Goal: Task Accomplishment & Management: Use online tool/utility

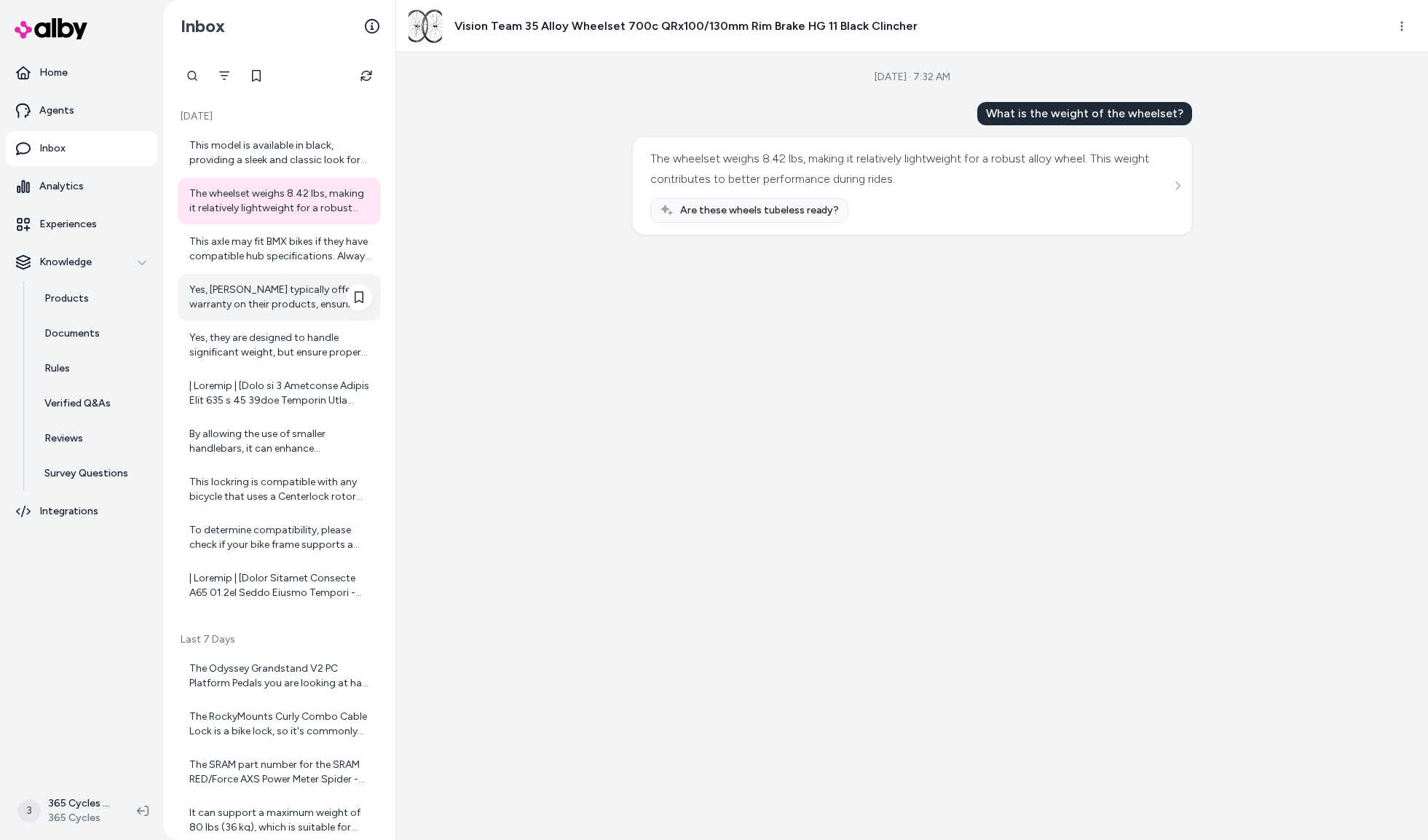
scroll to position [72, 0]
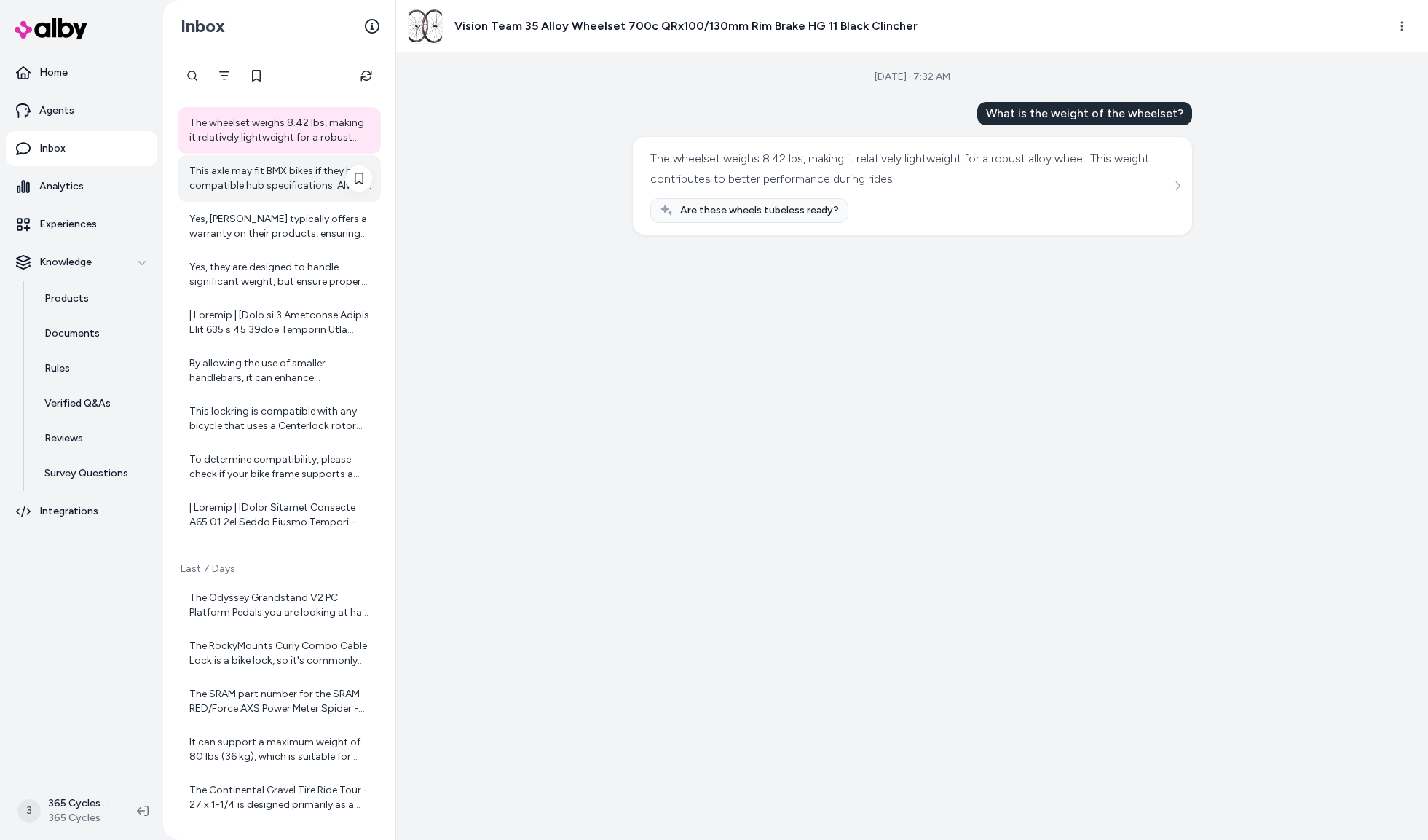
click at [259, 177] on div "This axle may fit BMX bikes if they have compatible hub specifications. Always …" at bounding box center [280, 178] width 182 height 29
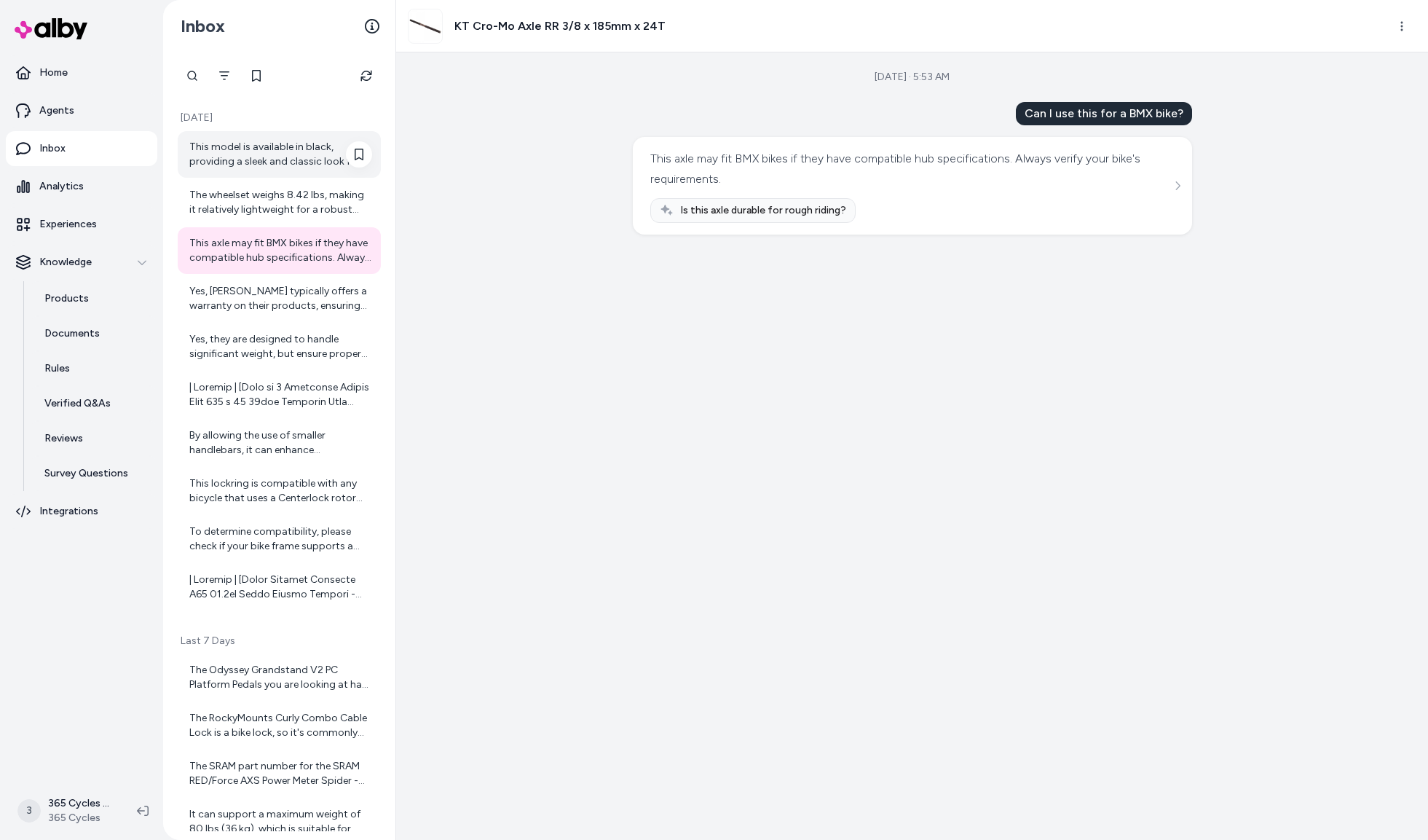
click at [257, 160] on div "This model is available in black, providing a sleek and classic look for your b…" at bounding box center [280, 154] width 182 height 29
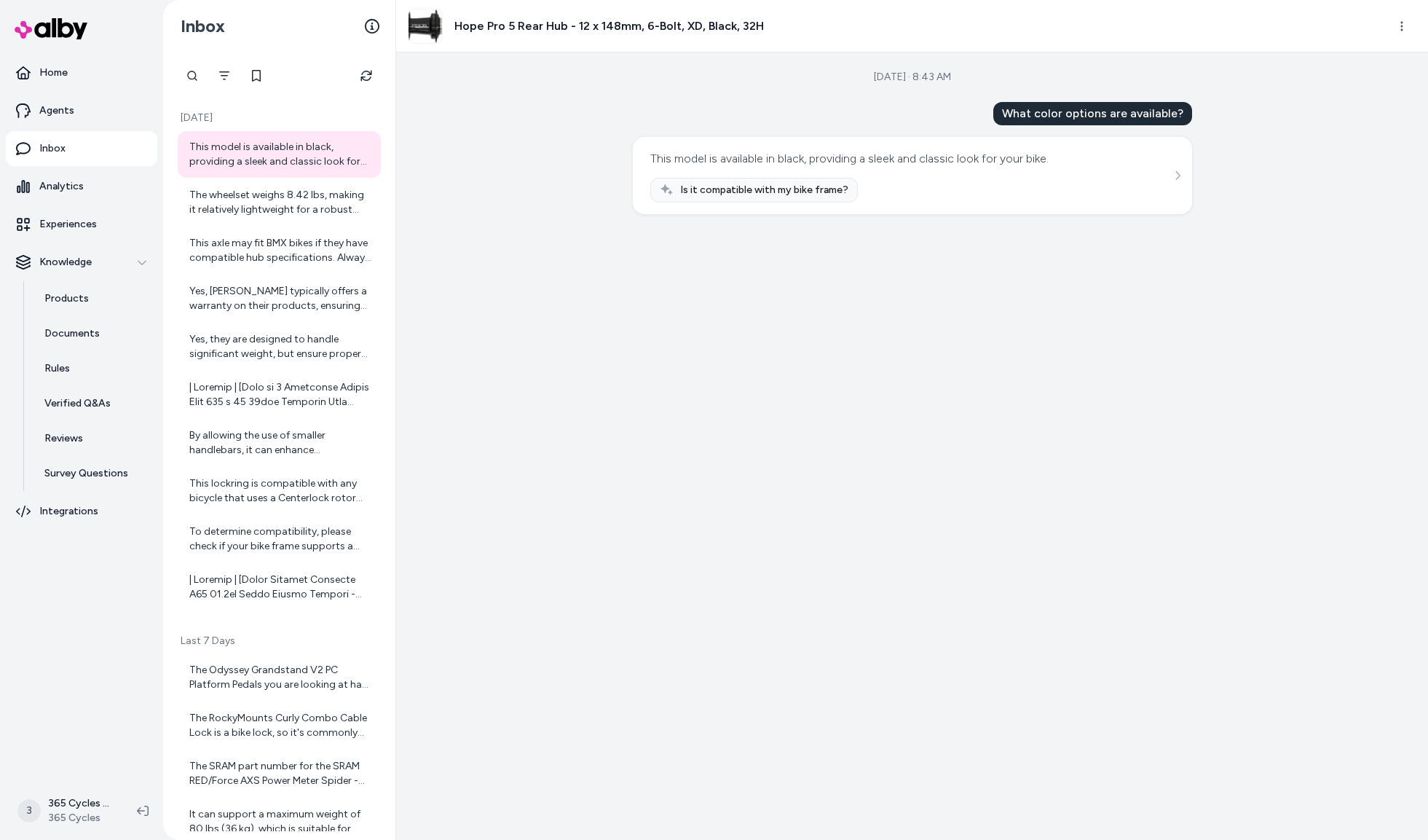
click at [555, 34] on h3 "Hope Pro 5 Rear Hub - 12 x 148mm, 6-Bolt, XD, Black, 32H" at bounding box center [609, 26] width 309 height 18
click at [557, 33] on h3 "Hope Pro 5 Rear Hub - 12 x 148mm, 6-Bolt, XD, Black, 32H" at bounding box center [609, 26] width 309 height 18
click at [561, 26] on h3 "Hope Pro 5 Rear Hub - 12 x 148mm, 6-Bolt, XD, Black, 32H" at bounding box center [609, 26] width 309 height 18
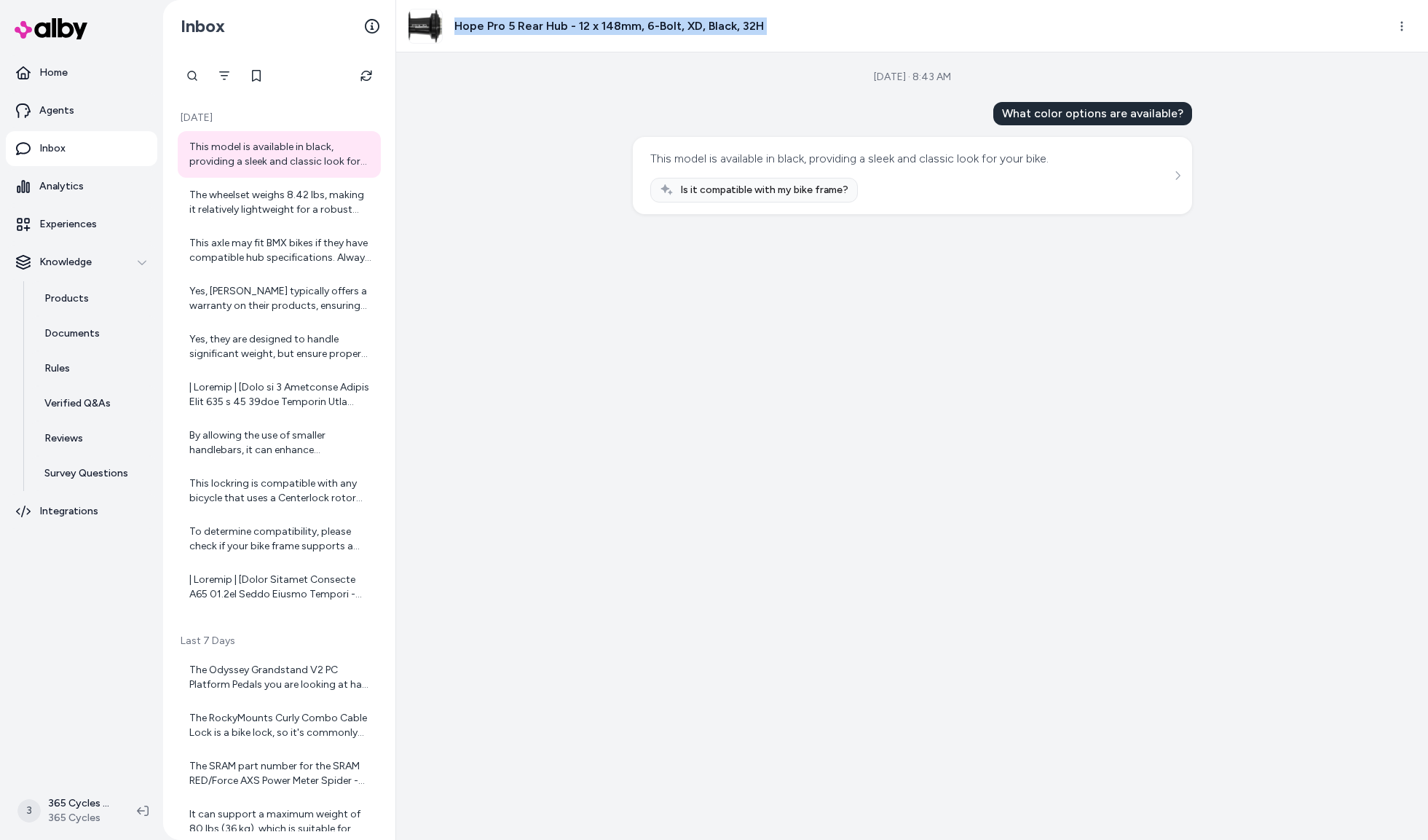
copy div "Hope Pro 5 Rear Hub - 12 x 148mm, 6-Bolt, XD, Black, 32H"
click at [277, 200] on div "The wheelset weighs 8.42 lbs, making it relatively lightweight for a robust all…" at bounding box center [280, 202] width 182 height 29
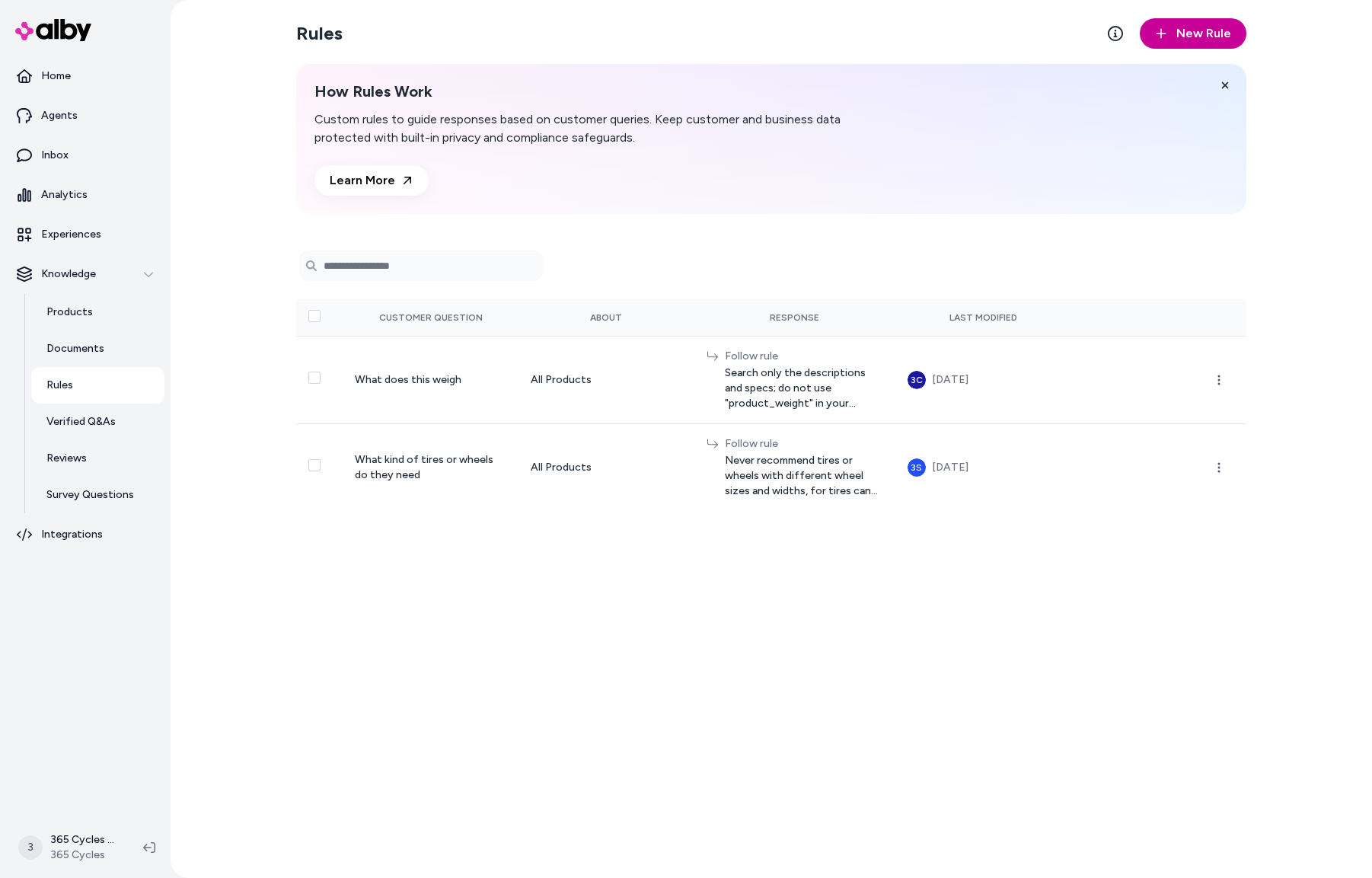
click at [1203, 29] on span "New Rule" at bounding box center [1203, 33] width 54 height 18
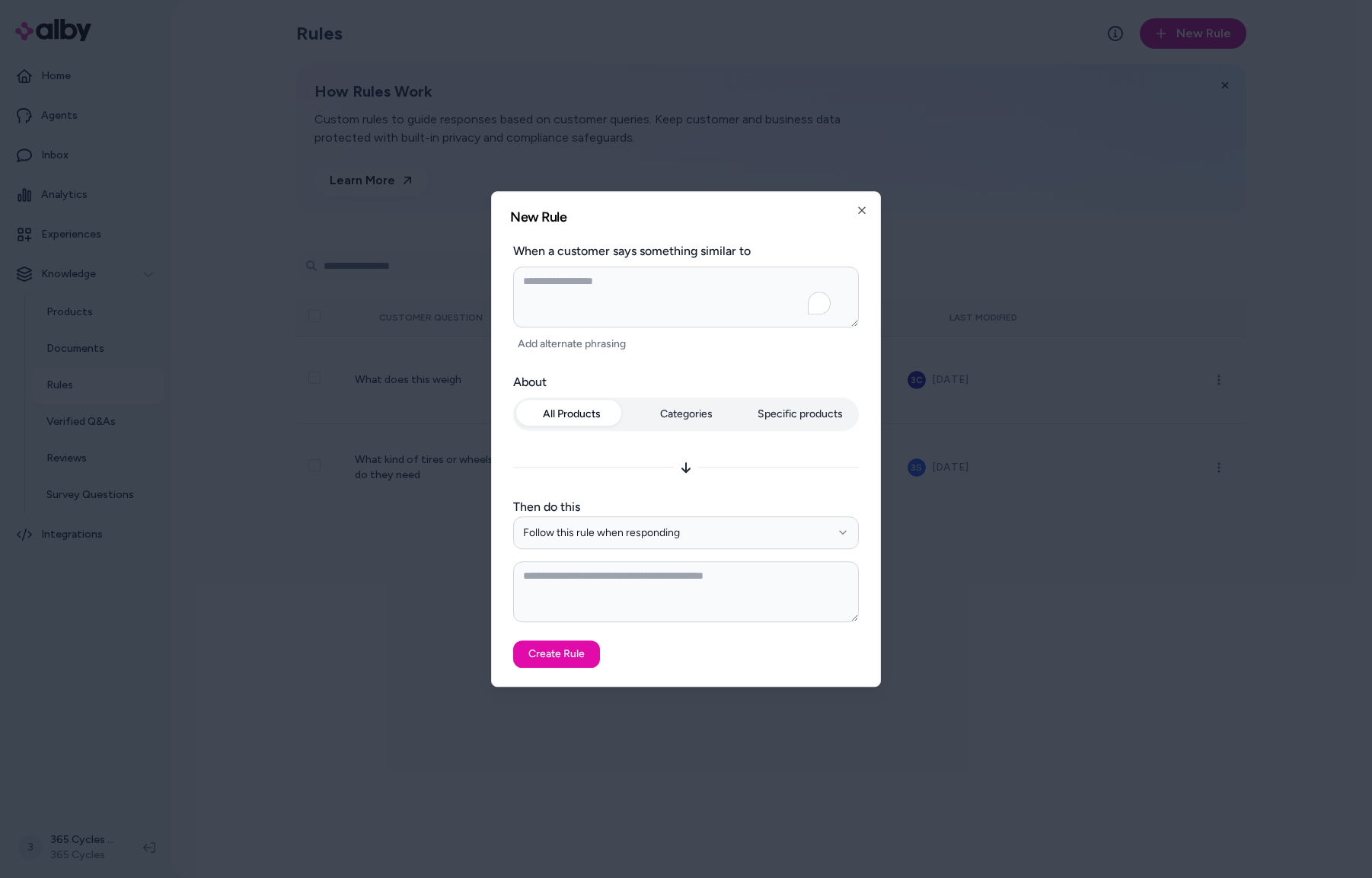
type textarea "*"
drag, startPoint x: 615, startPoint y: 298, endPoint x: 647, endPoint y: 296, distance: 32.1
click at [616, 298] on textarea "To enrich screen reader interactions, please activate Accessibility in Grammarl…" at bounding box center [686, 297] width 346 height 61
type textarea "*"
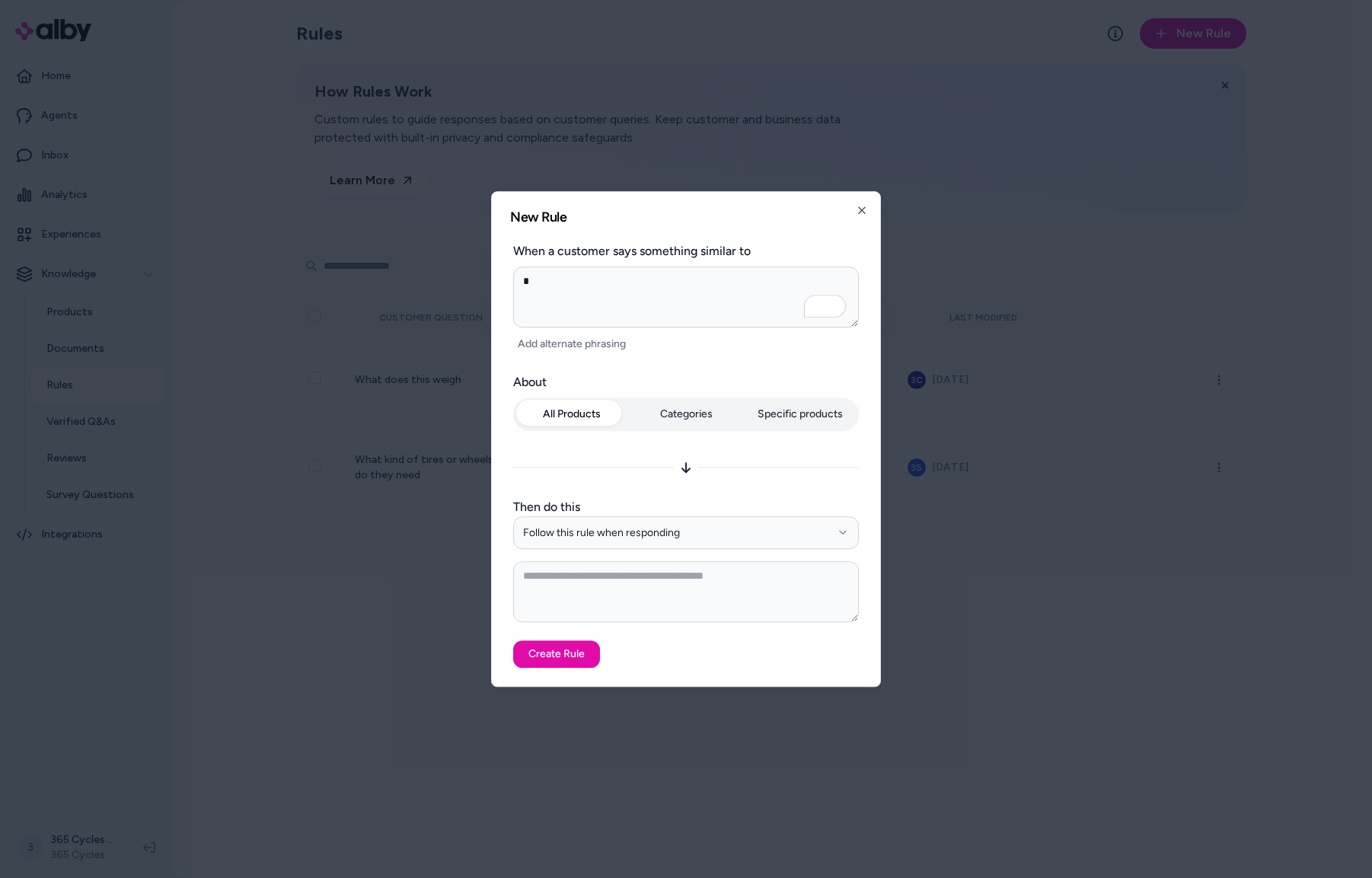
type textarea "**"
type textarea "*"
type textarea "***"
type textarea "*"
type textarea "****"
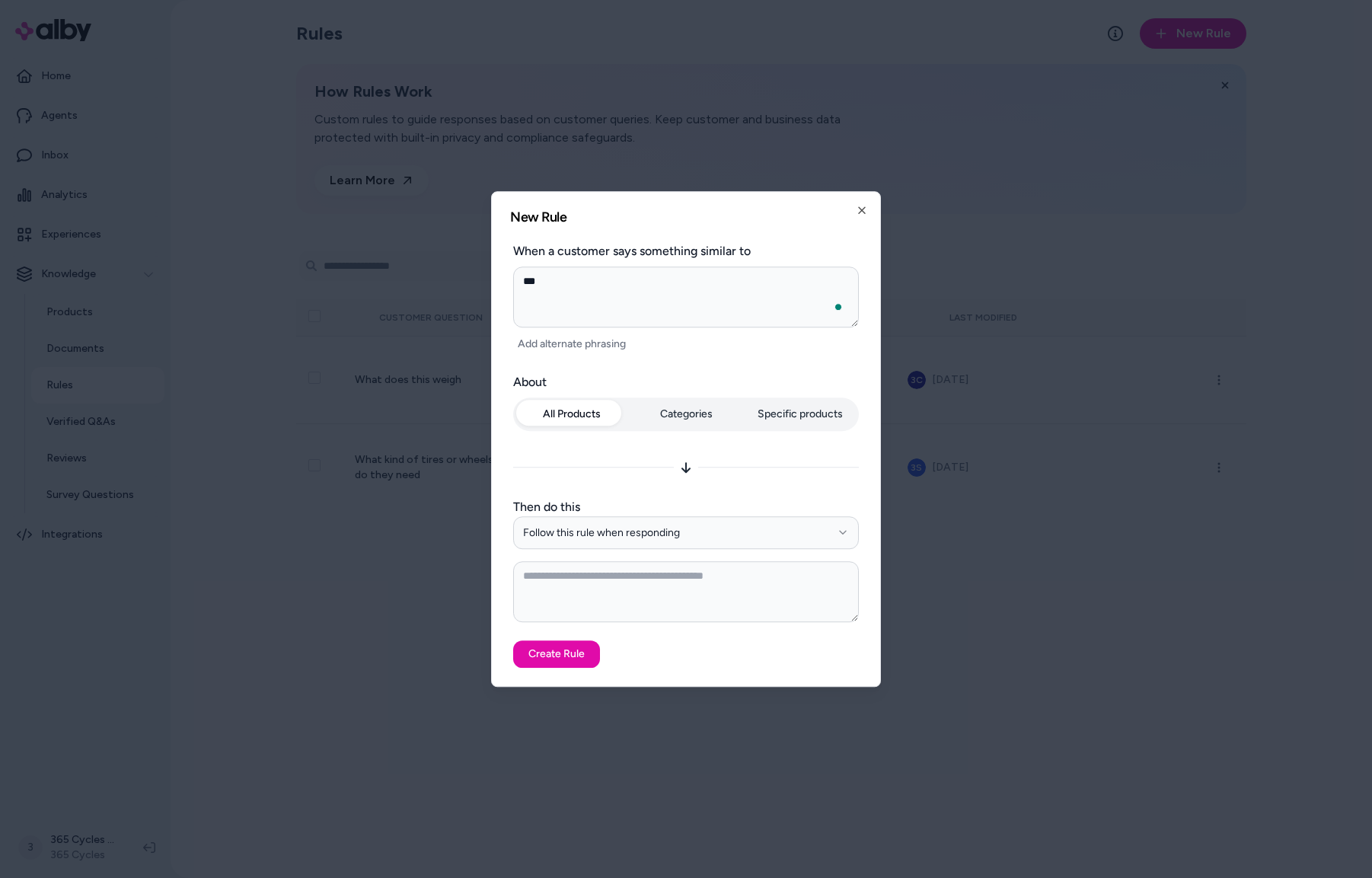
type textarea "*"
type textarea "****"
type textarea "*"
type textarea "******"
type textarea "*"
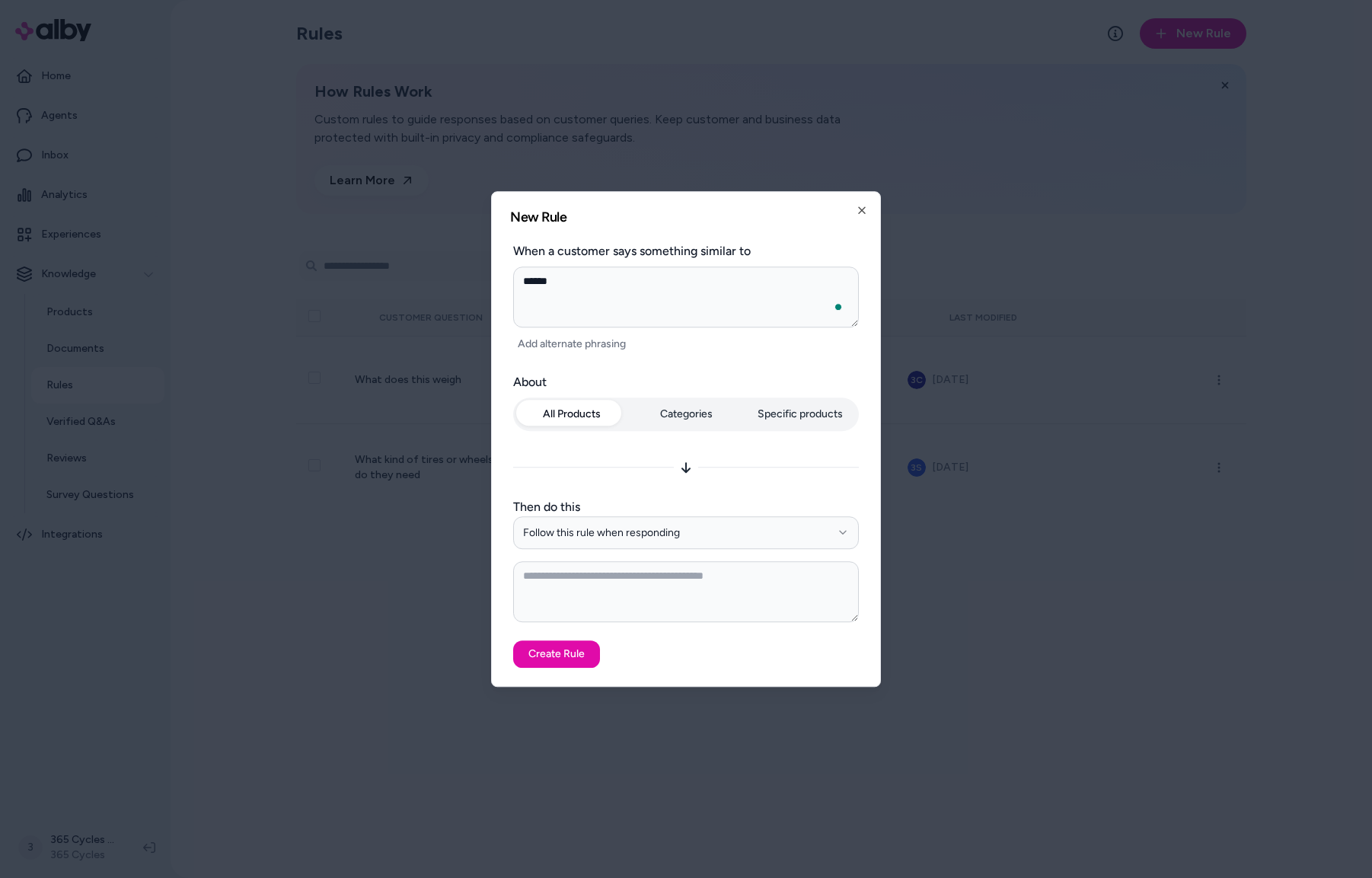
type textarea "*******"
type textarea "*"
type textarea "********"
type textarea "*"
type textarea "*********"
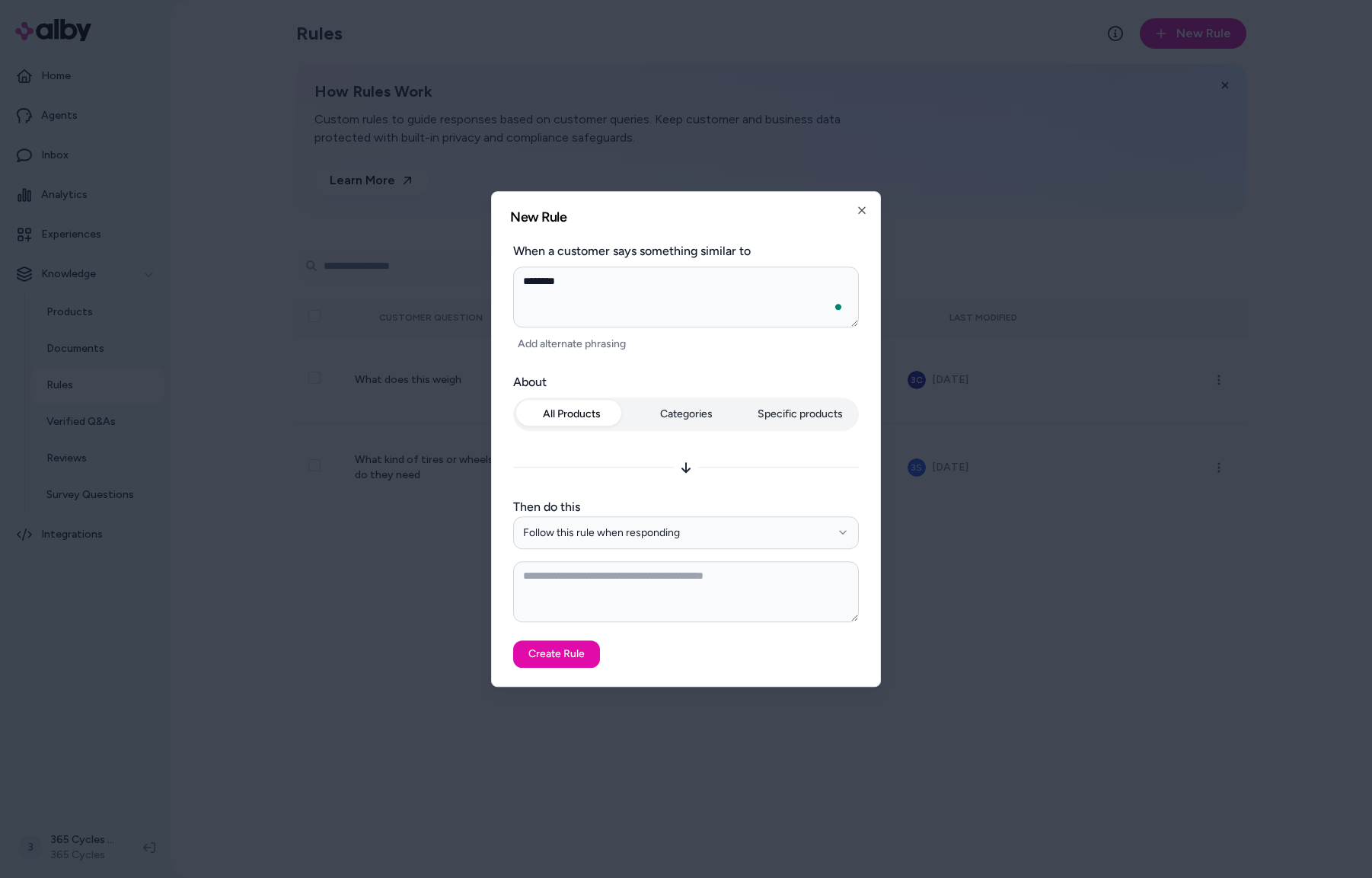
type textarea "*"
type textarea "**********"
type textarea "*"
type textarea "**********"
type textarea "*"
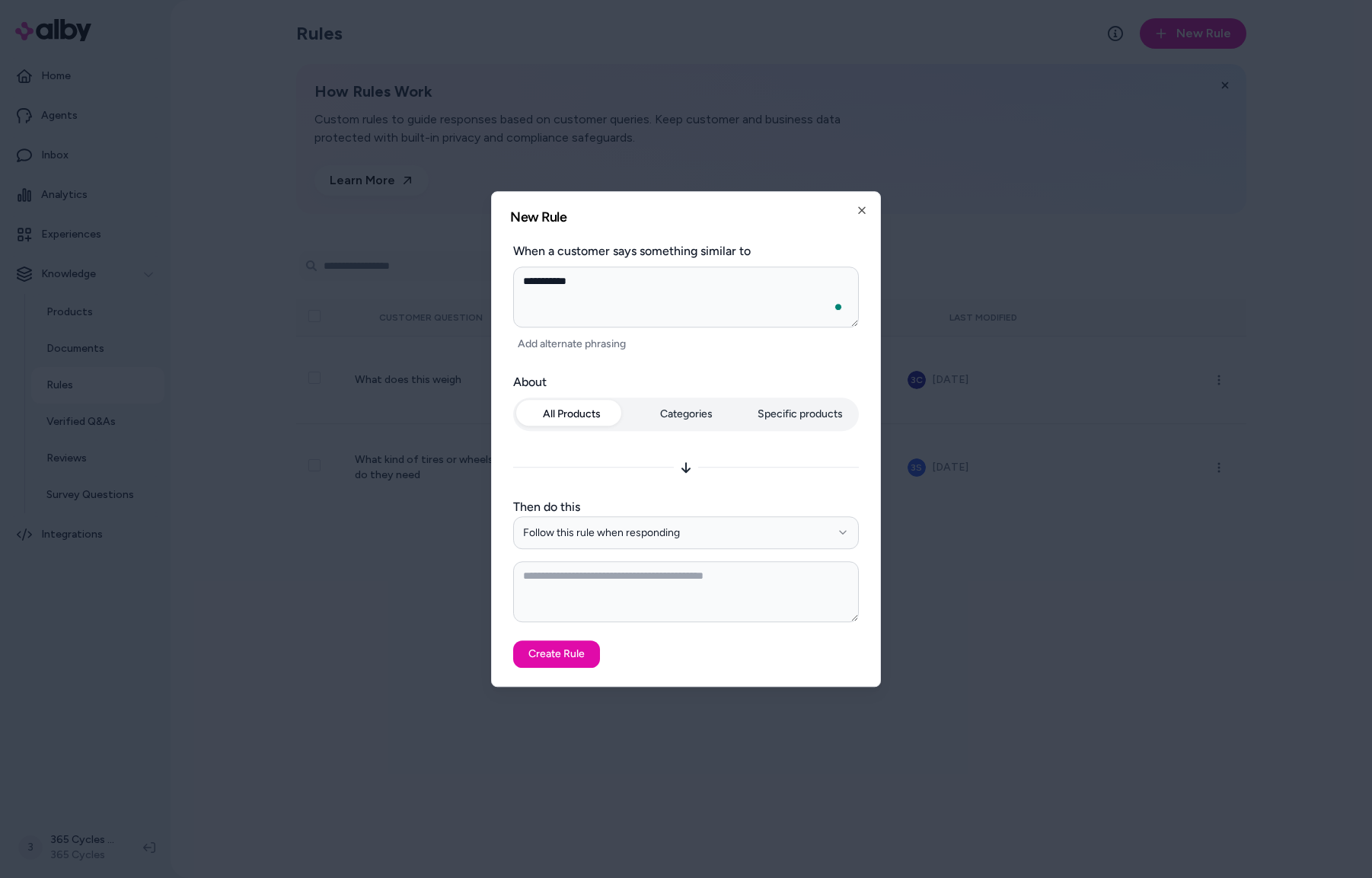
type textarea "**********"
type textarea "*"
type textarea "**********"
type textarea "*"
type textarea "**********"
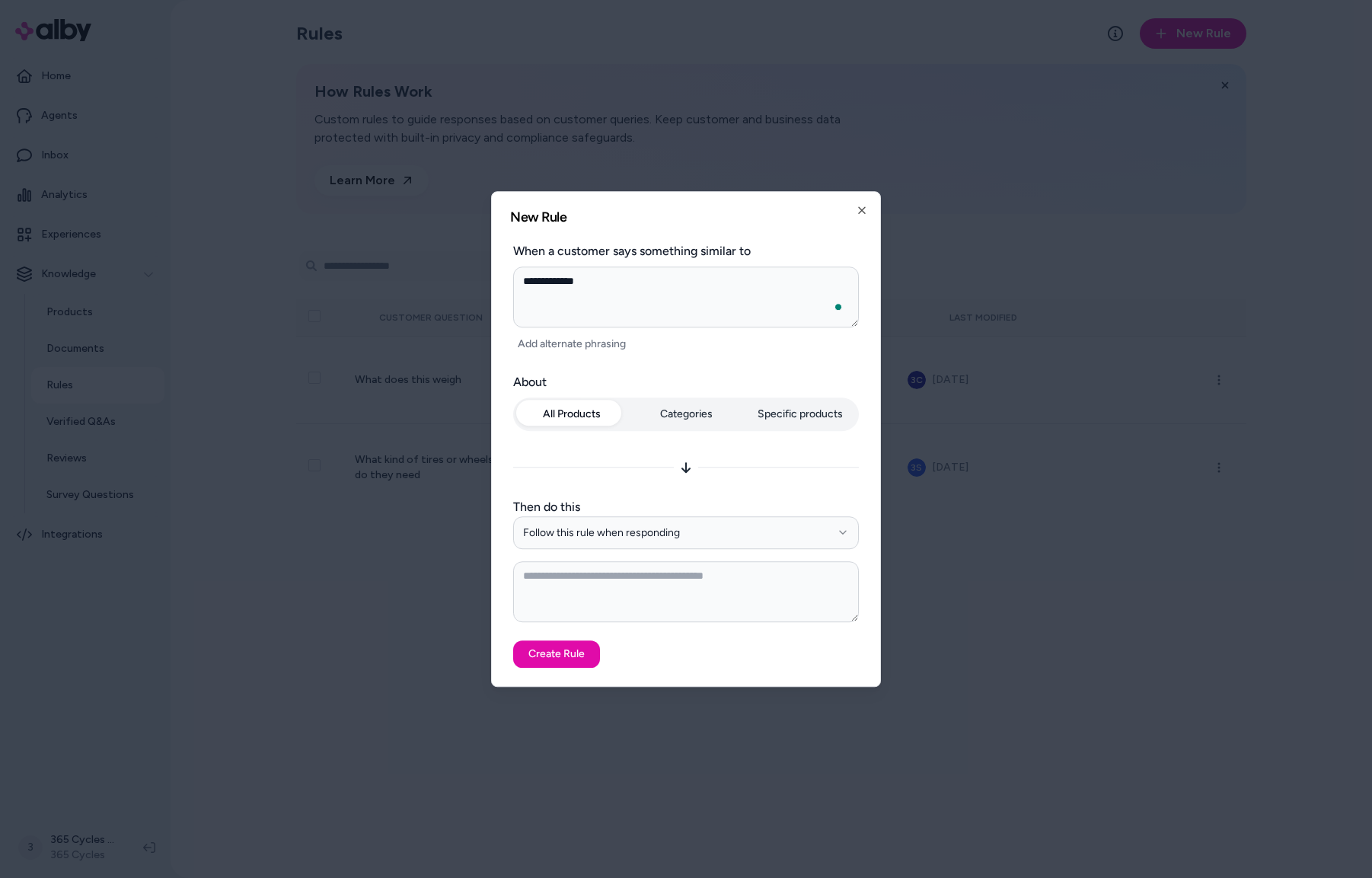
type textarea "*"
type textarea "**********"
type textarea "*"
type textarea "**********"
type textarea "*"
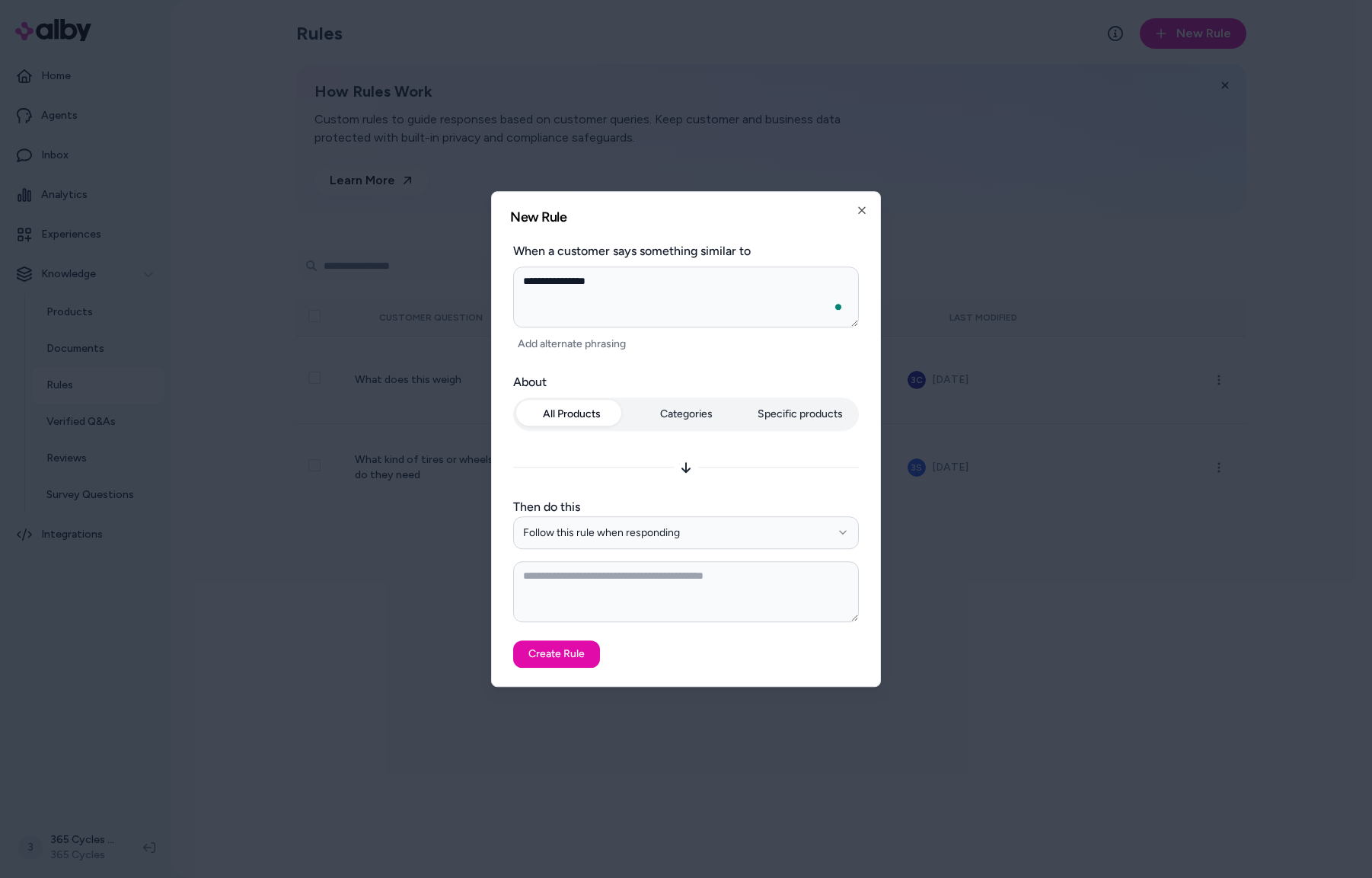
type textarea "**********"
type textarea "*"
type textarea "**********"
type textarea "*"
type textarea "**********"
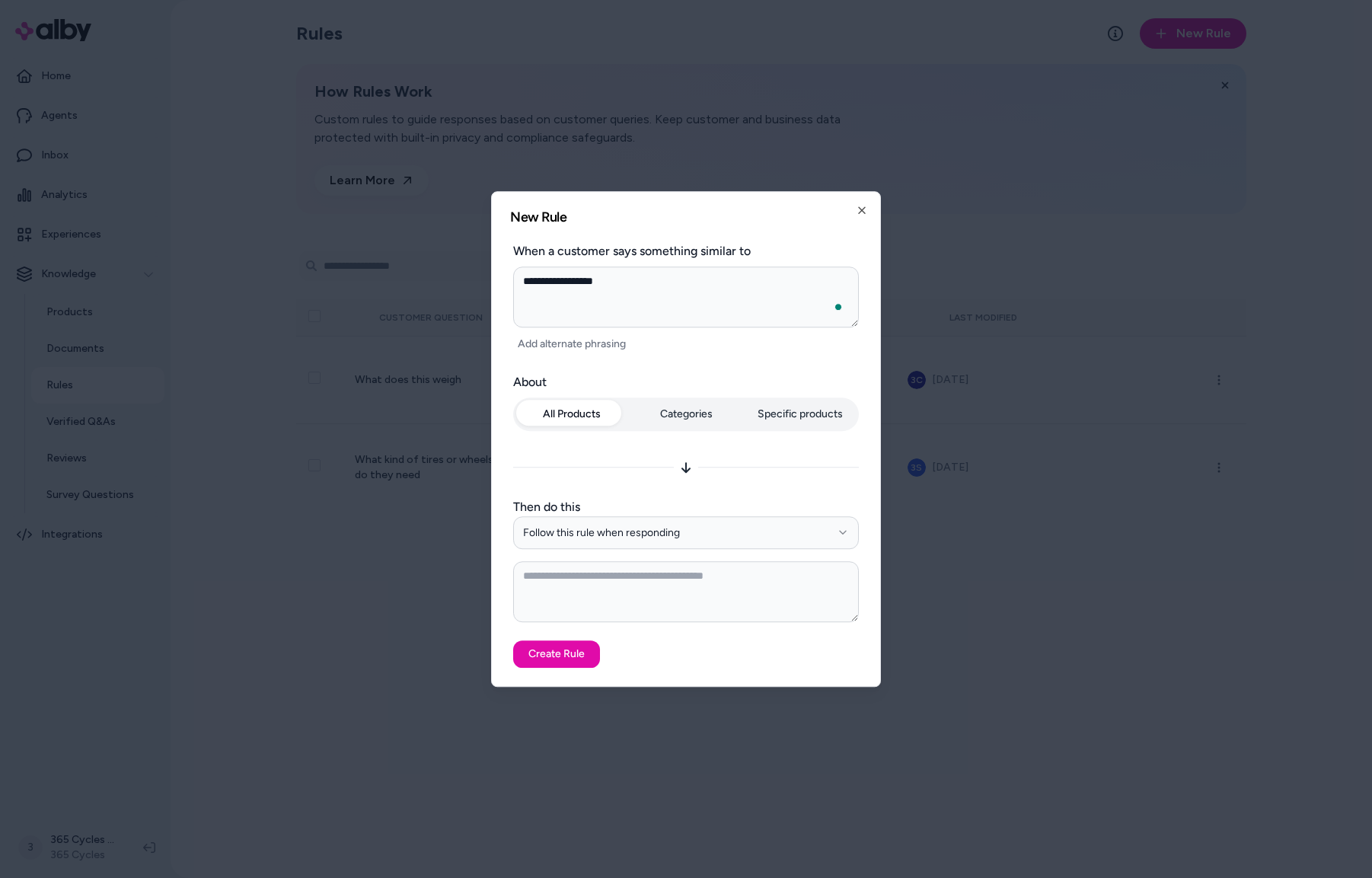
type textarea "*"
type textarea "**********"
type textarea "*"
type textarea "**********"
type textarea "*"
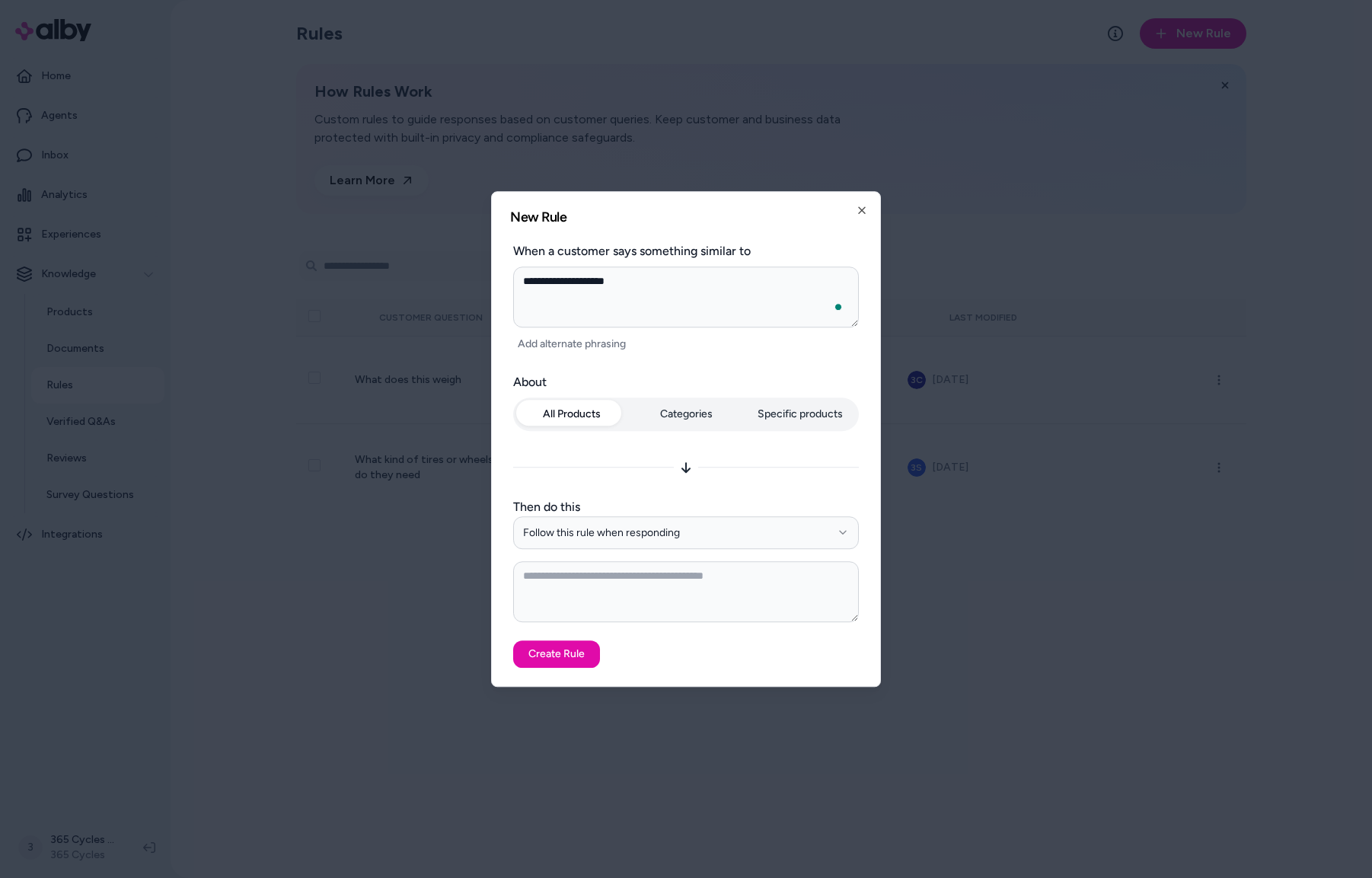
type textarea "**********"
type textarea "*"
type textarea "**********"
type textarea "*"
type textarea "**********"
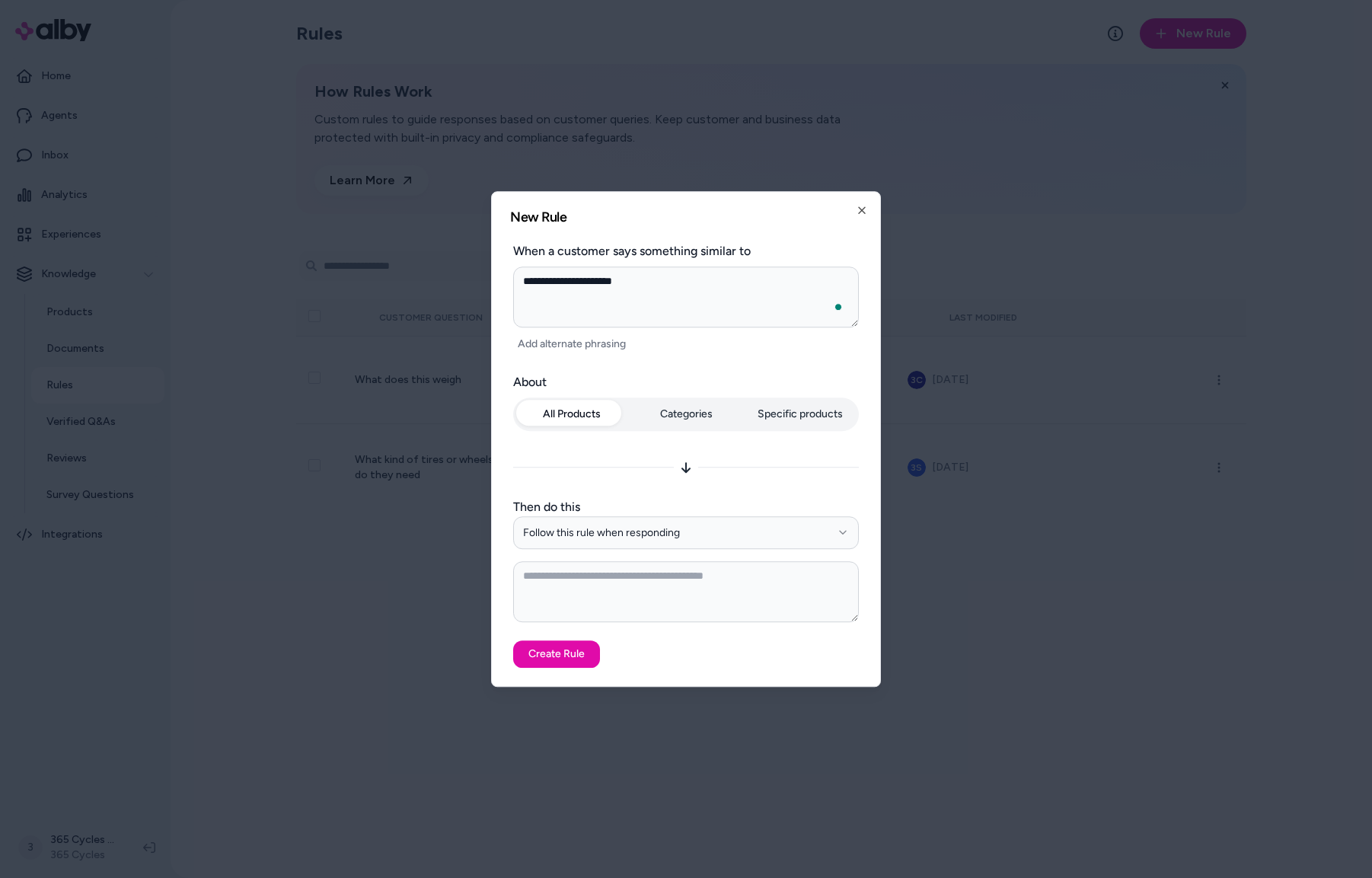
type textarea "*"
type textarea "**********"
type textarea "*"
type textarea "**********"
type textarea "*"
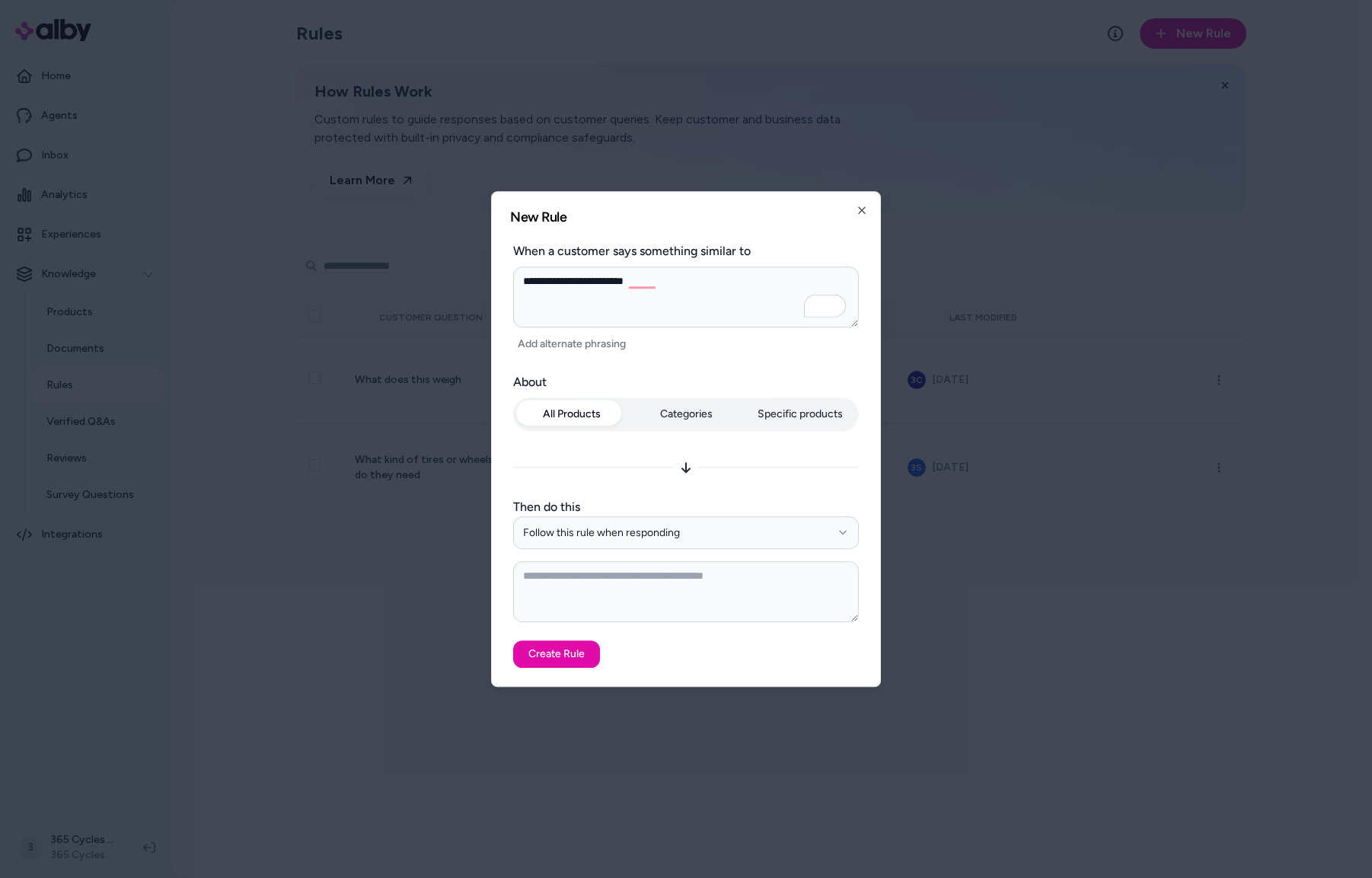
type textarea "**********"
type textarea "*"
type textarea "**********"
type textarea "*"
type textarea "**********"
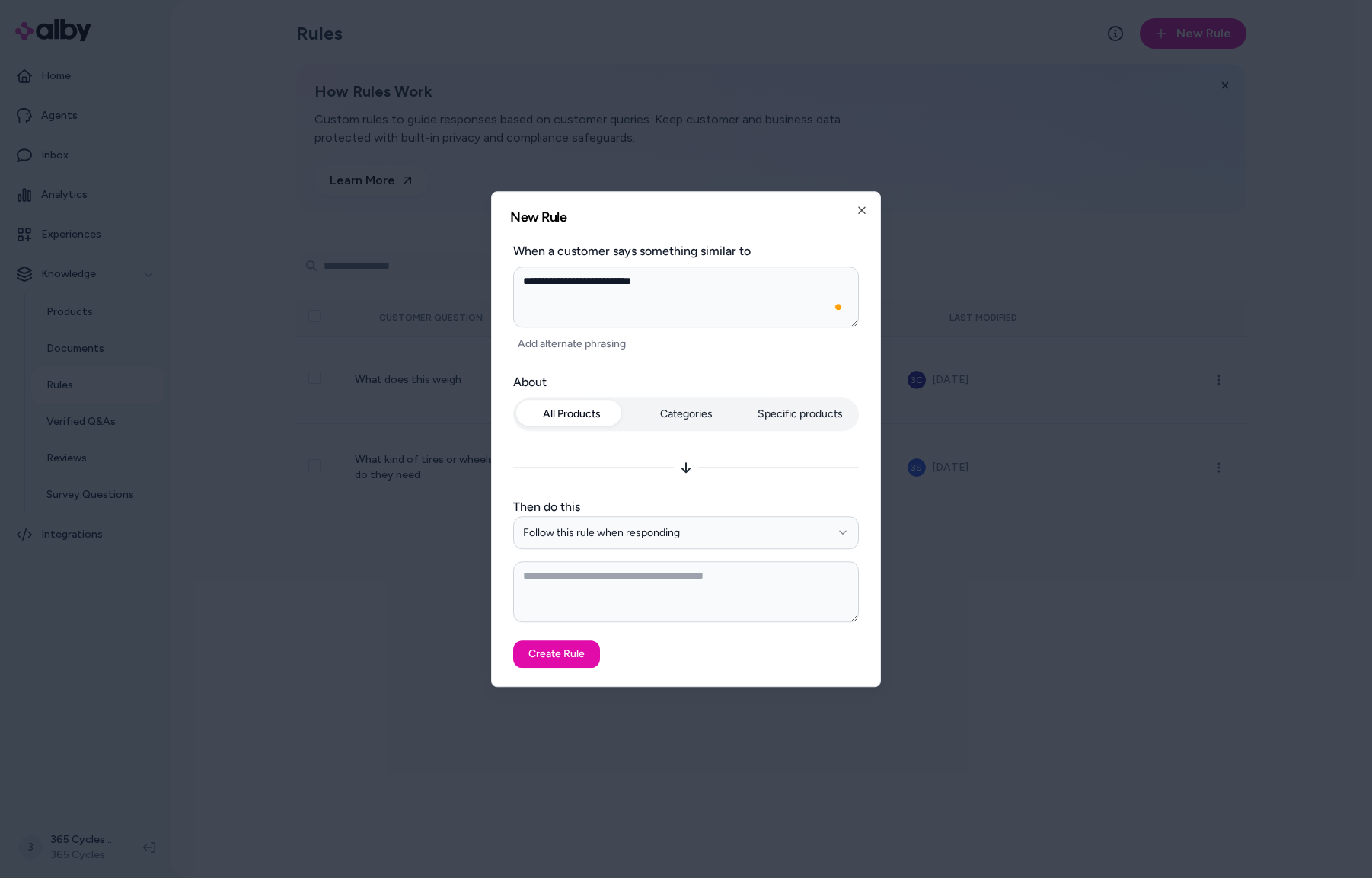
type textarea "*"
type textarea "**********"
type textarea "*"
type textarea "**********"
type textarea "*"
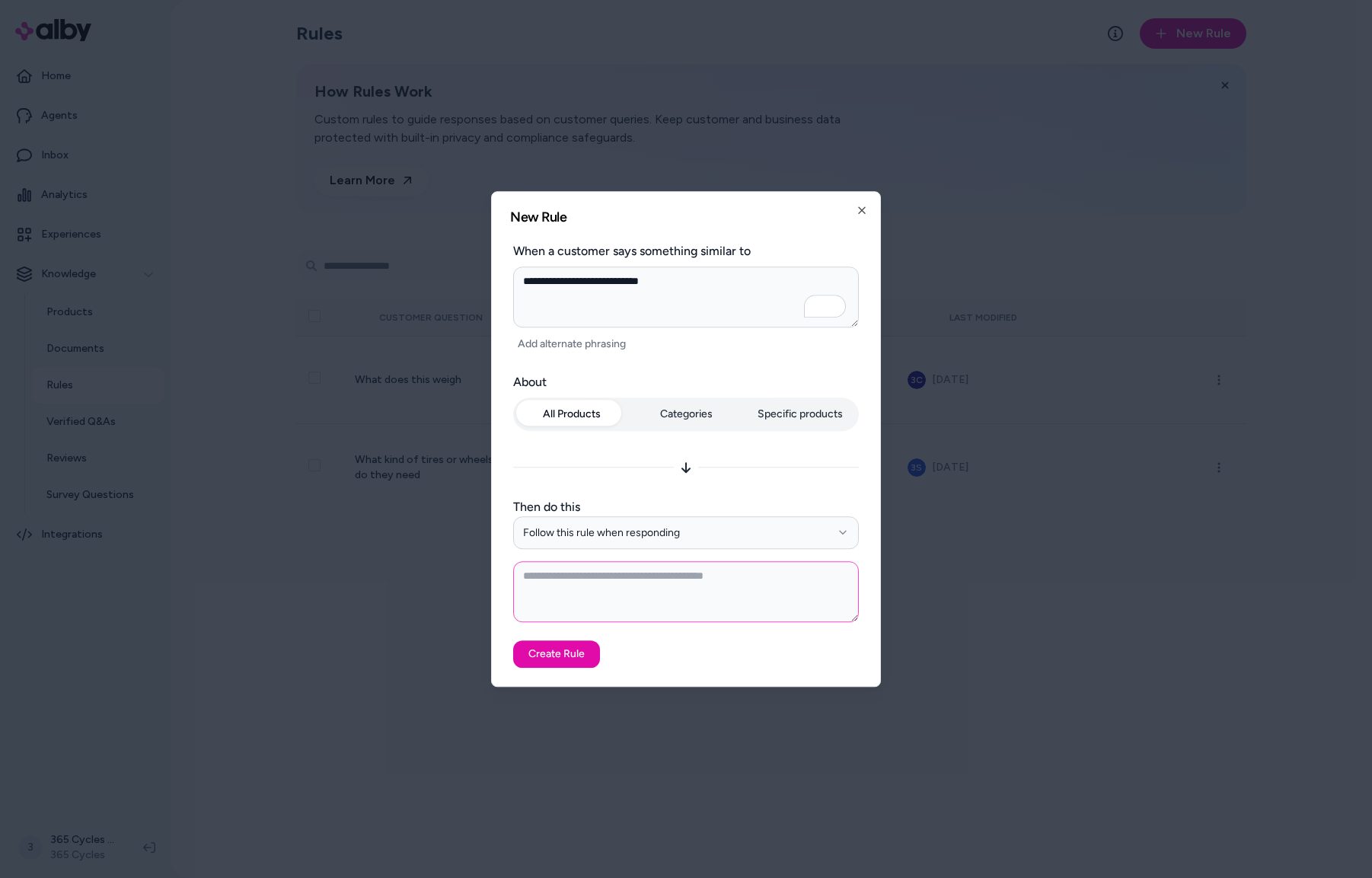
click at [604, 583] on textarea at bounding box center [686, 591] width 346 height 61
type textarea "*"
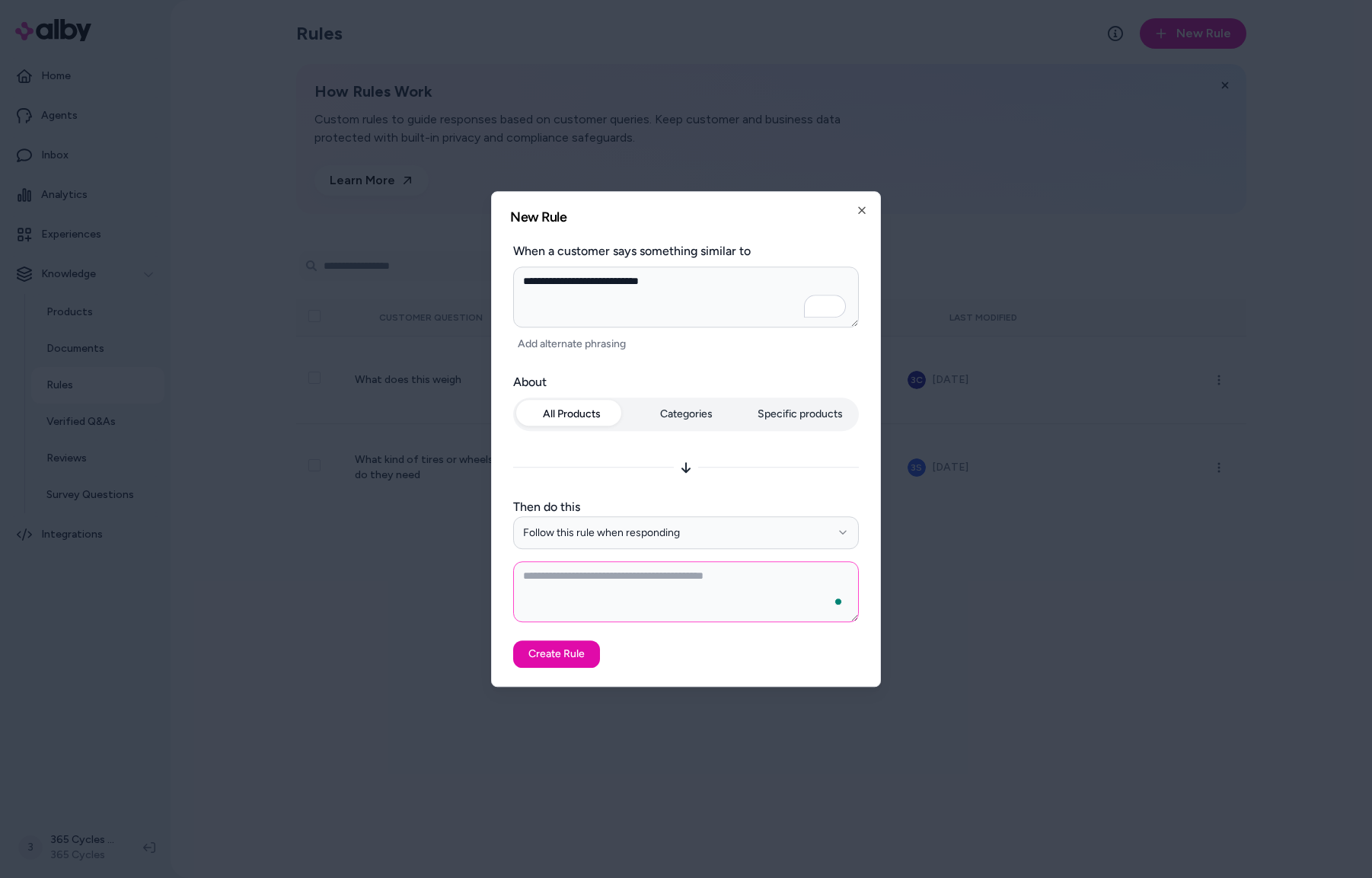
type textarea "*"
type textarea "**********"
click at [555, 657] on button "Create Rule" at bounding box center [557, 654] width 87 height 28
type textarea "*"
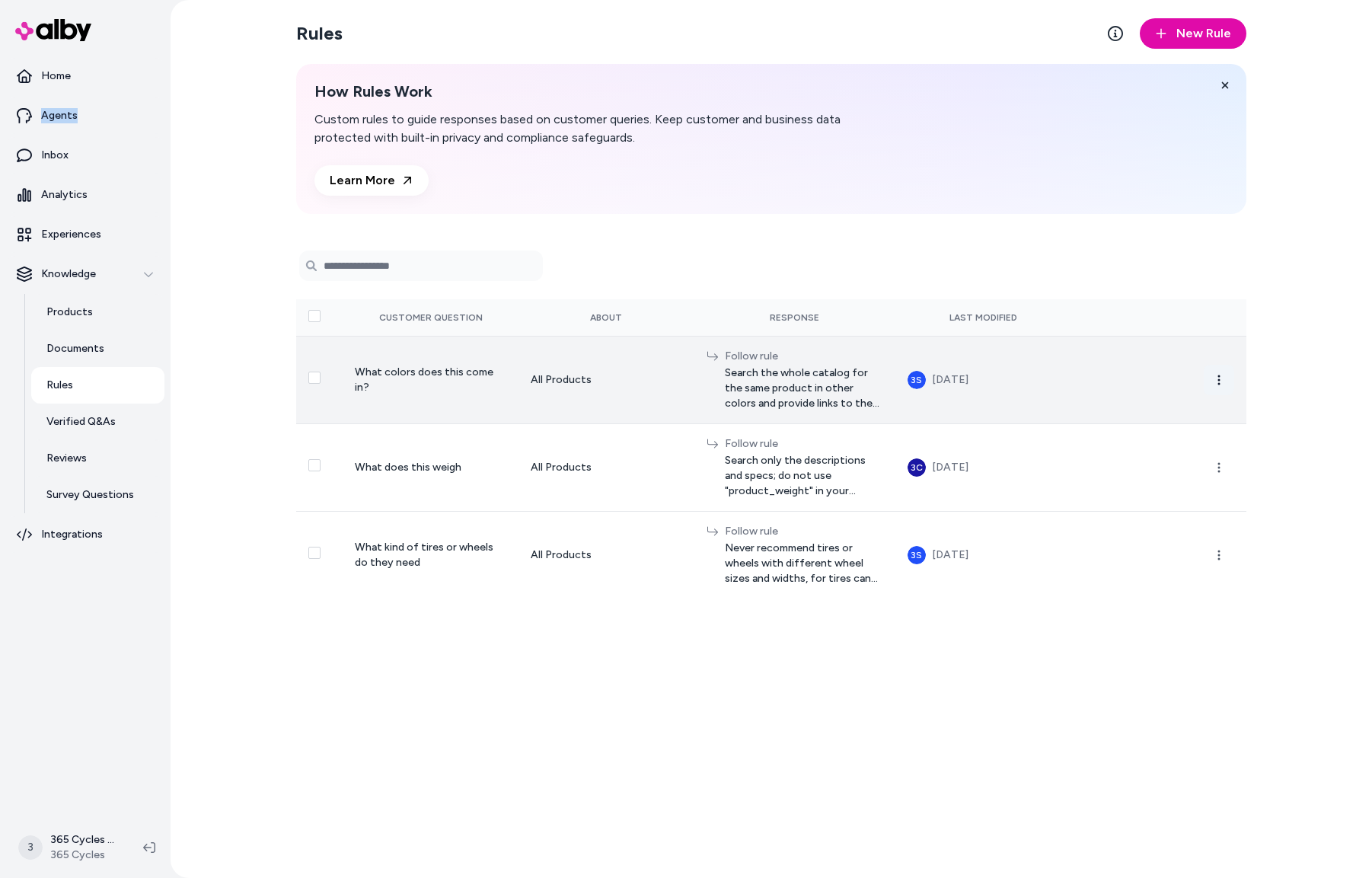
click at [1222, 379] on icon "button" at bounding box center [1218, 380] width 12 height 12
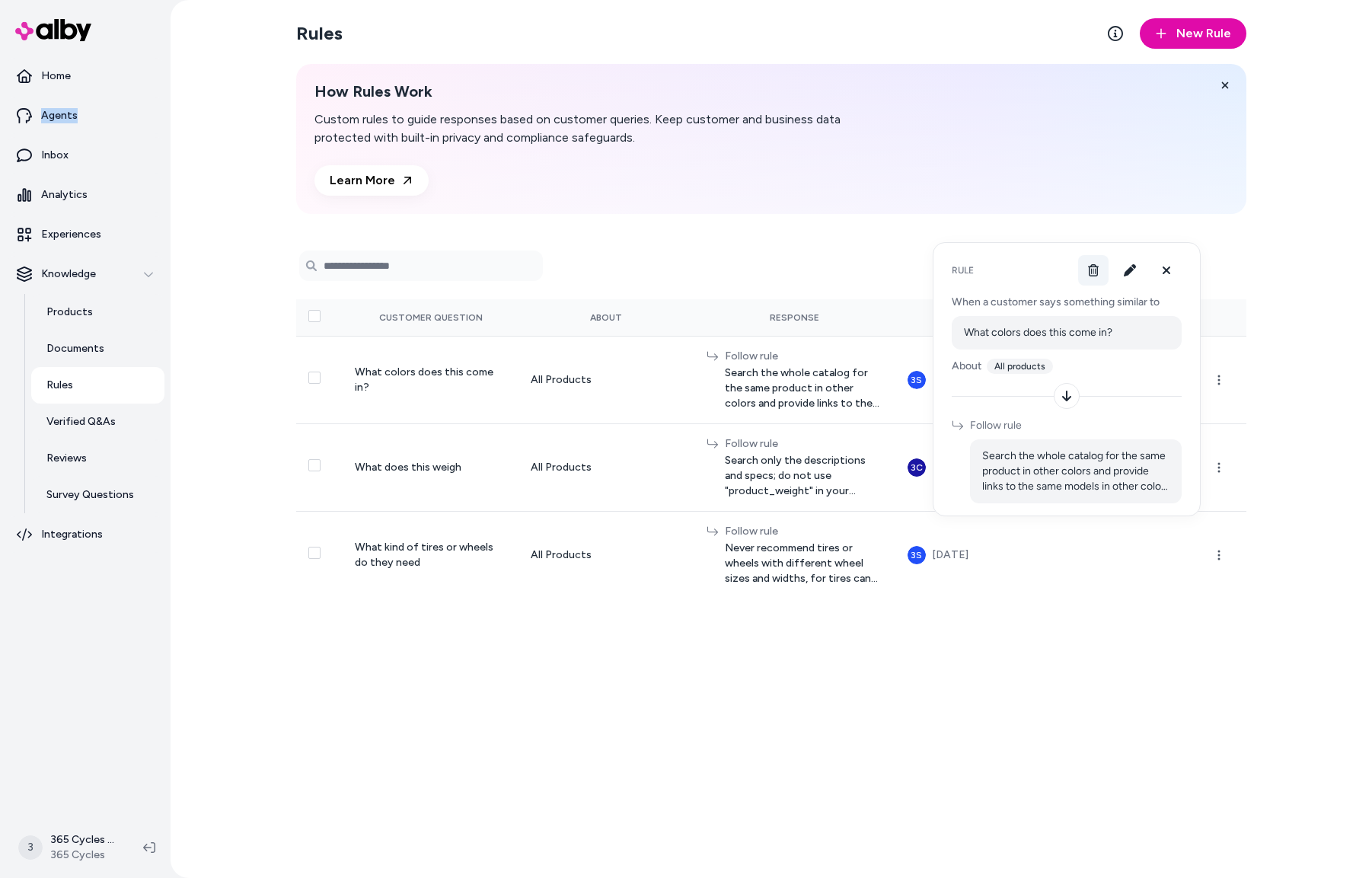
click at [1093, 268] on icon at bounding box center [1093, 270] width 12 height 12
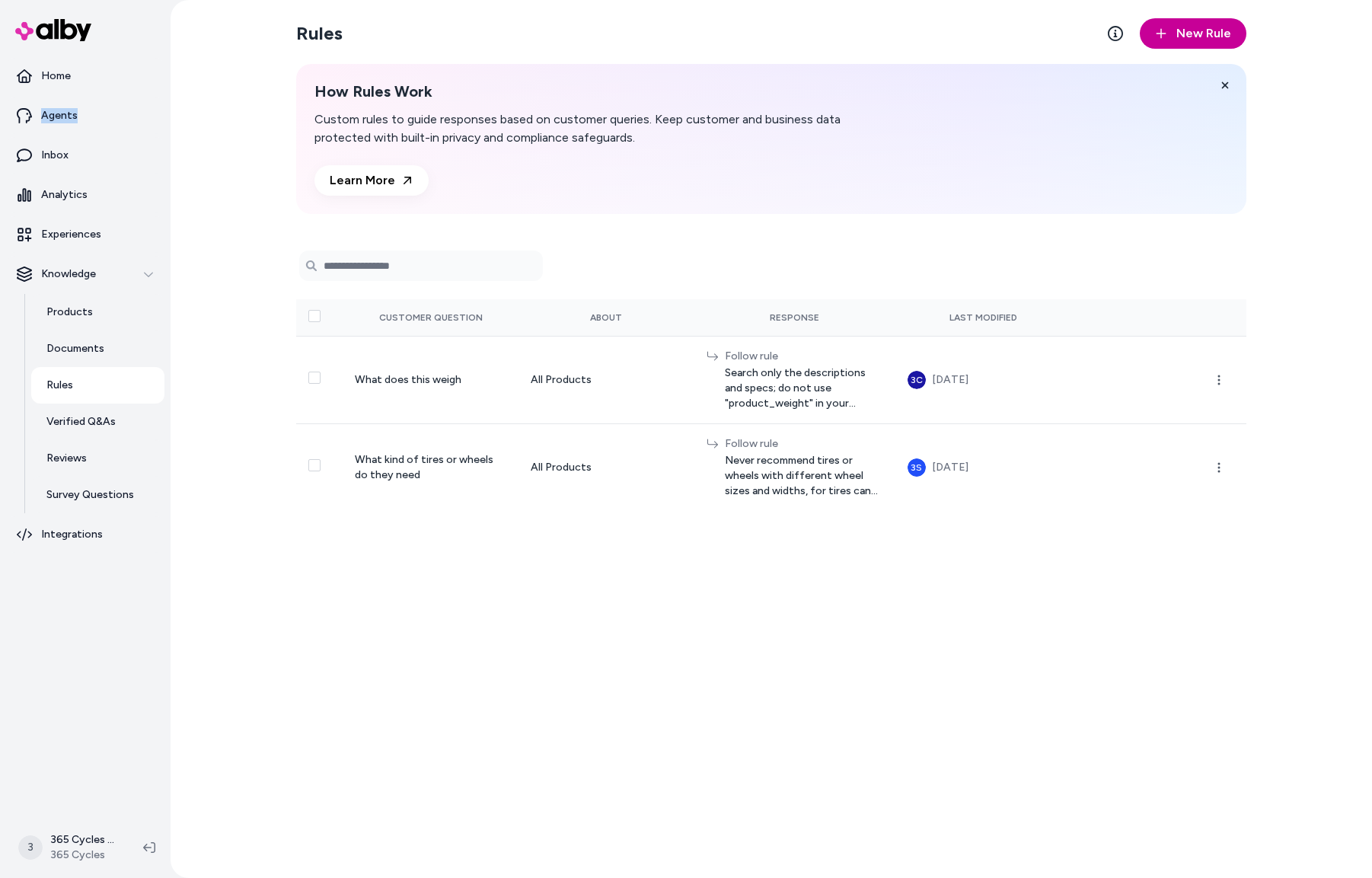
click at [1182, 37] on span "New Rule" at bounding box center [1203, 33] width 54 height 18
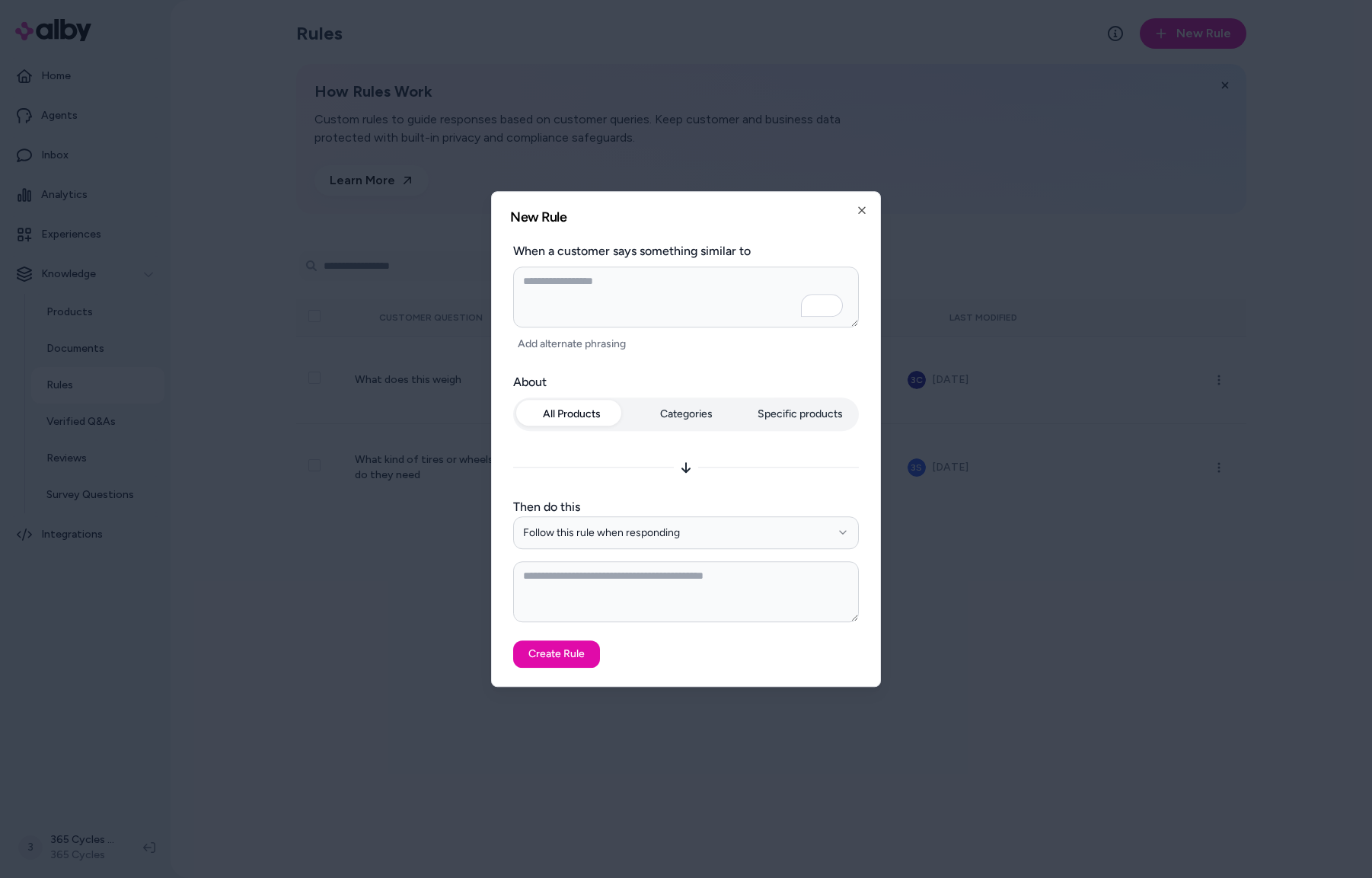
type textarea "*"
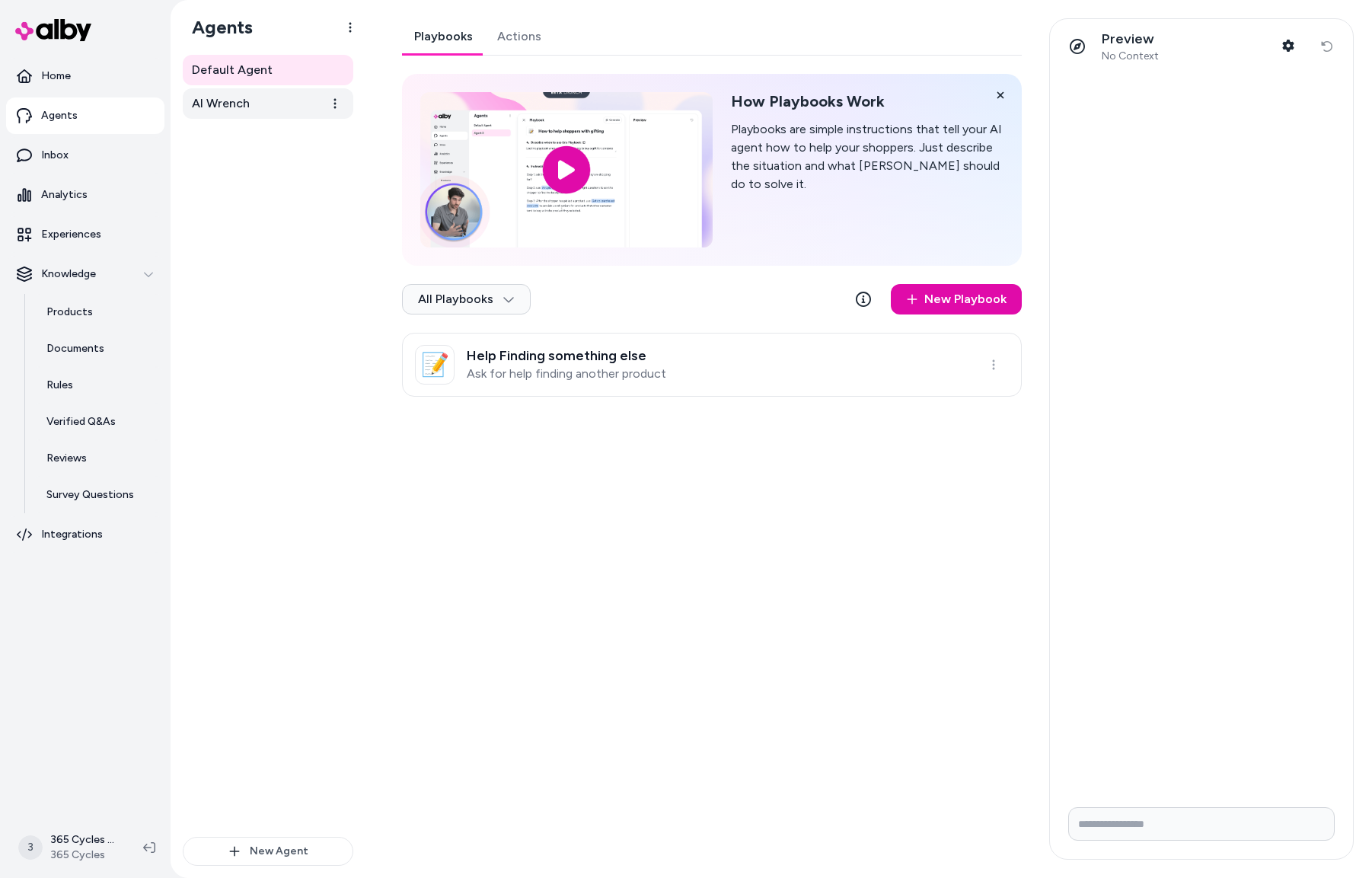
click at [239, 99] on span "AI Wrench" at bounding box center [220, 103] width 58 height 18
click at [523, 37] on link "Actions" at bounding box center [519, 37] width 68 height 37
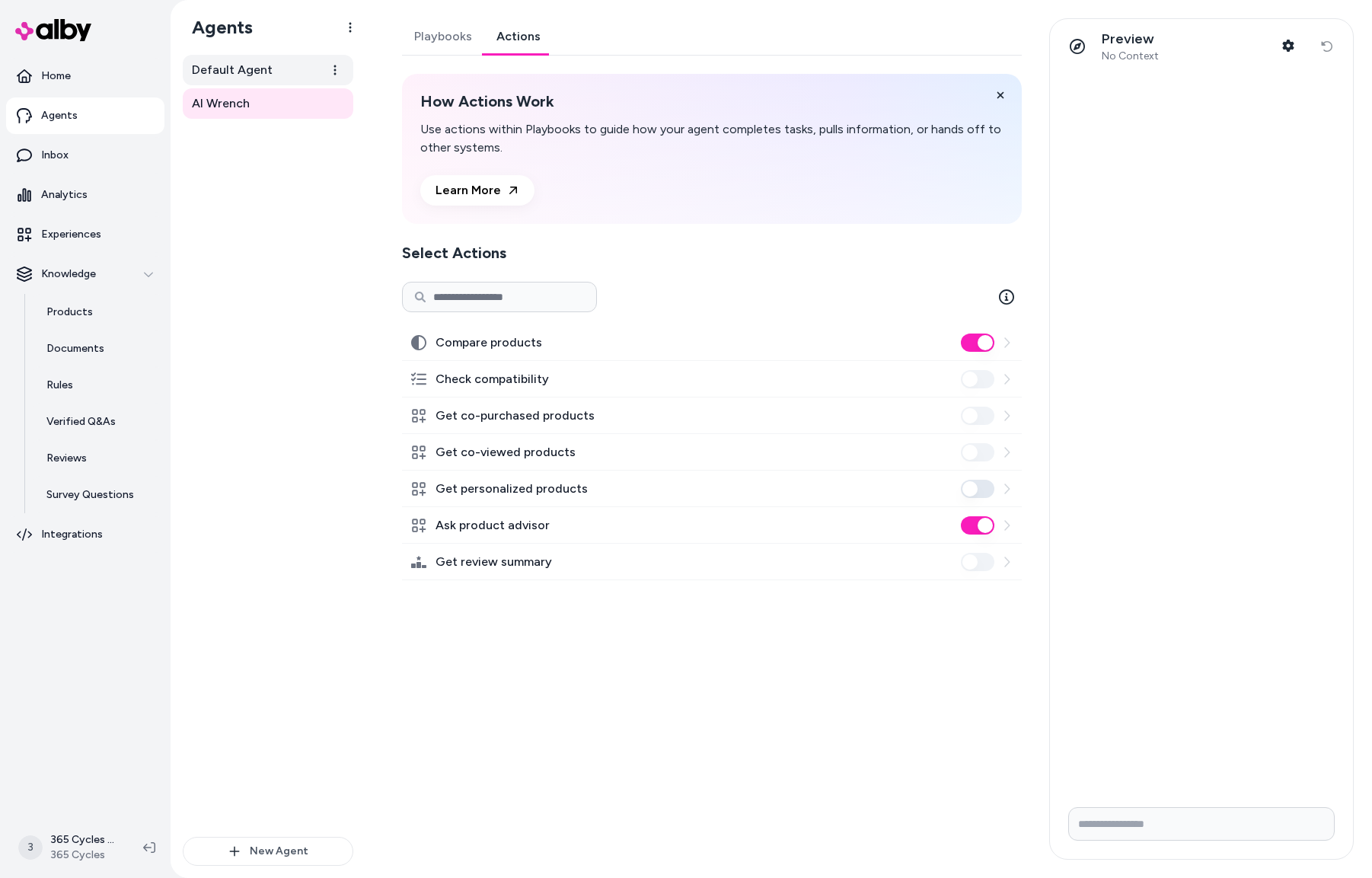
click at [250, 74] on span "Default Agent" at bounding box center [232, 70] width 81 height 18
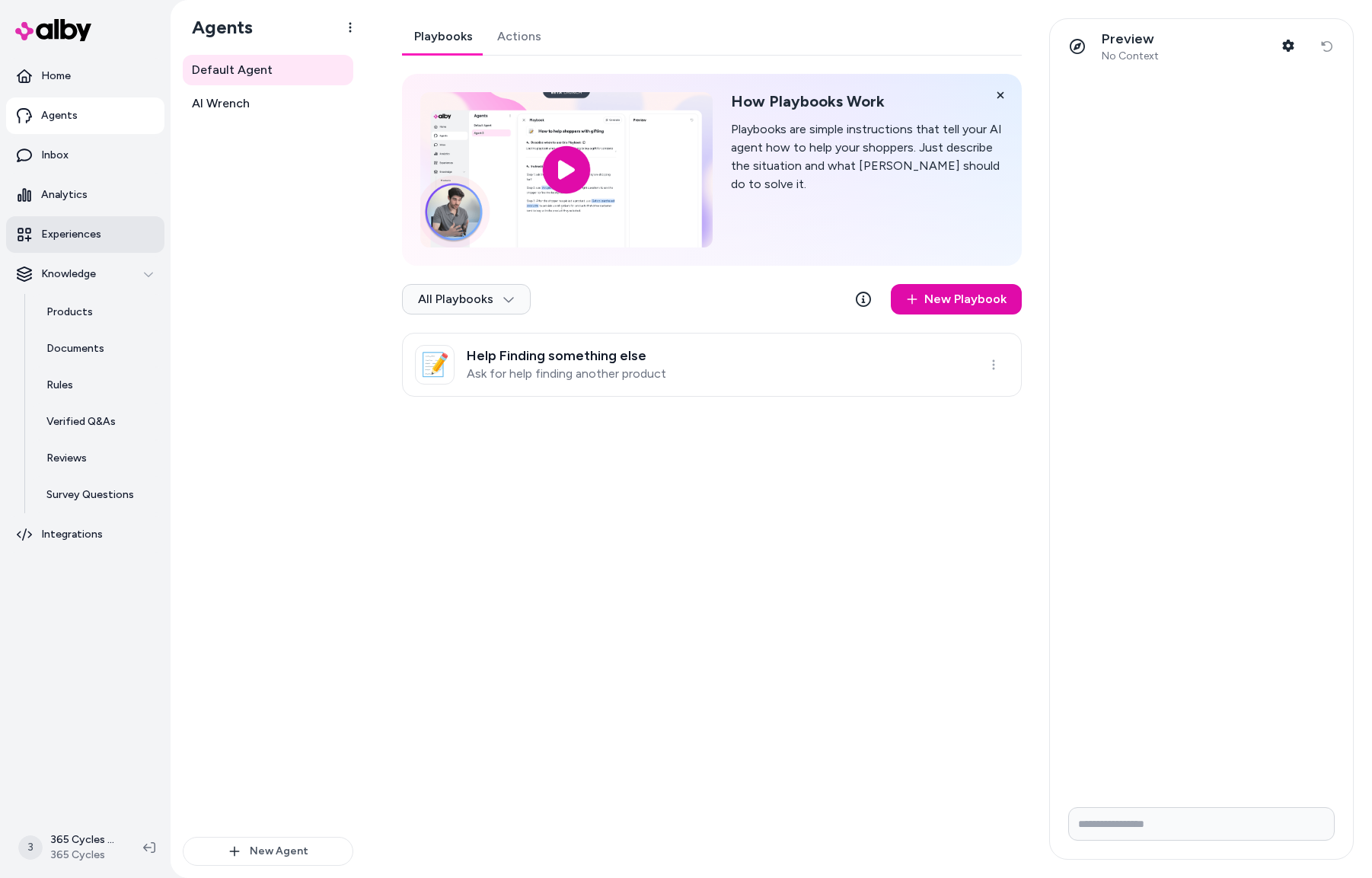
click at [116, 243] on link "Experiences" at bounding box center [86, 235] width 158 height 37
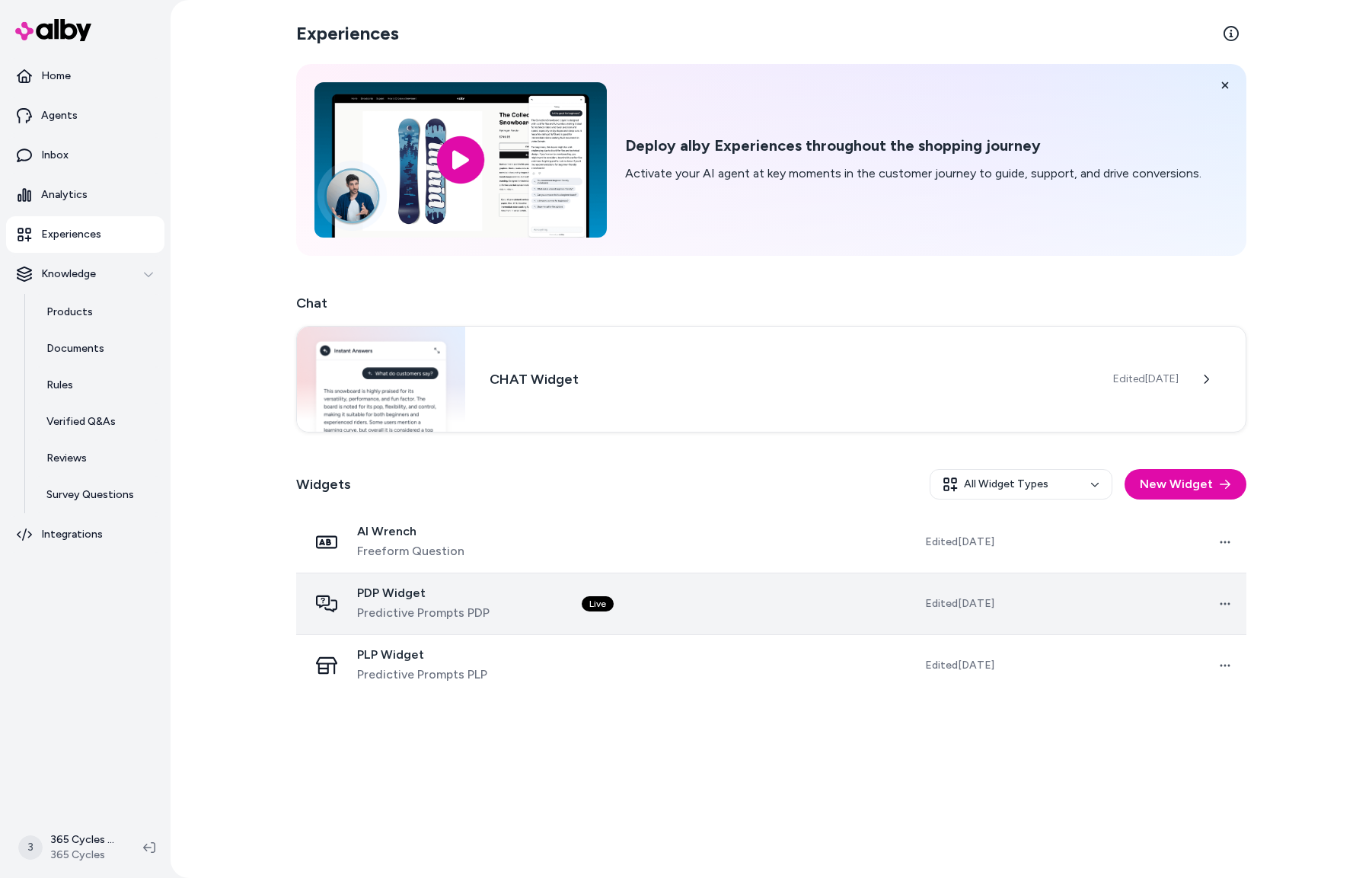
click at [521, 620] on div "PDP Widget Predictive Prompts PDP" at bounding box center [433, 603] width 249 height 37
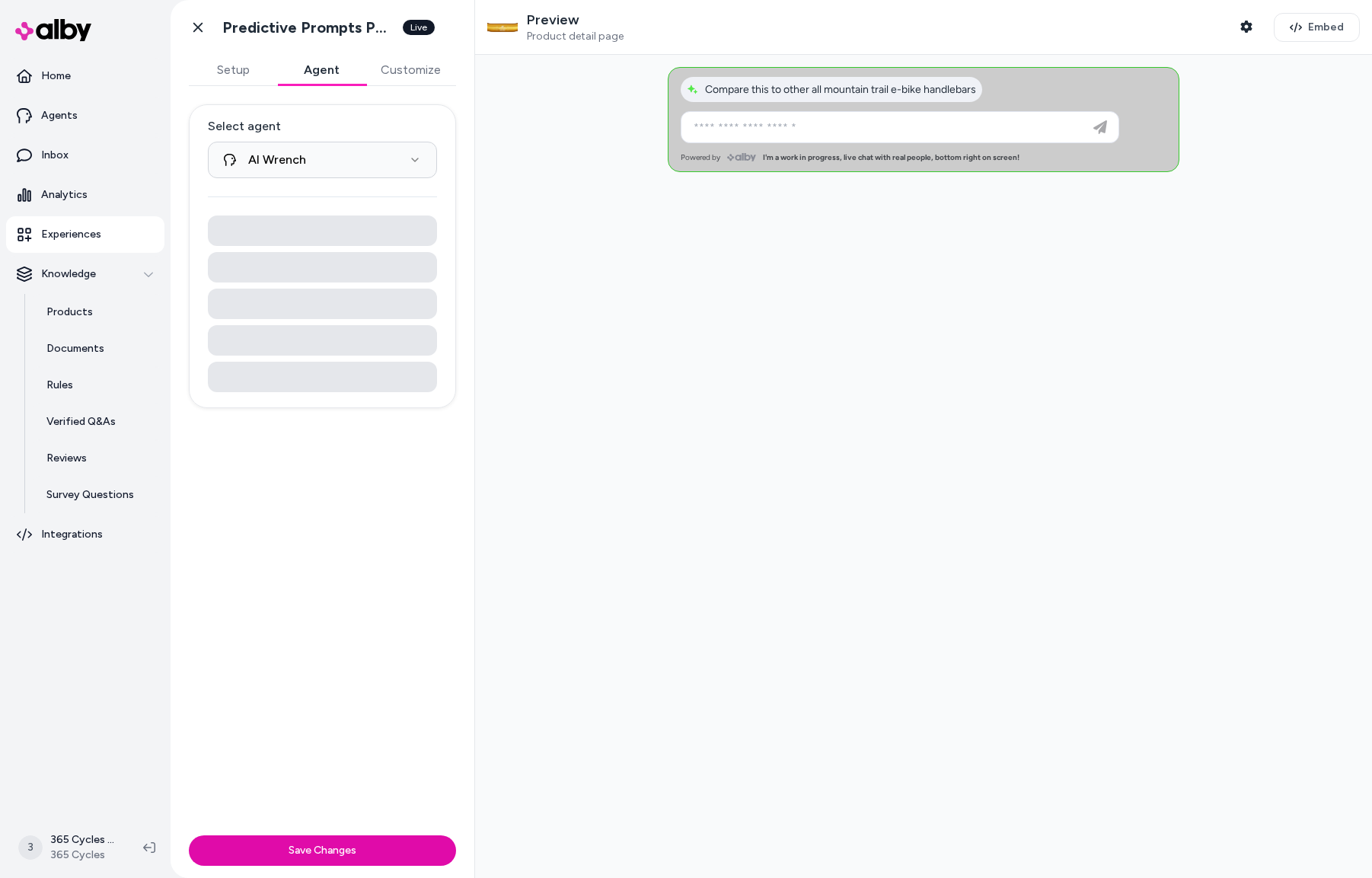
click at [312, 74] on button "Agent" at bounding box center [322, 69] width 88 height 30
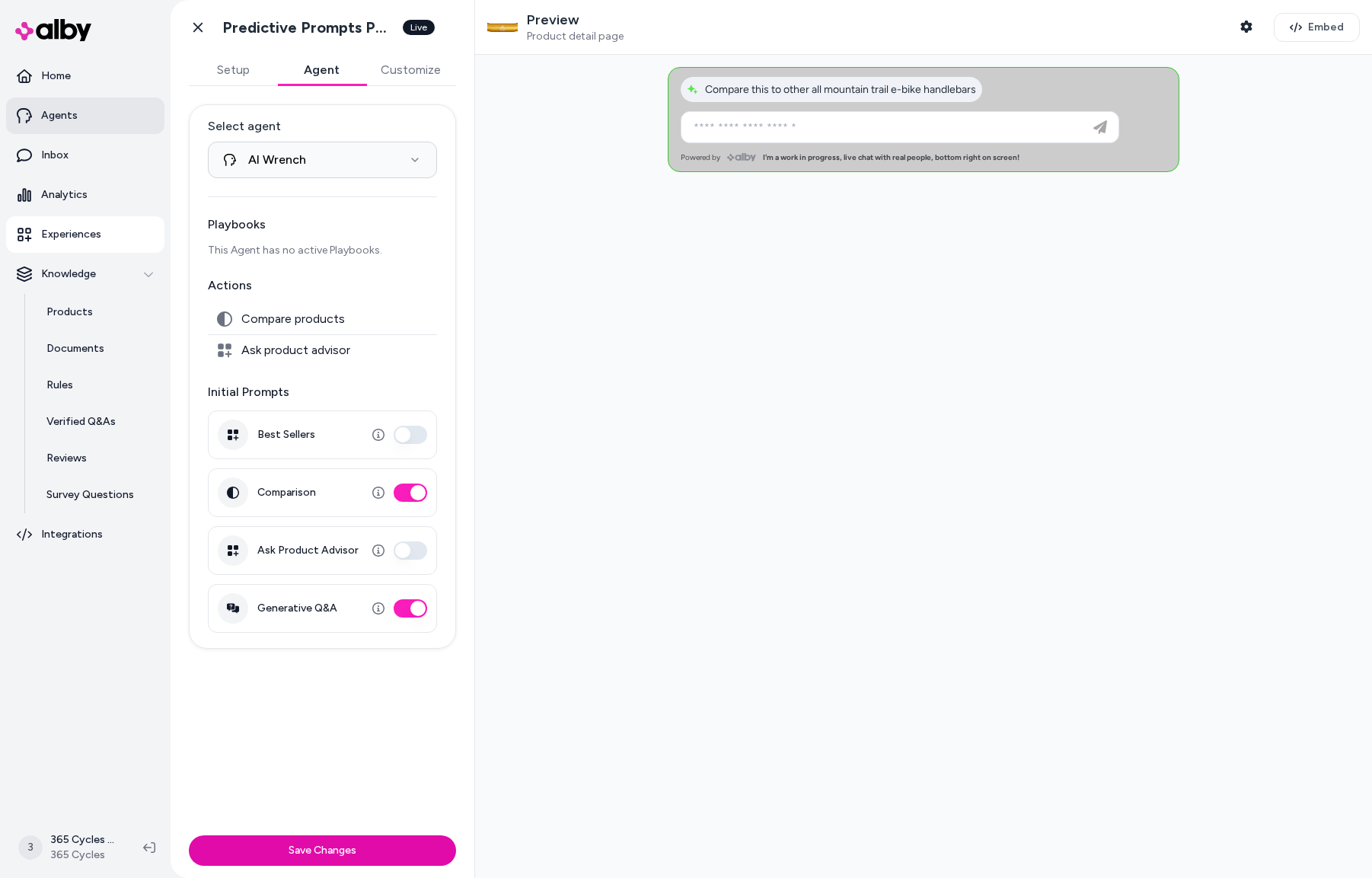
click at [75, 106] on link "Agents" at bounding box center [86, 116] width 158 height 37
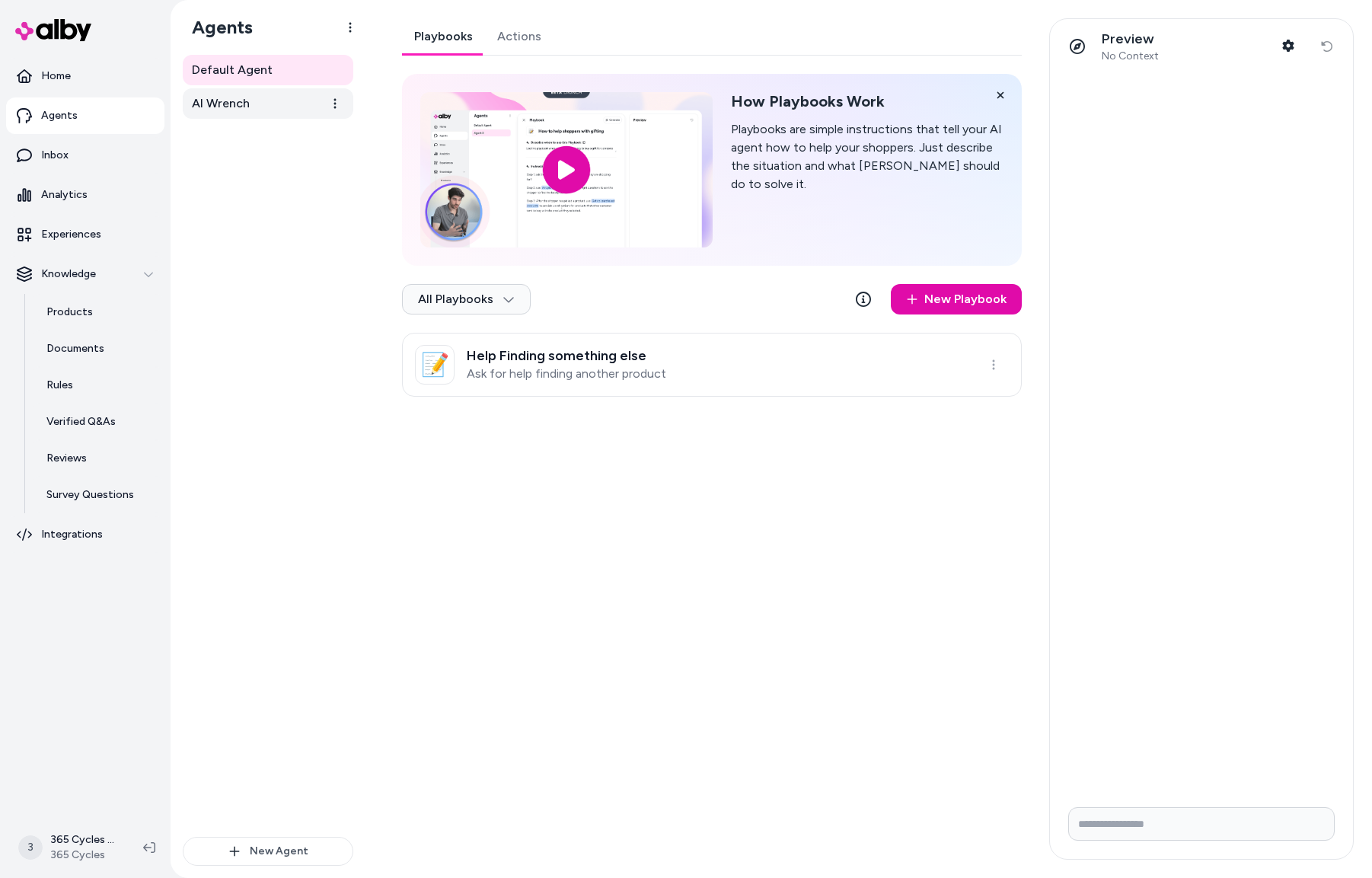
click at [256, 91] on link "AI Wrench" at bounding box center [267, 103] width 170 height 30
click at [507, 38] on link "Actions" at bounding box center [519, 37] width 68 height 37
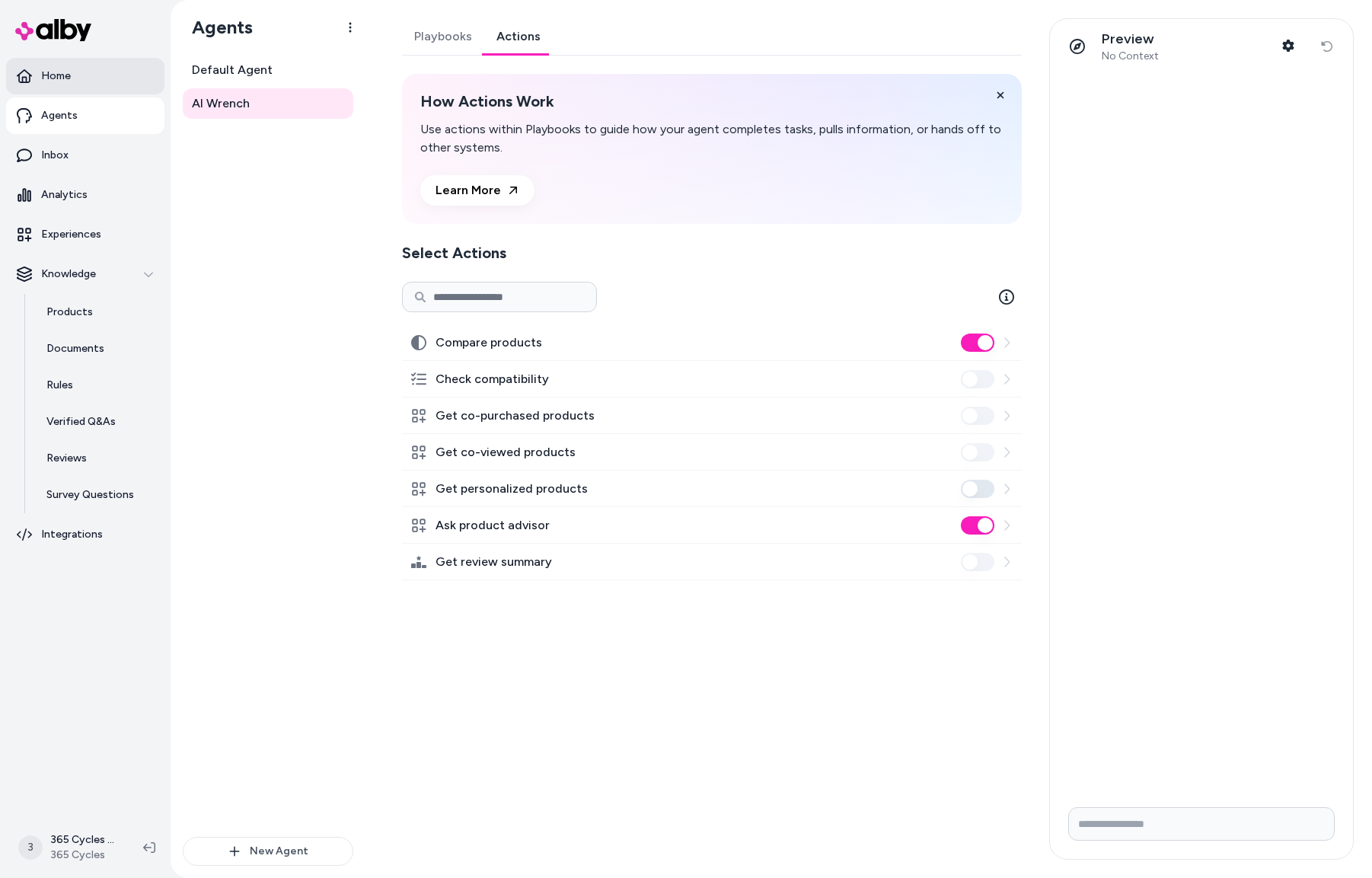
click at [67, 73] on p "Home" at bounding box center [56, 76] width 29 height 16
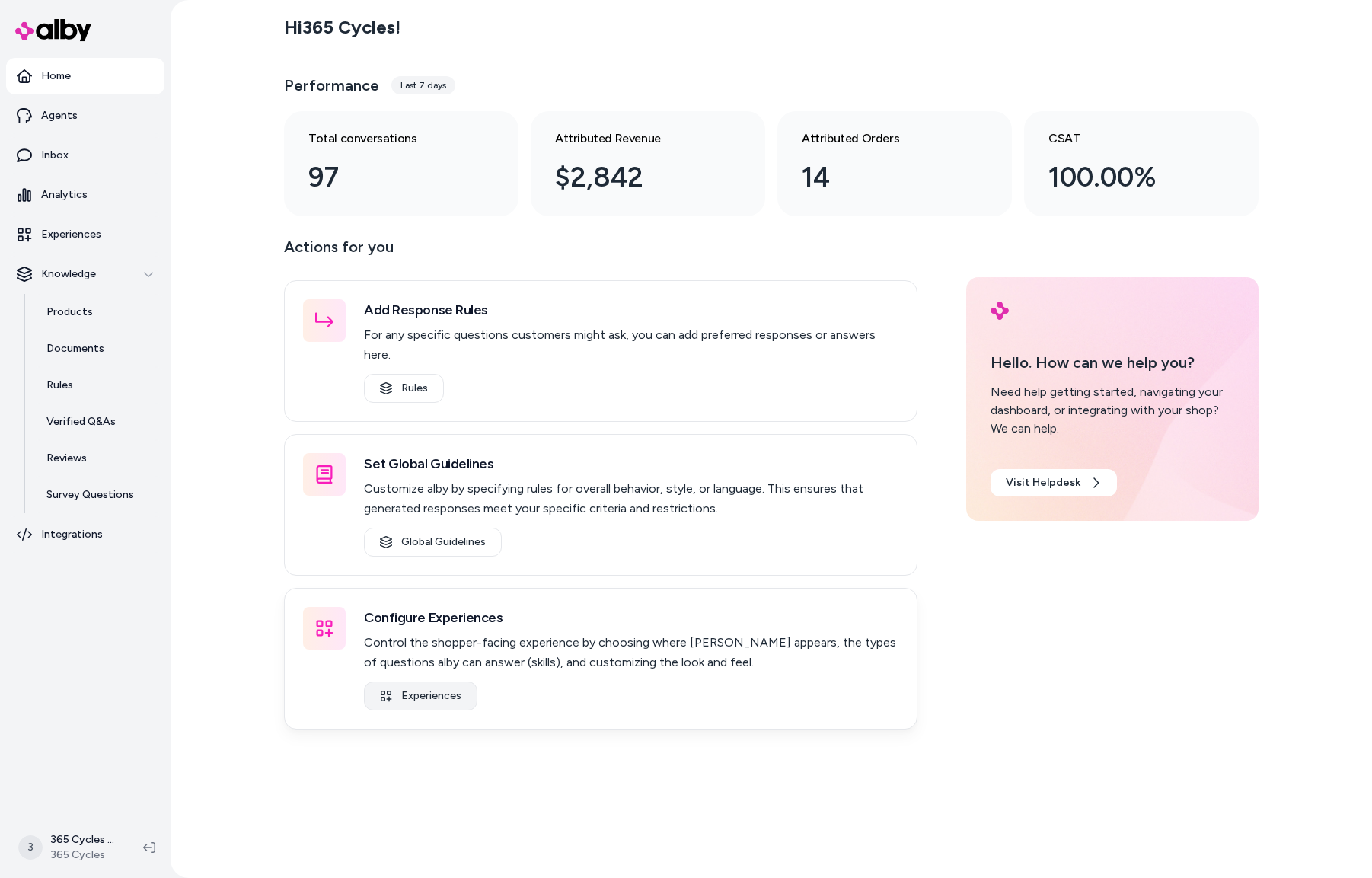
click at [432, 681] on link "Experiences" at bounding box center [420, 695] width 113 height 29
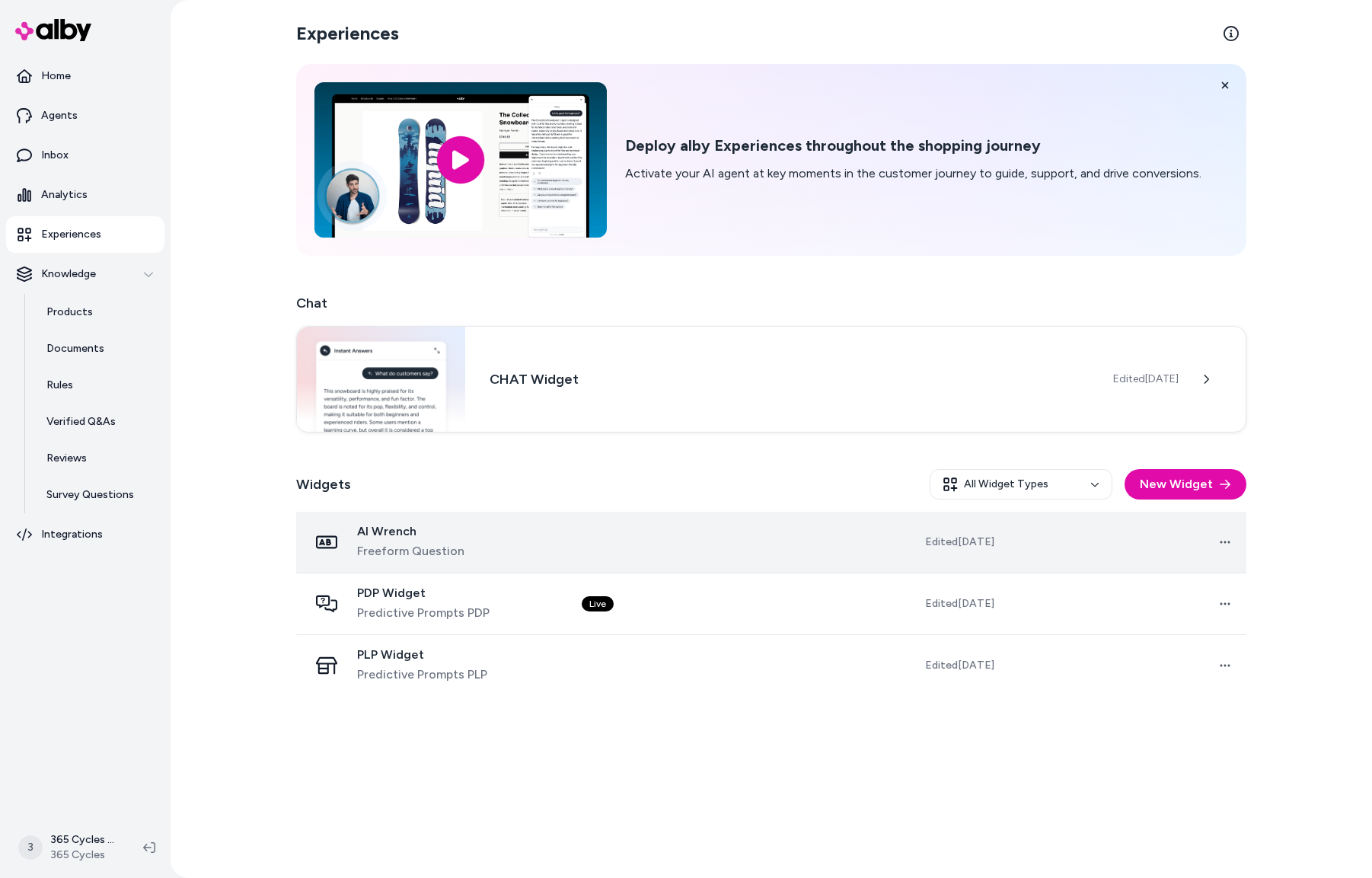
click at [949, 536] on span "Edited May 30, 2025" at bounding box center [959, 542] width 69 height 16
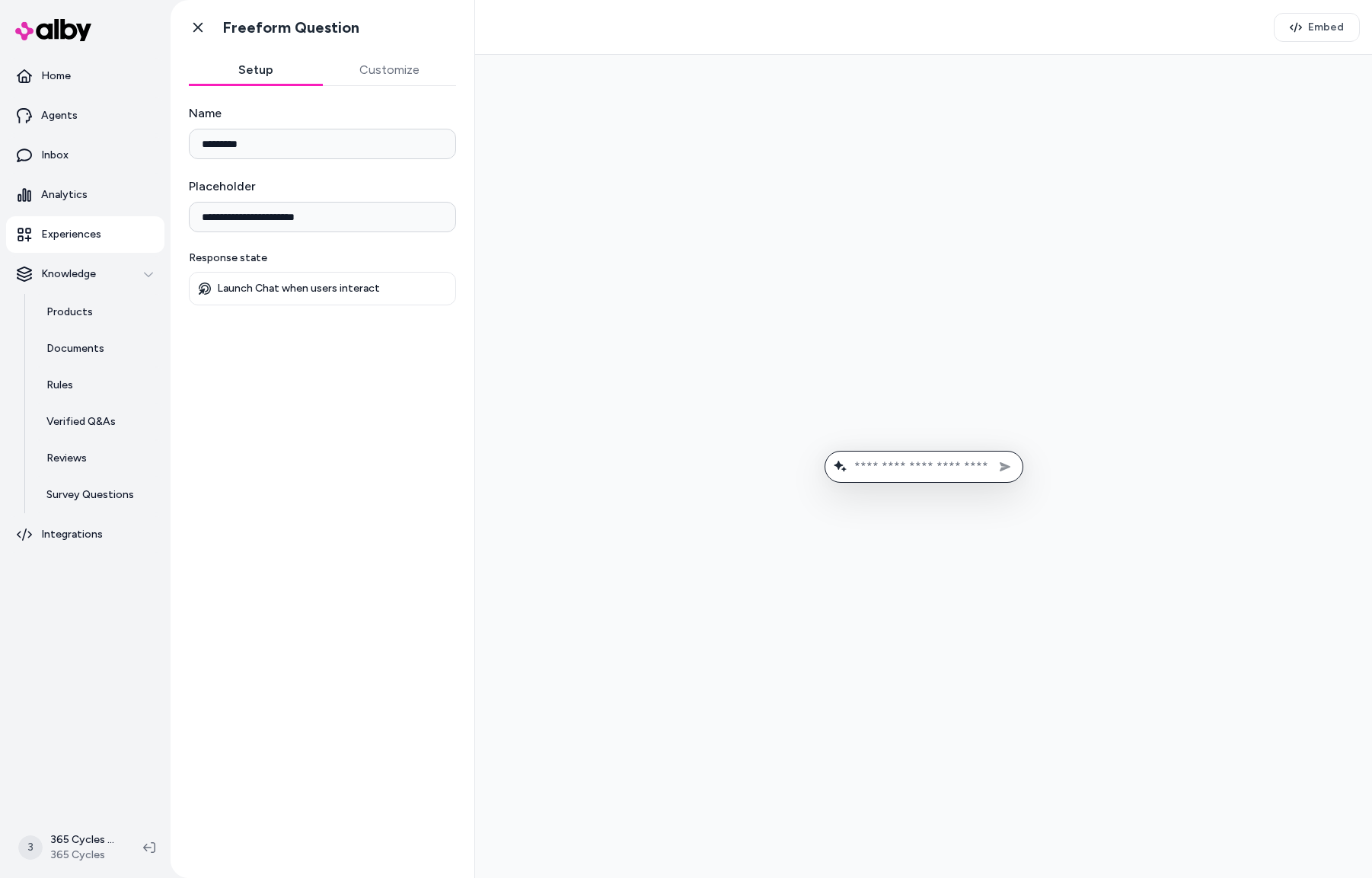
click at [901, 462] on input "text" at bounding box center [934, 466] width 160 height 15
paste input "**********"
paste input "*********"
type input "**********"
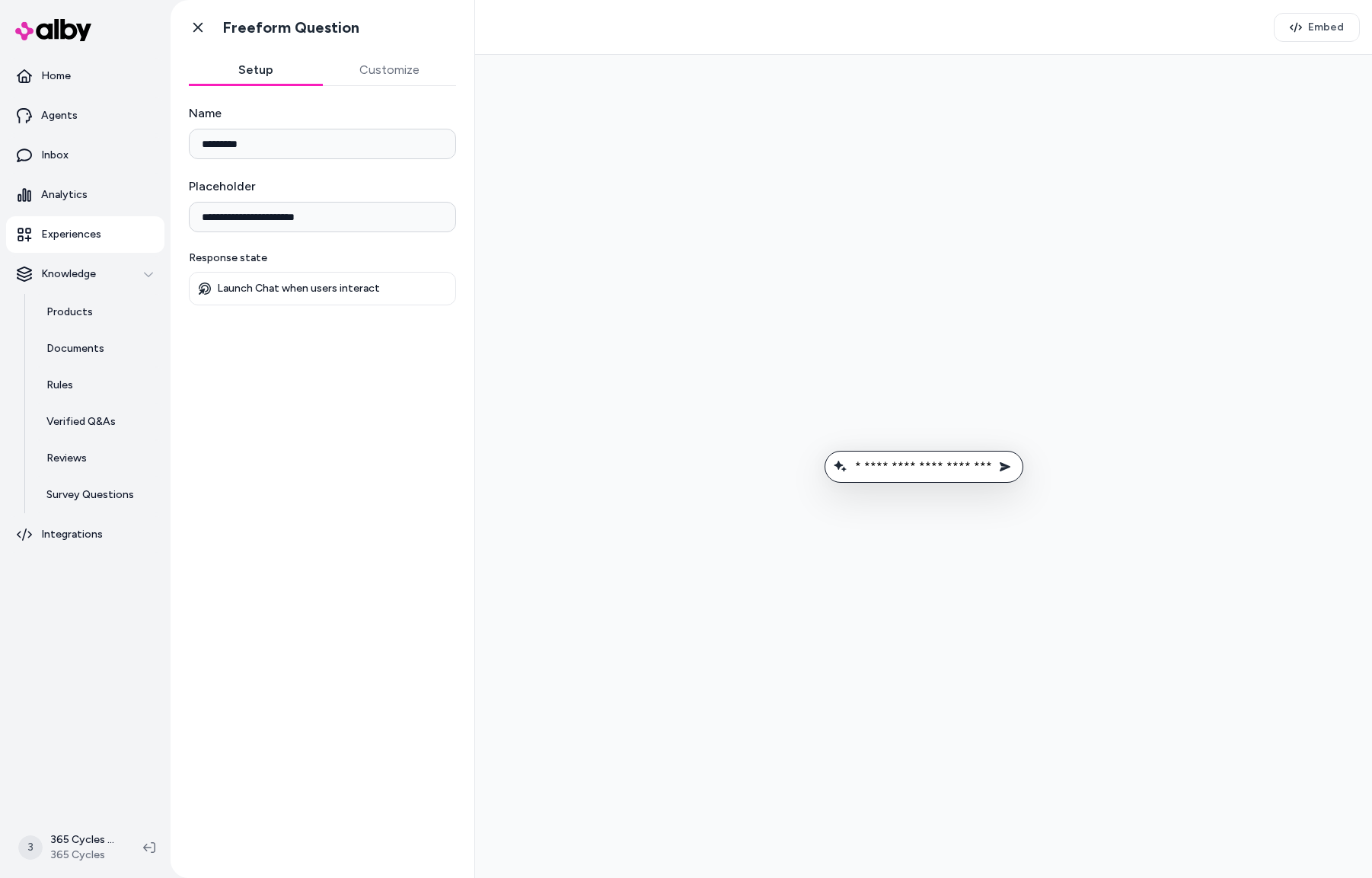
click at [993, 455] on button "Send message" at bounding box center [1004, 466] width 23 height 23
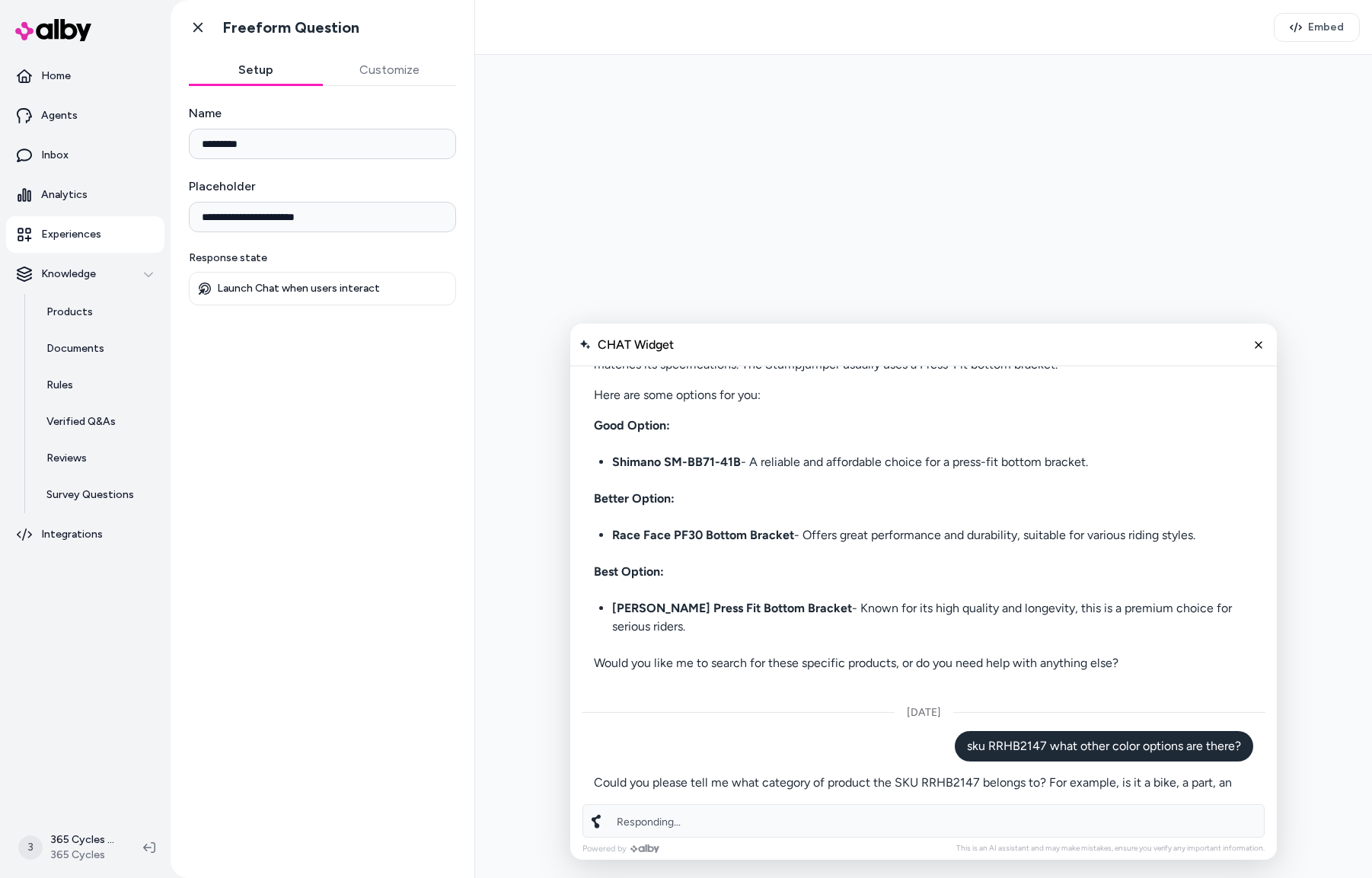
scroll to position [3827, 0]
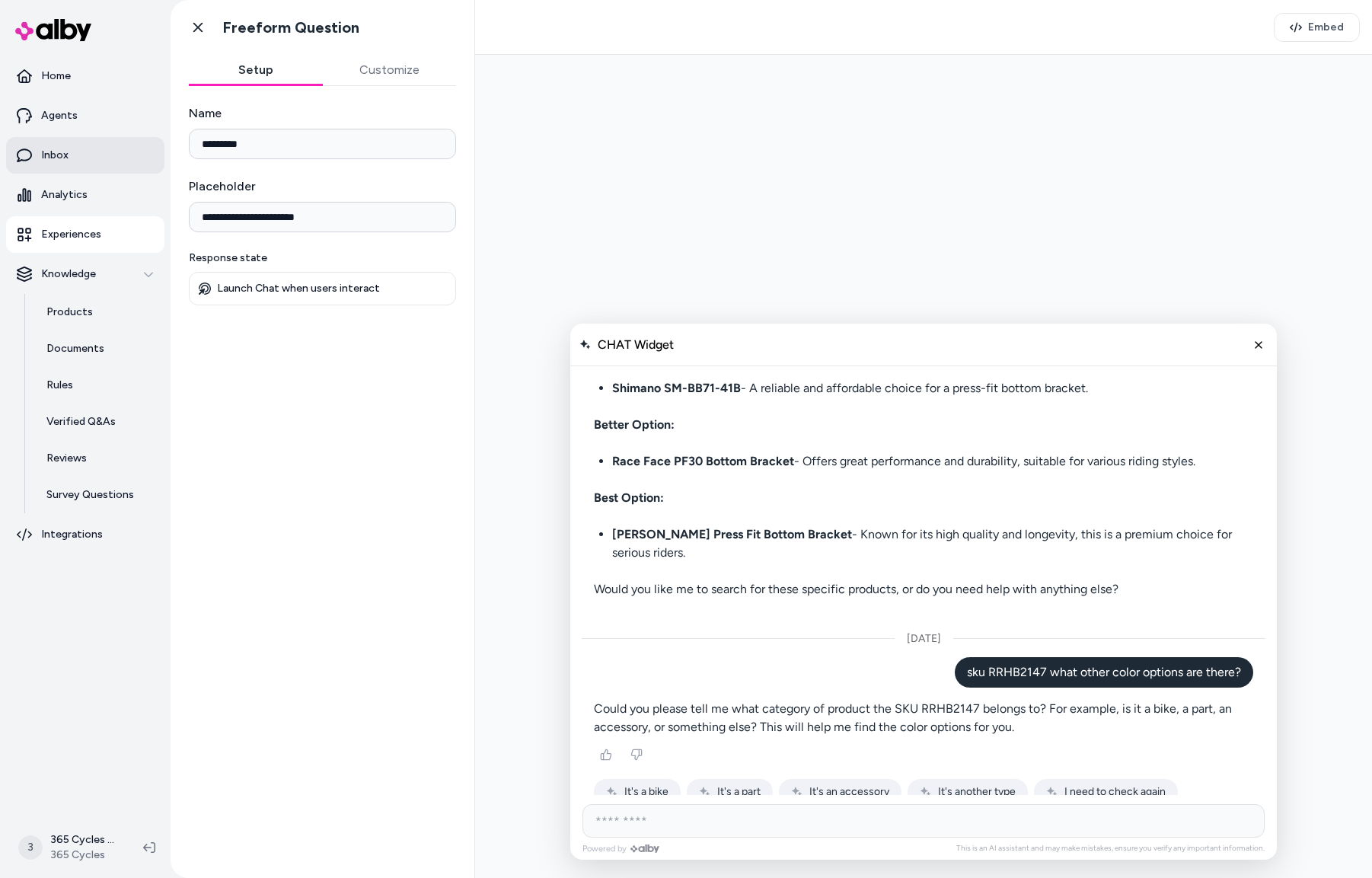
click at [78, 158] on link "Inbox" at bounding box center [86, 156] width 158 height 37
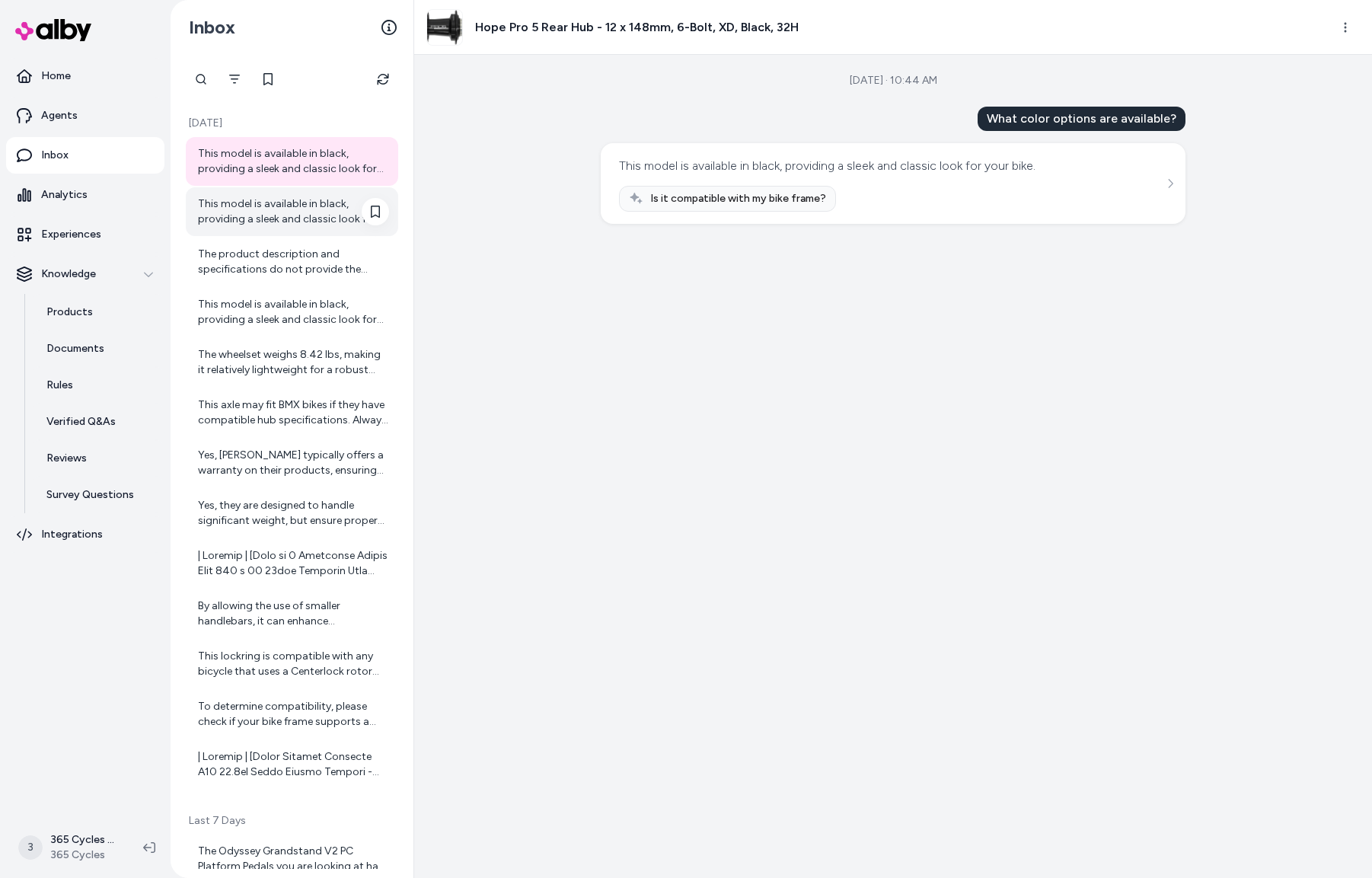
click at [302, 216] on div "This model is available in black, providing a sleek and classic look for your b…" at bounding box center [293, 211] width 191 height 30
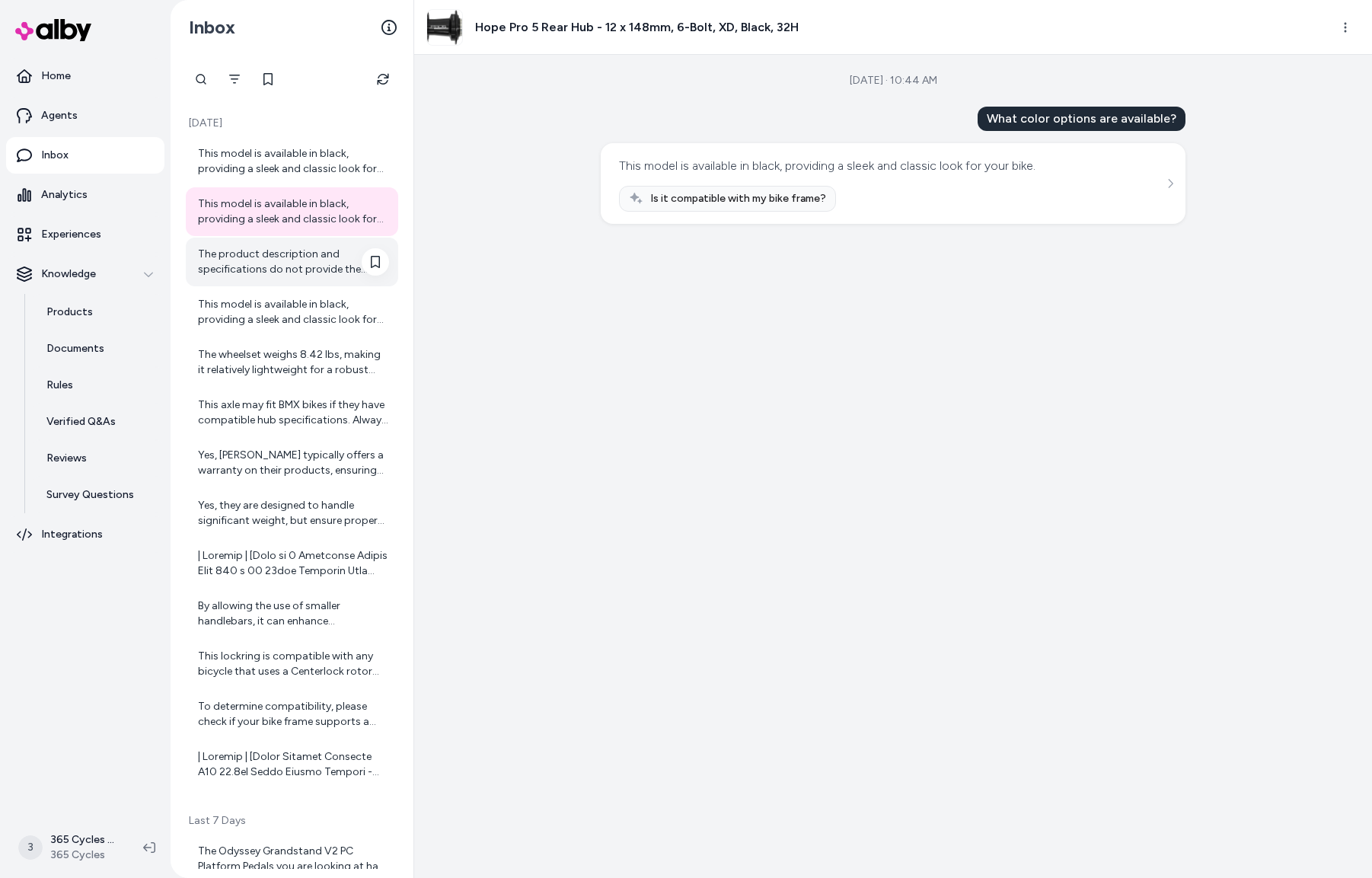
click at [299, 262] on div "The product description and specifications do not provide the exact weight of t…" at bounding box center [293, 262] width 191 height 30
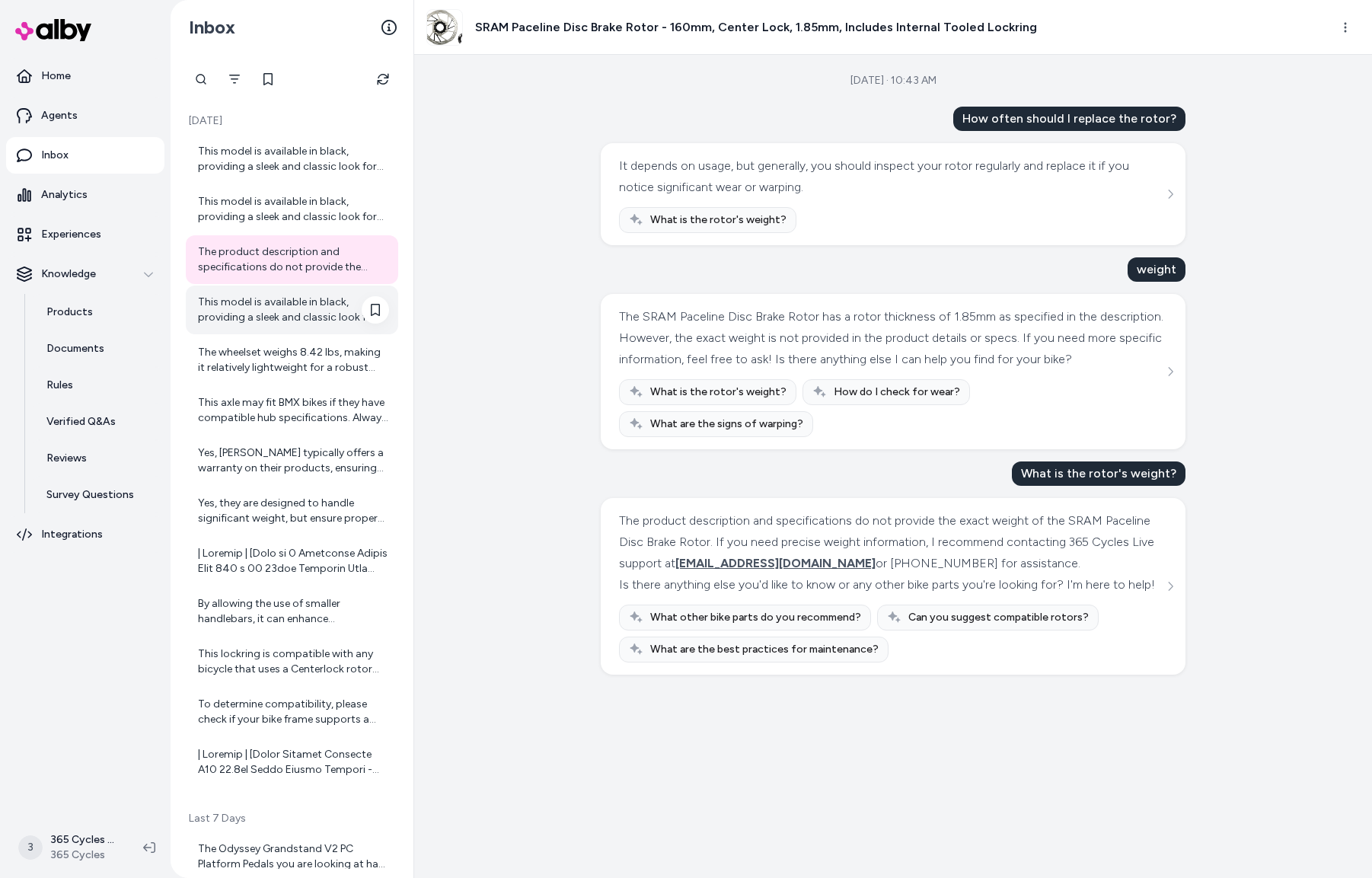
scroll to position [2, 0]
click at [283, 308] on div "This model is available in black, providing a sleek and classic look for your b…" at bounding box center [293, 310] width 191 height 30
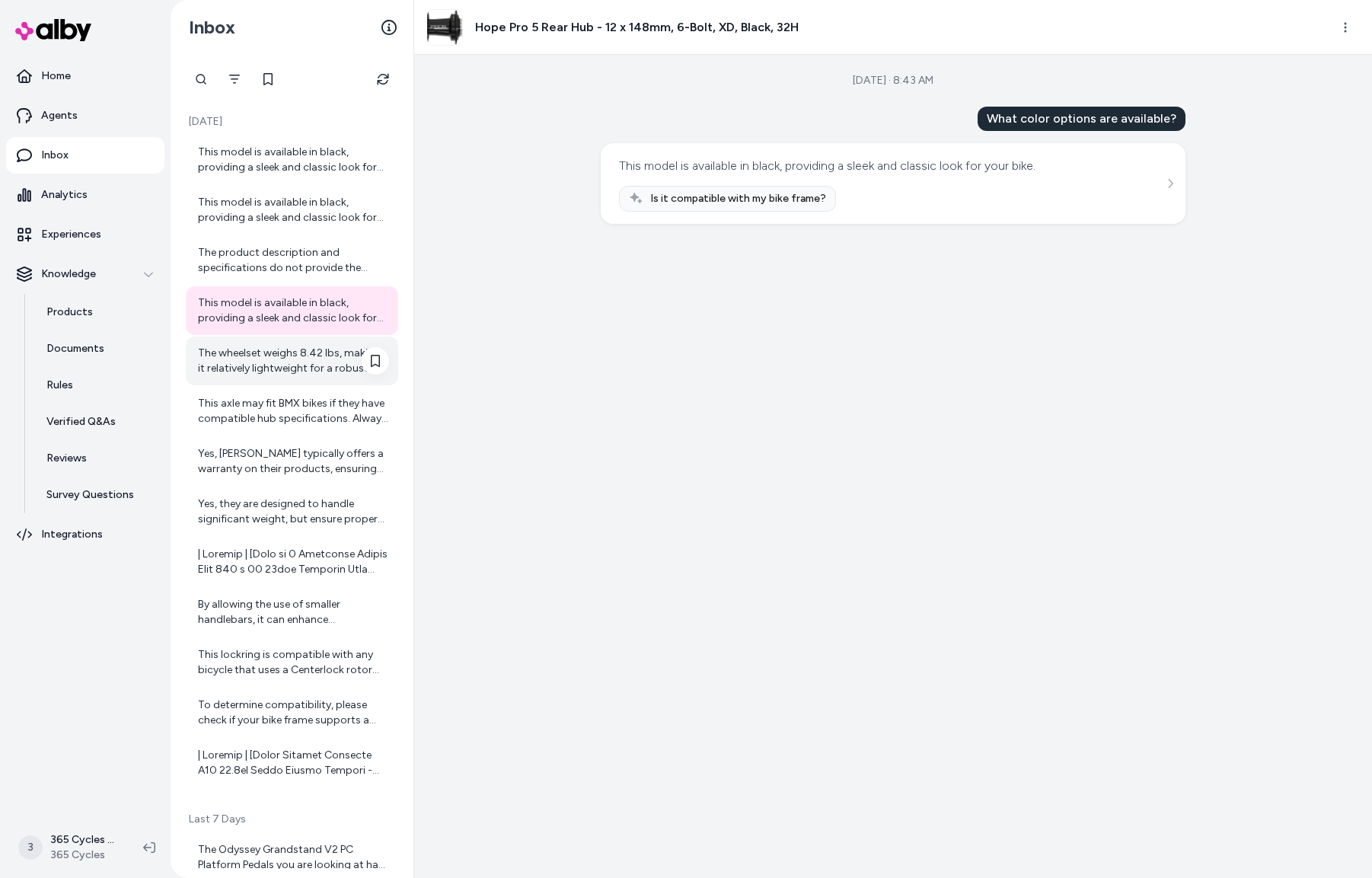
click at [302, 362] on div "The wheelset weighs 8.42 lbs, making it relatively lightweight for a robust all…" at bounding box center [293, 360] width 191 height 30
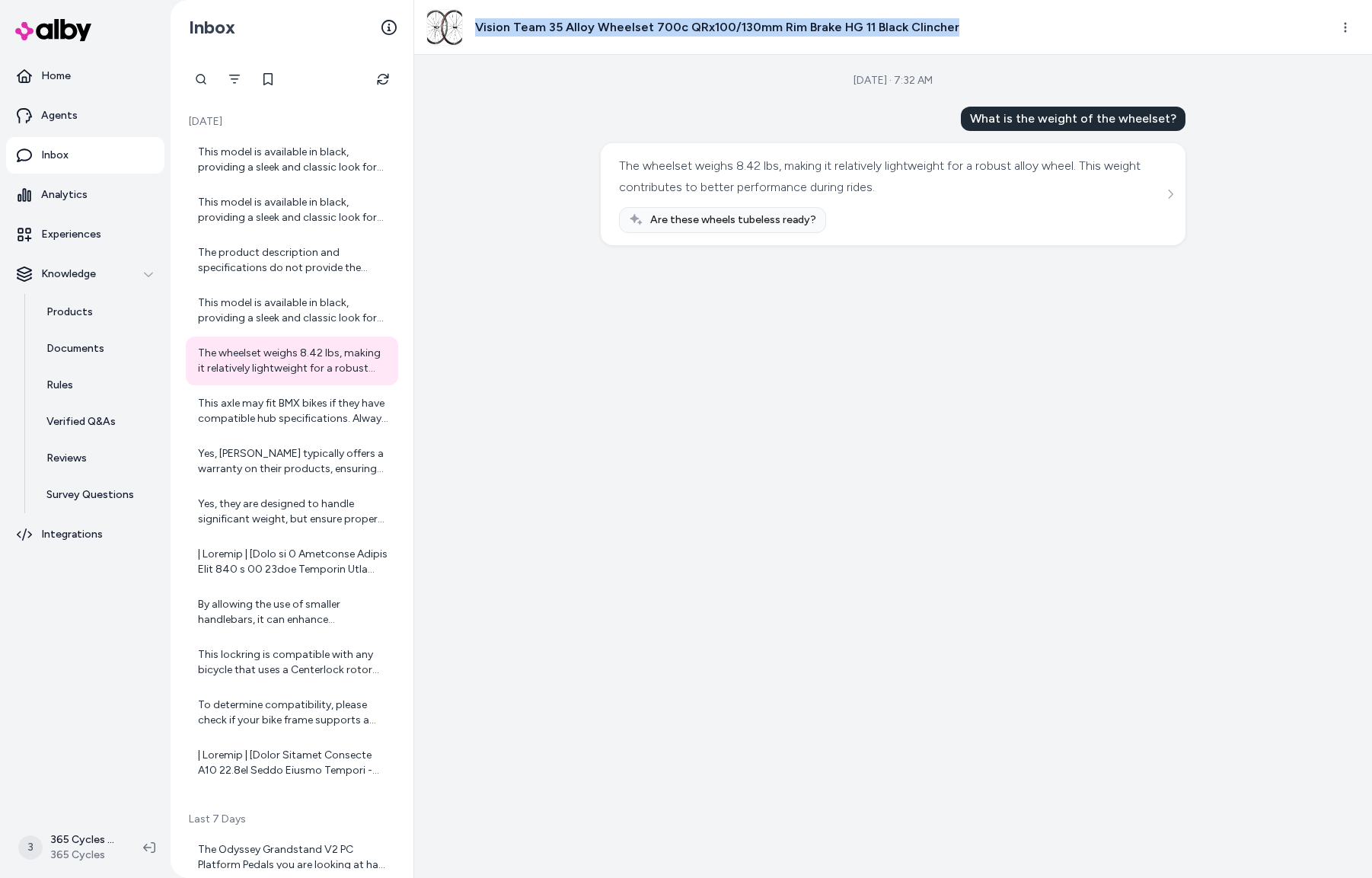
drag, startPoint x: 475, startPoint y: 23, endPoint x: 898, endPoint y: 36, distance: 423.2
click at [997, 28] on div "Vision Team 35 Alloy Wheelset 700c QRx100/130mm Rim Brake HG 11 Black Clincher" at bounding box center [873, 28] width 892 height 37
copy h3 "Vision Team 35 Alloy Wheelset 700c QRx100/130mm Rim Brake HG 11 Black Clincher"
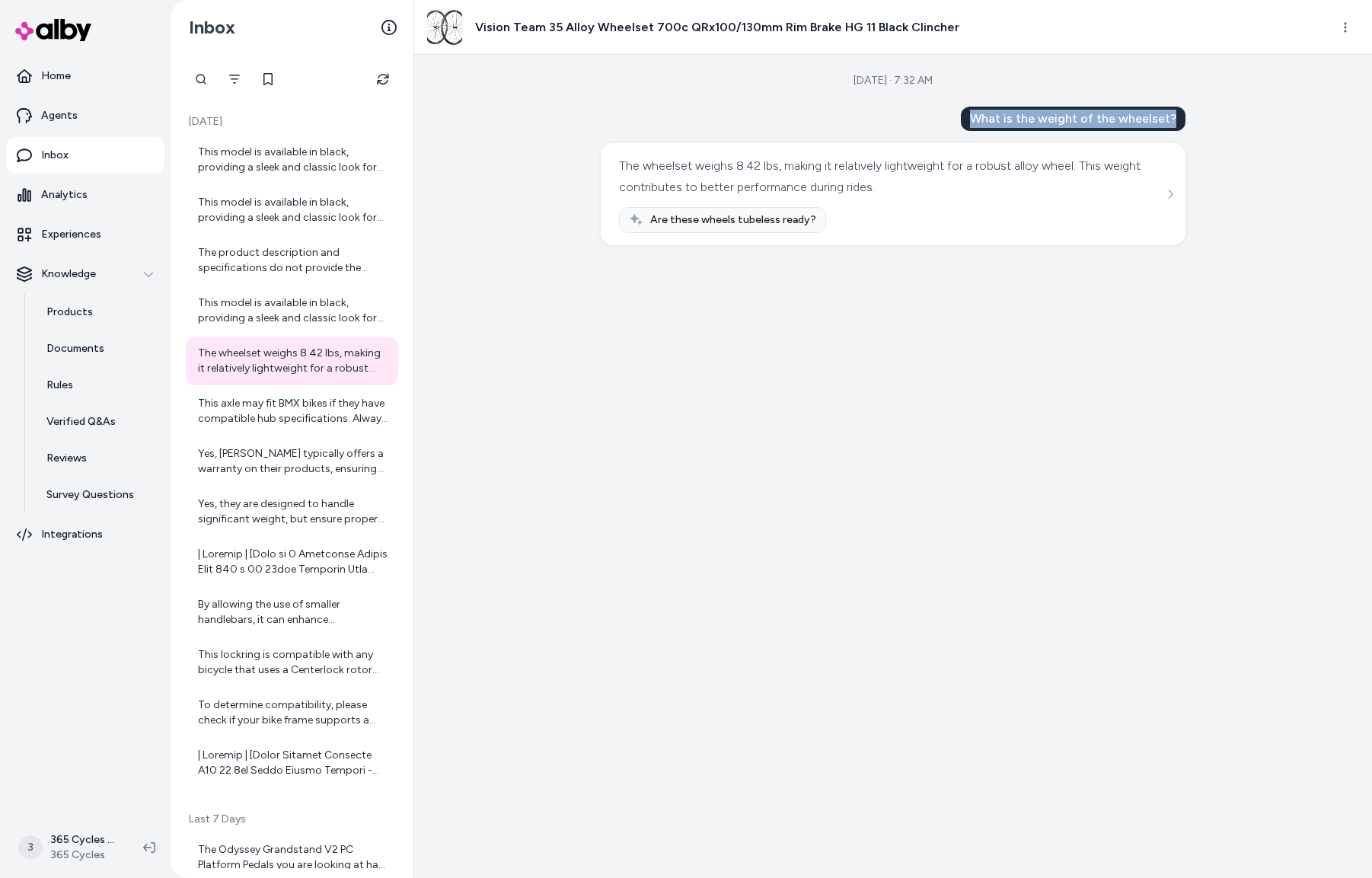
drag, startPoint x: 1174, startPoint y: 114, endPoint x: 973, endPoint y: 122, distance: 201.2
click at [973, 122] on div "What is the weight of the wheelset?" at bounding box center [1073, 119] width 225 height 24
copy div "What is the weight of the wheelset?"
click at [813, 309] on div "Aug 19, 2025 · 7:32 AM What is the weight of the wheelset? The wheelset weighs …" at bounding box center [892, 465] width 957 height 823
click at [346, 404] on div "This axle may fit BMX bikes if they have compatible hub specifications. Always …" at bounding box center [293, 411] width 191 height 30
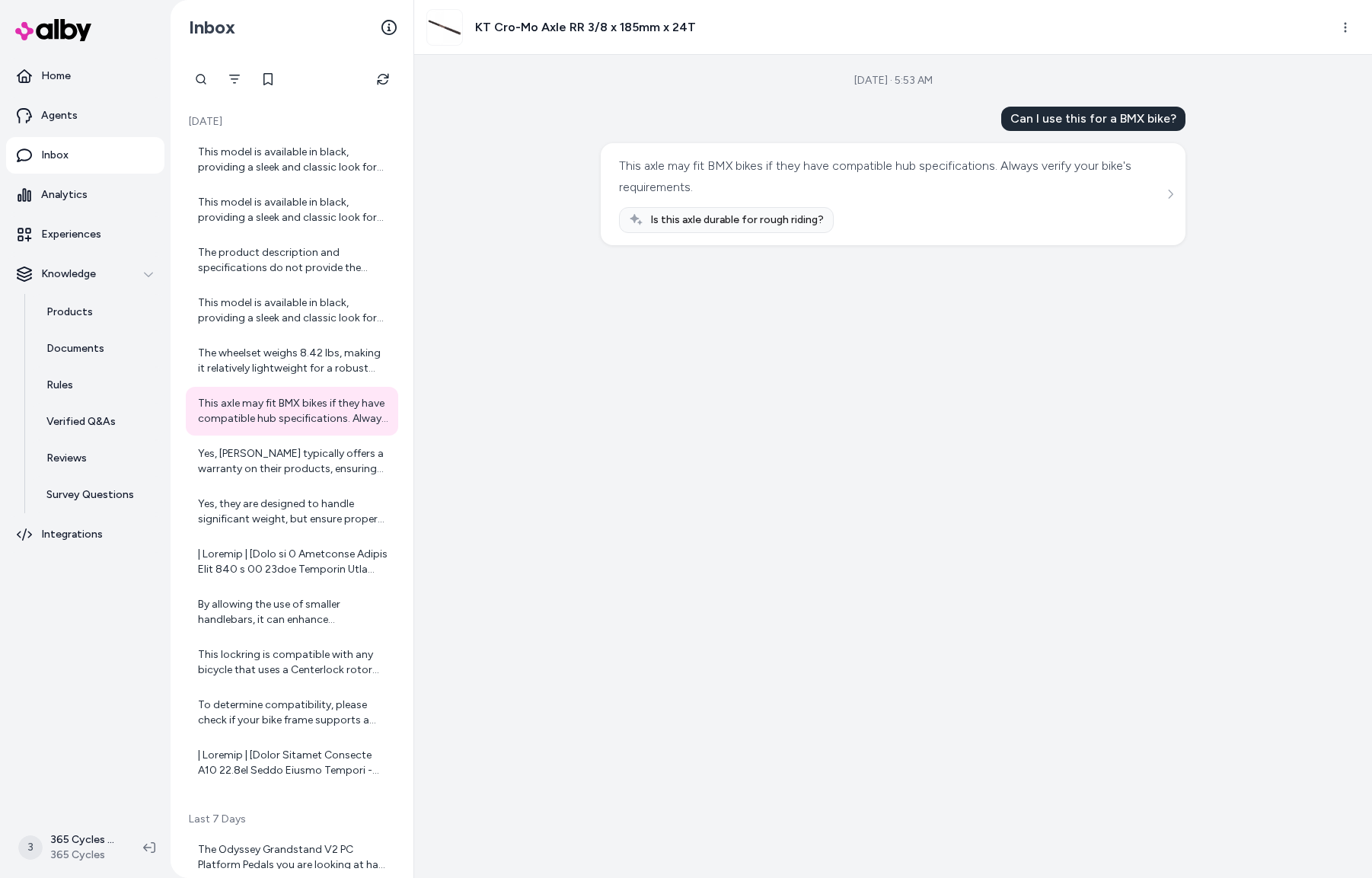
click at [741, 181] on div "This axle may fit BMX bikes if they have compatible hub specifications. Always …" at bounding box center [891, 177] width 545 height 42
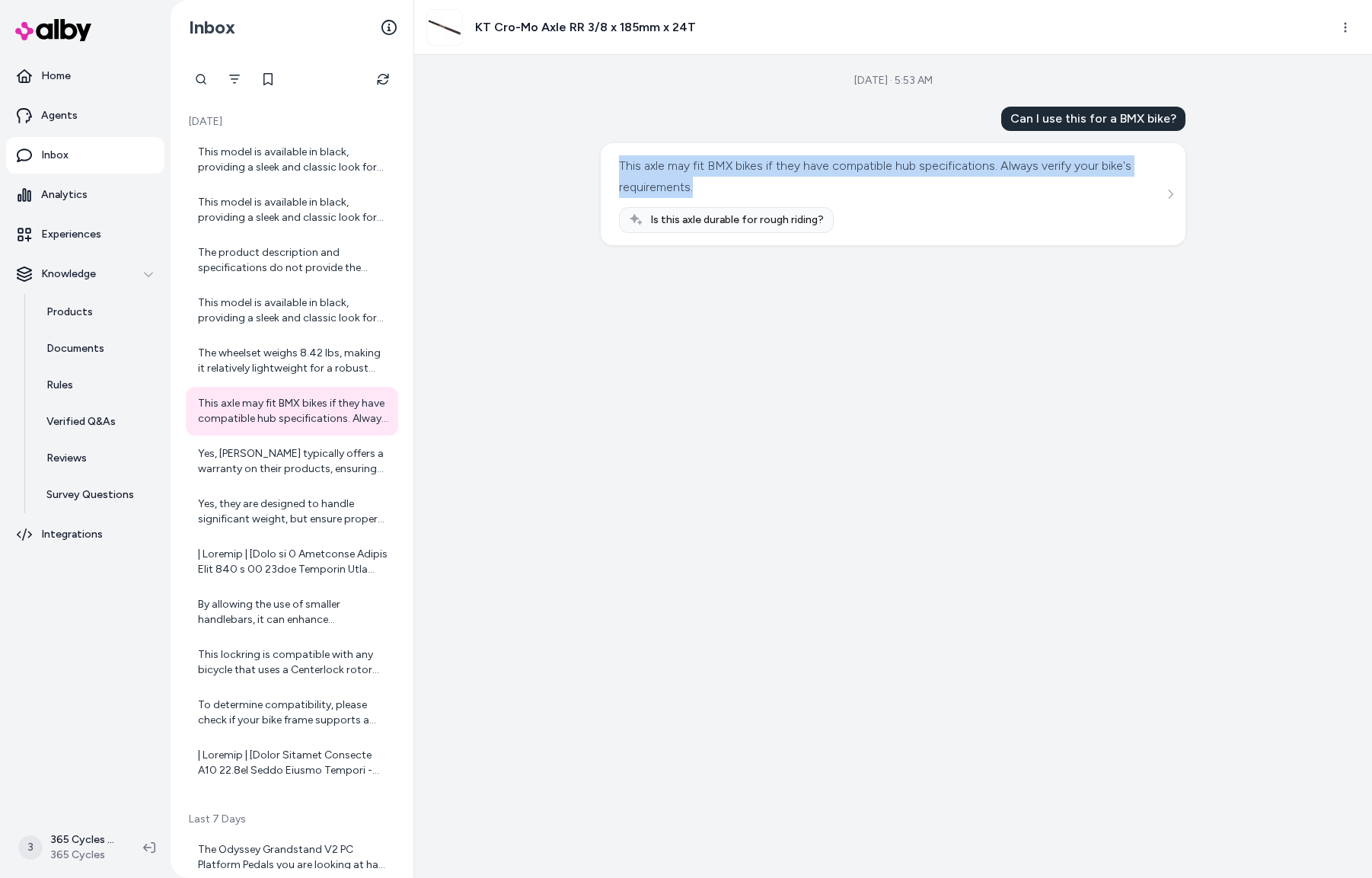
drag, startPoint x: 707, startPoint y: 184, endPoint x: 592, endPoint y: 164, distance: 116.7
click at [592, 164] on div "Aug 19, 2025 · 5:53 AM Can I use this for a BMX bike? This axle may fit BMX bik…" at bounding box center [892, 465] width 957 height 823
click at [54, 375] on link "Rules" at bounding box center [98, 385] width 134 height 37
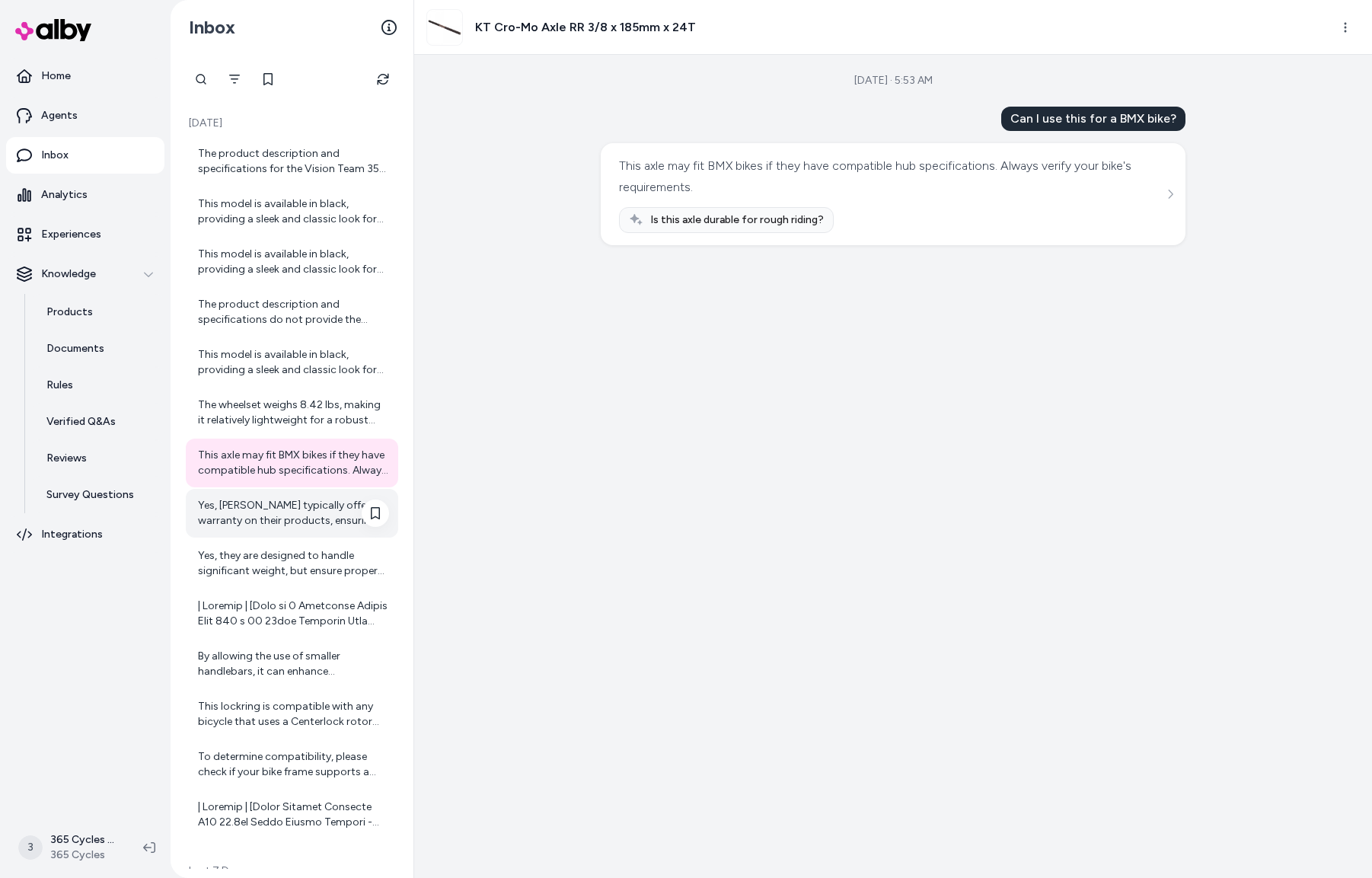
click at [287, 509] on div "Yes, [PERSON_NAME] typically offers a warranty on their products, ensuring you …" at bounding box center [293, 512] width 191 height 30
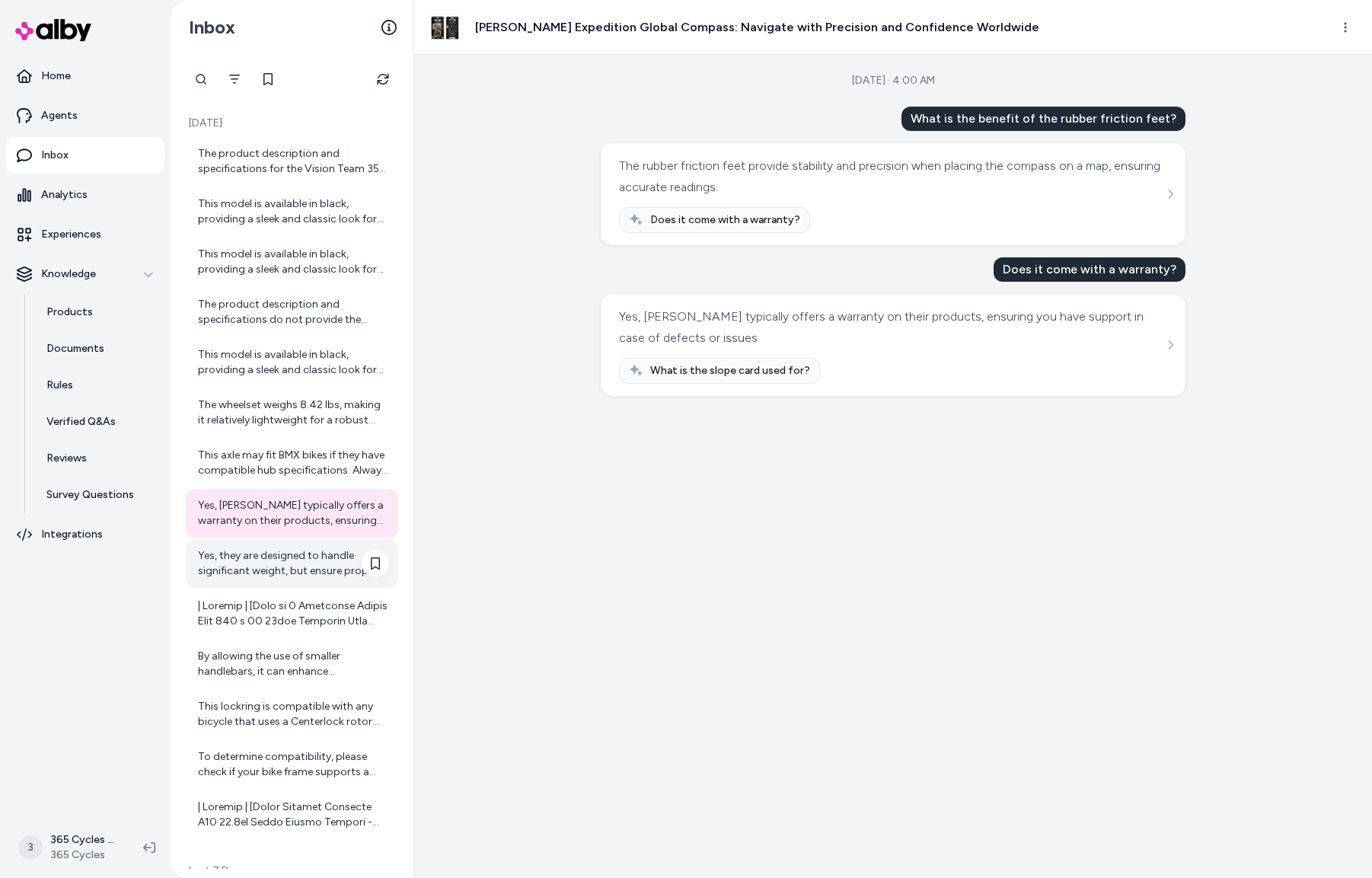
click at [271, 571] on div "Yes, they are designed to handle significant weight, but ensure proper installa…" at bounding box center [293, 563] width 191 height 30
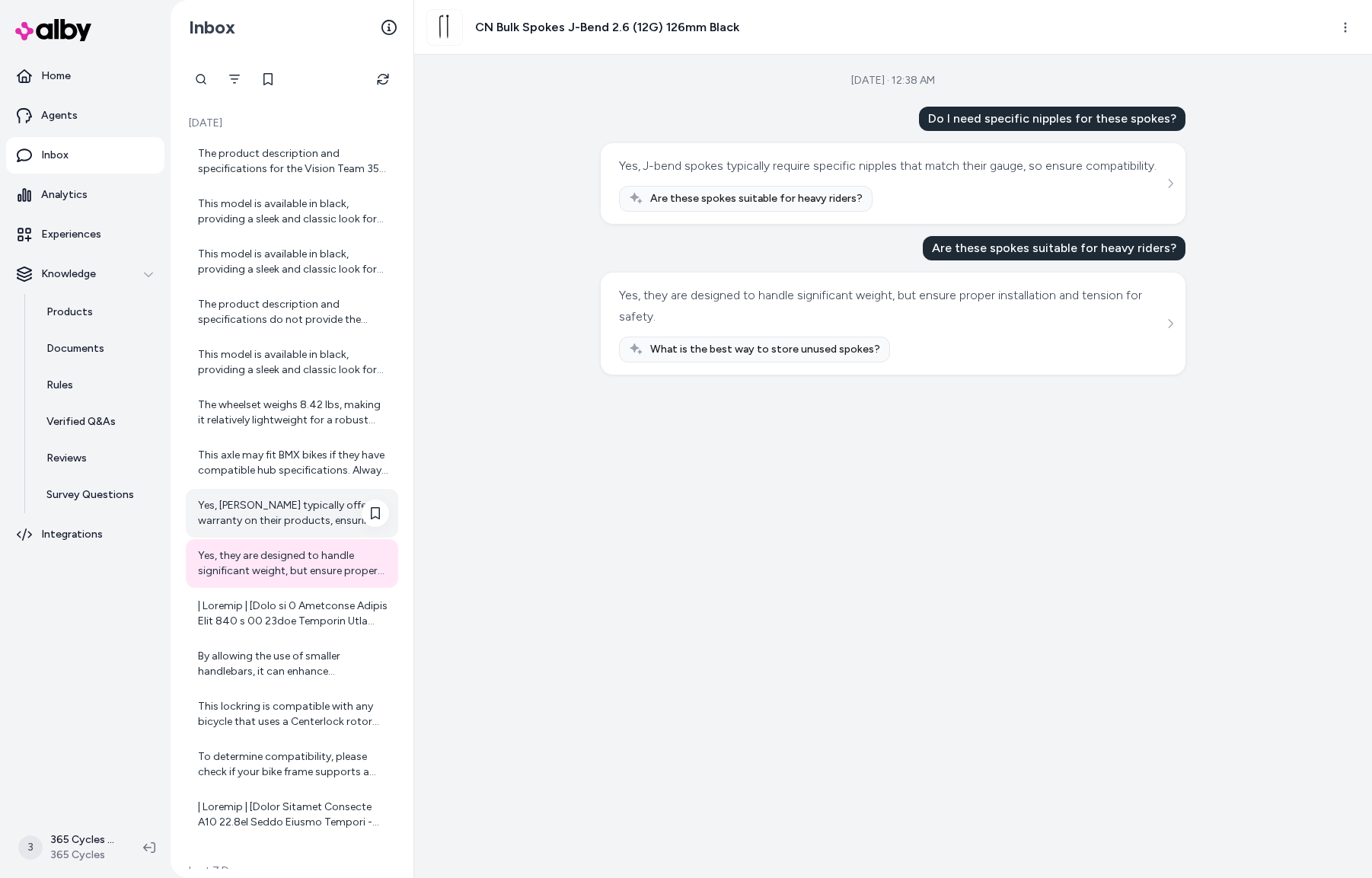
click at [271, 515] on div "Yes, [PERSON_NAME] typically offers a warranty on their products, ensuring you …" at bounding box center [293, 512] width 191 height 30
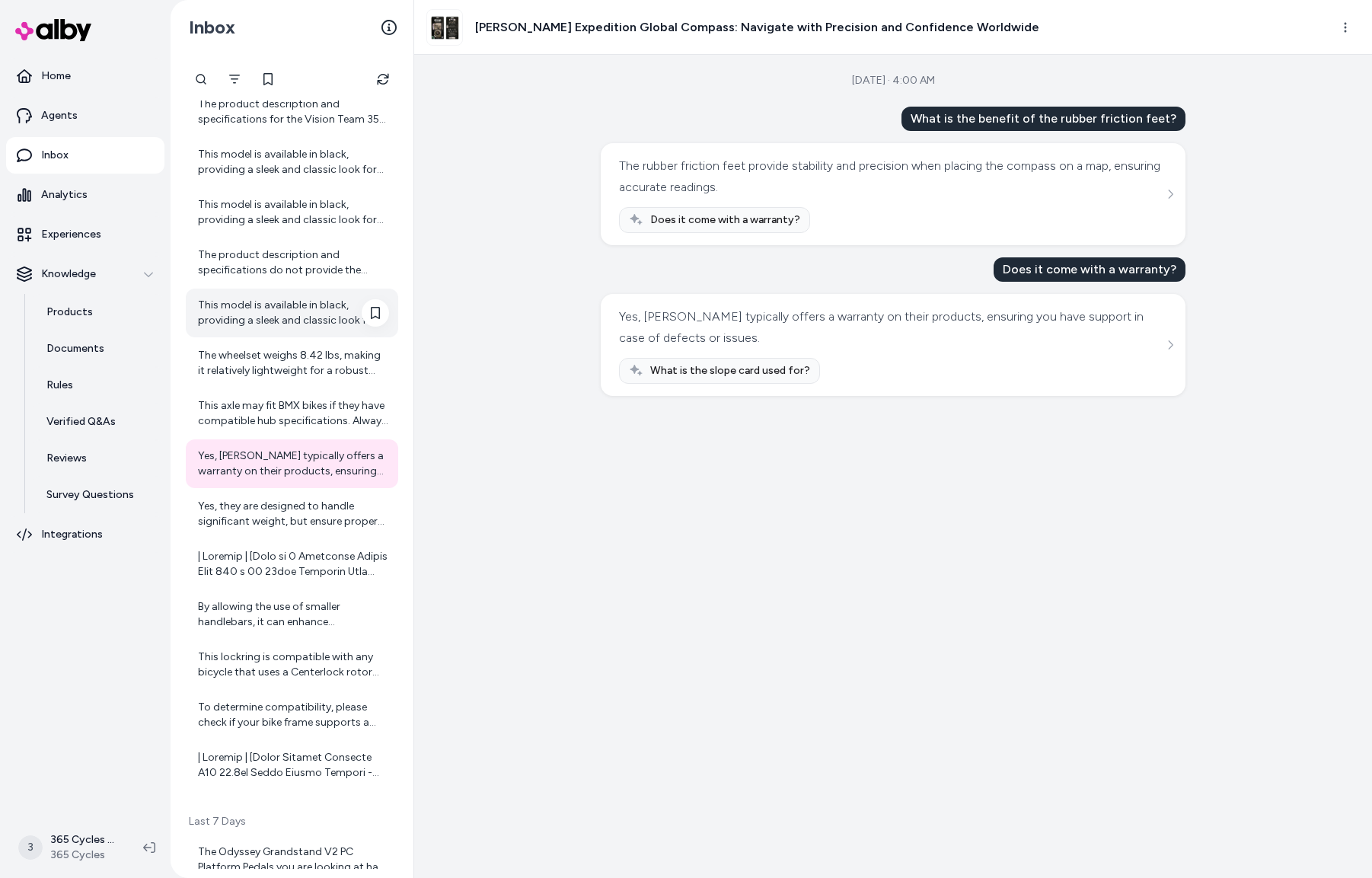
scroll to position [76, 0]
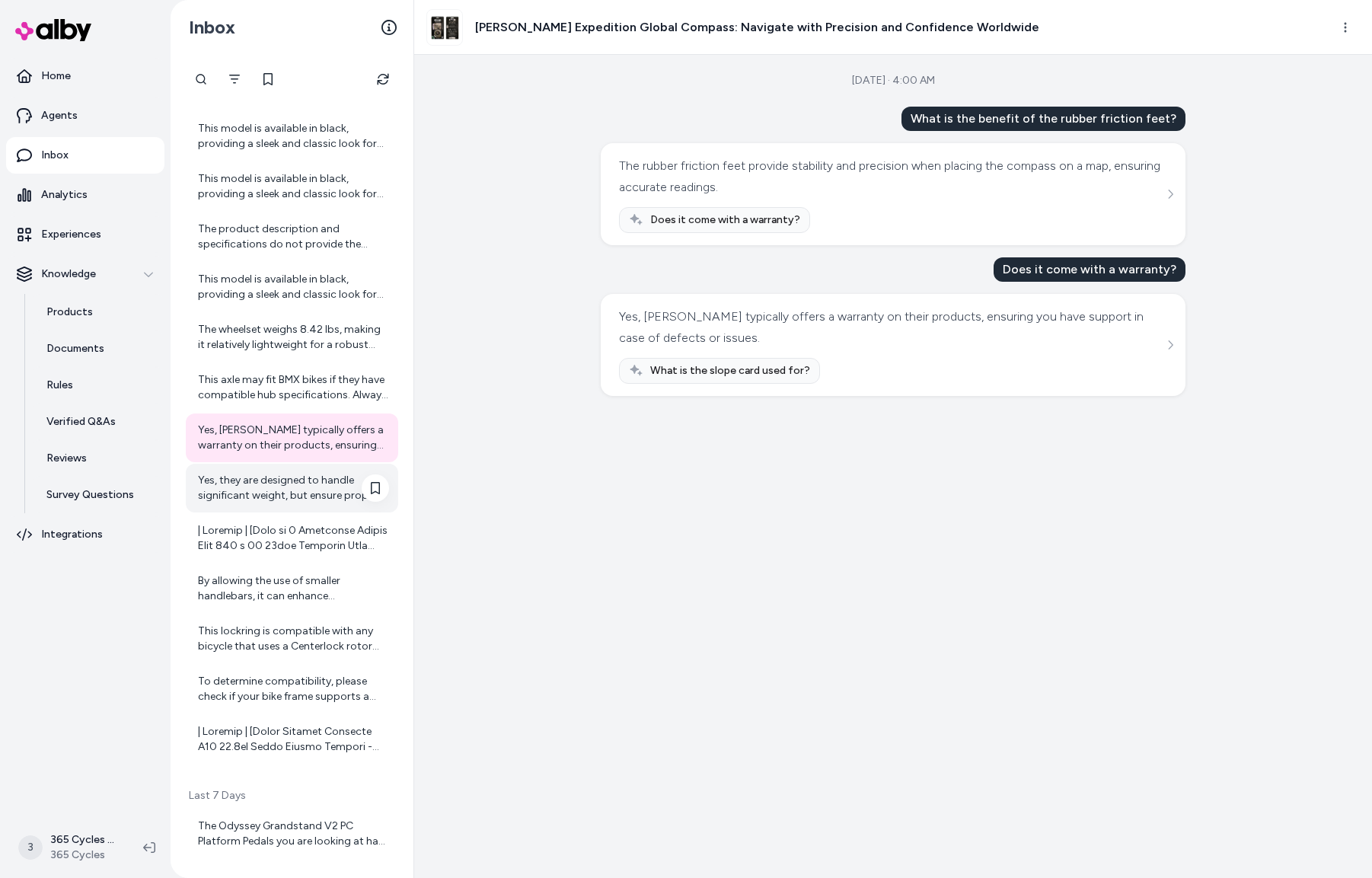
click at [276, 498] on div "Yes, they are designed to handle significant weight, but ensure proper installa…" at bounding box center [293, 487] width 191 height 30
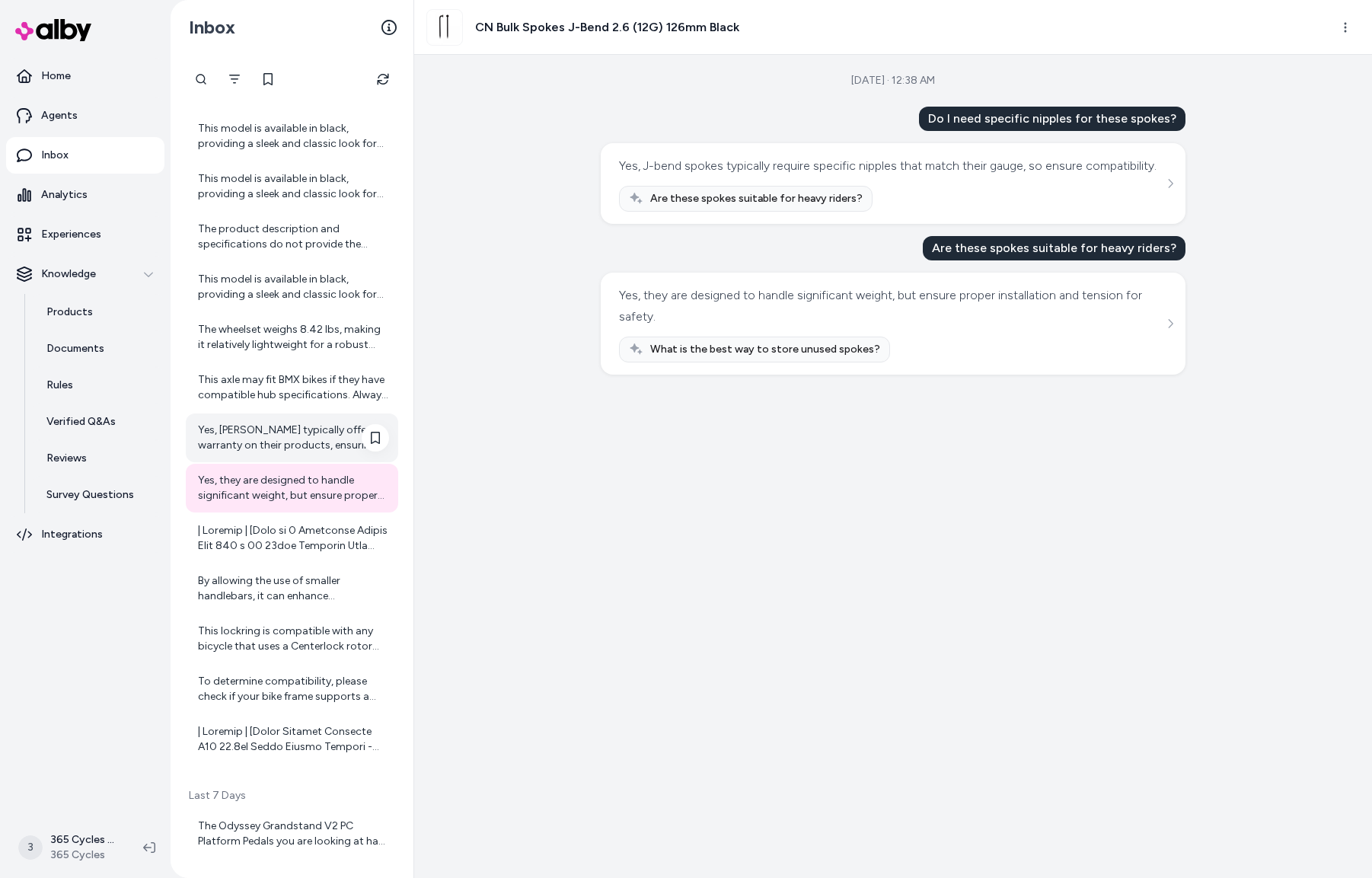
click at [306, 434] on div "Yes, [PERSON_NAME] typically offers a warranty on their products, ensuring you …" at bounding box center [293, 438] width 191 height 30
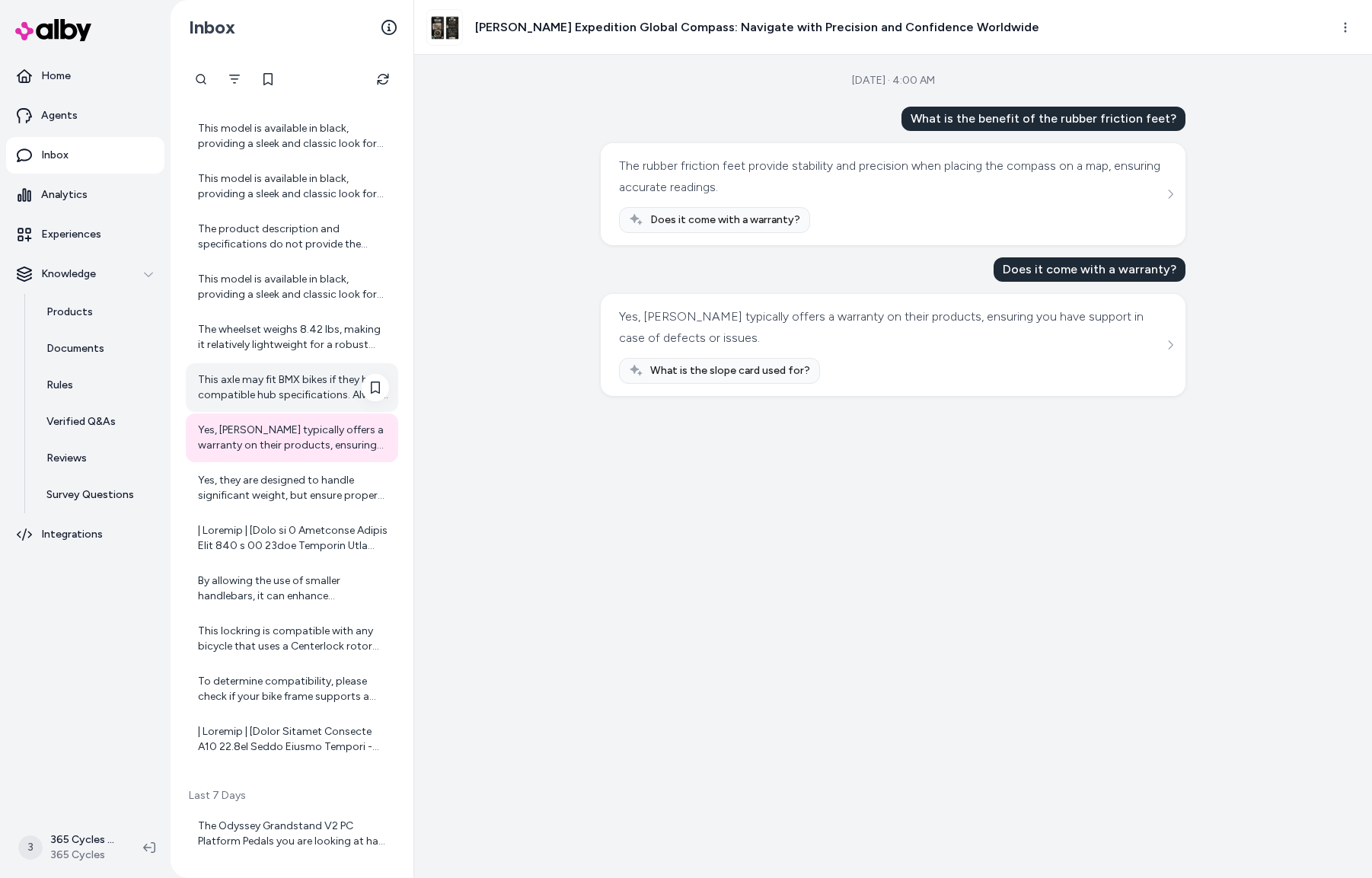
click at [319, 382] on div "This axle may fit BMX bikes if they have compatible hub specifications. Always …" at bounding box center [293, 387] width 191 height 30
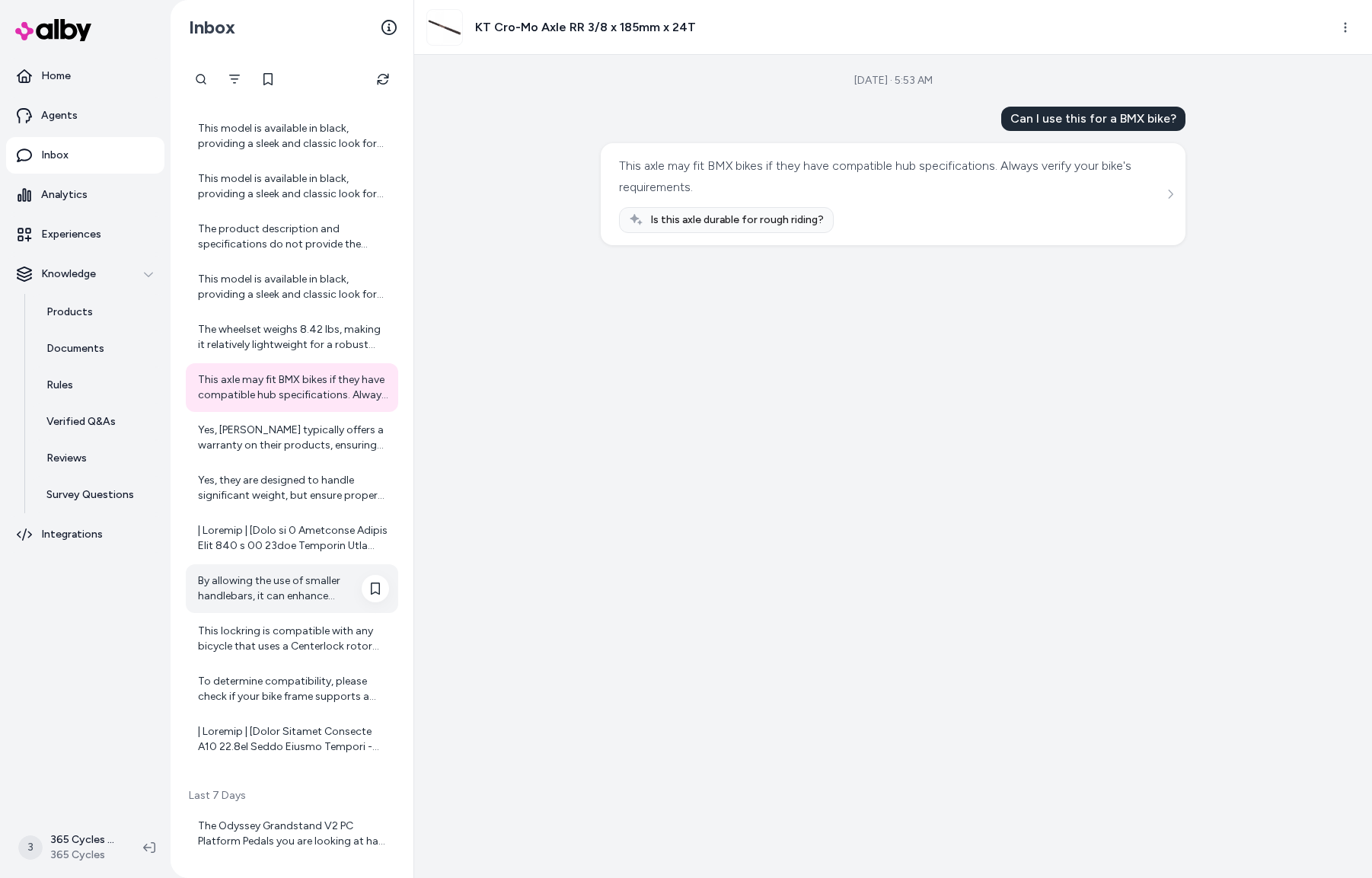
click at [258, 582] on div "By allowing the use of smaller handlebars, it can enhance aerodynamics and cont…" at bounding box center [293, 588] width 191 height 30
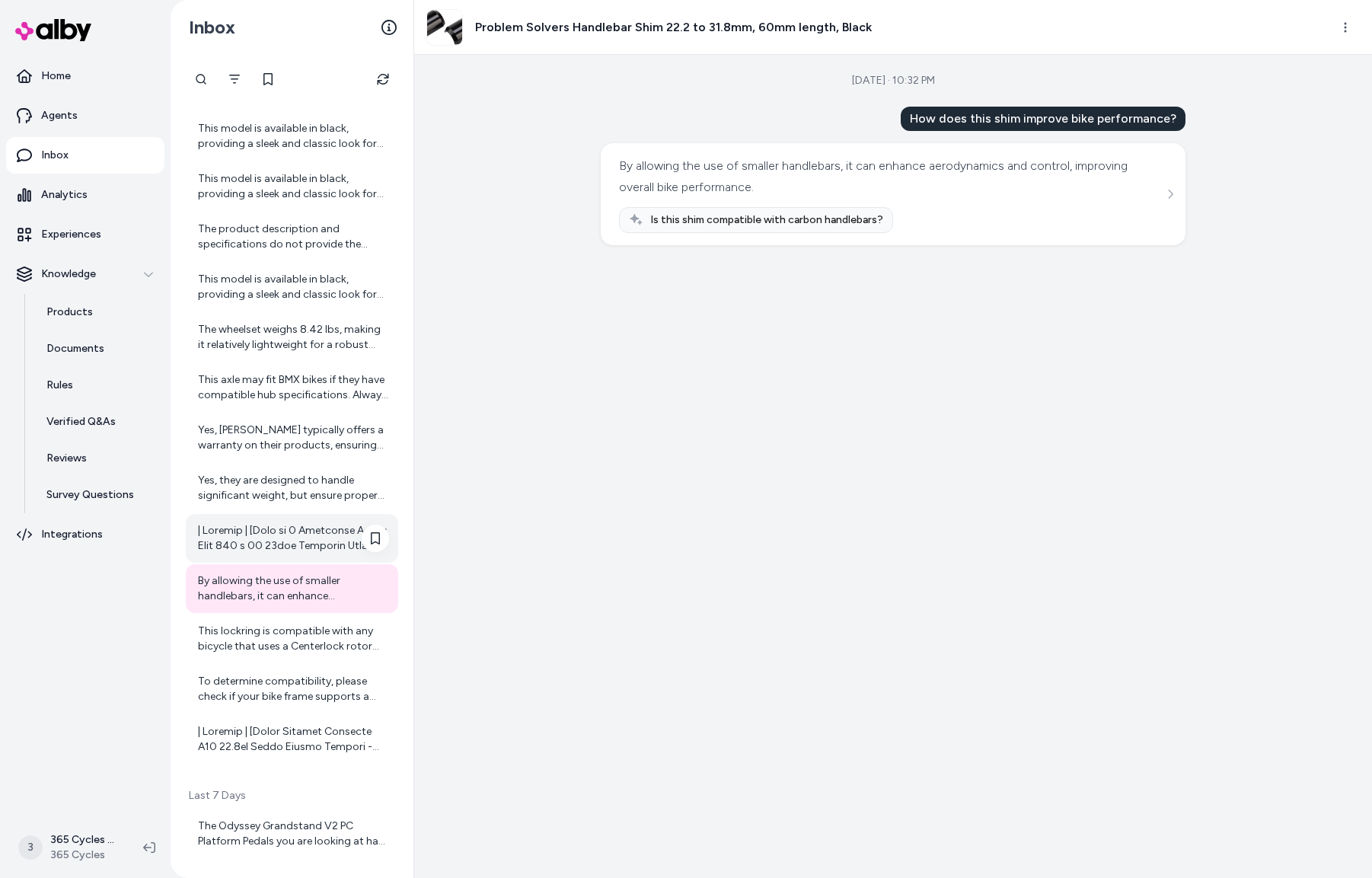
scroll to position [123, 0]
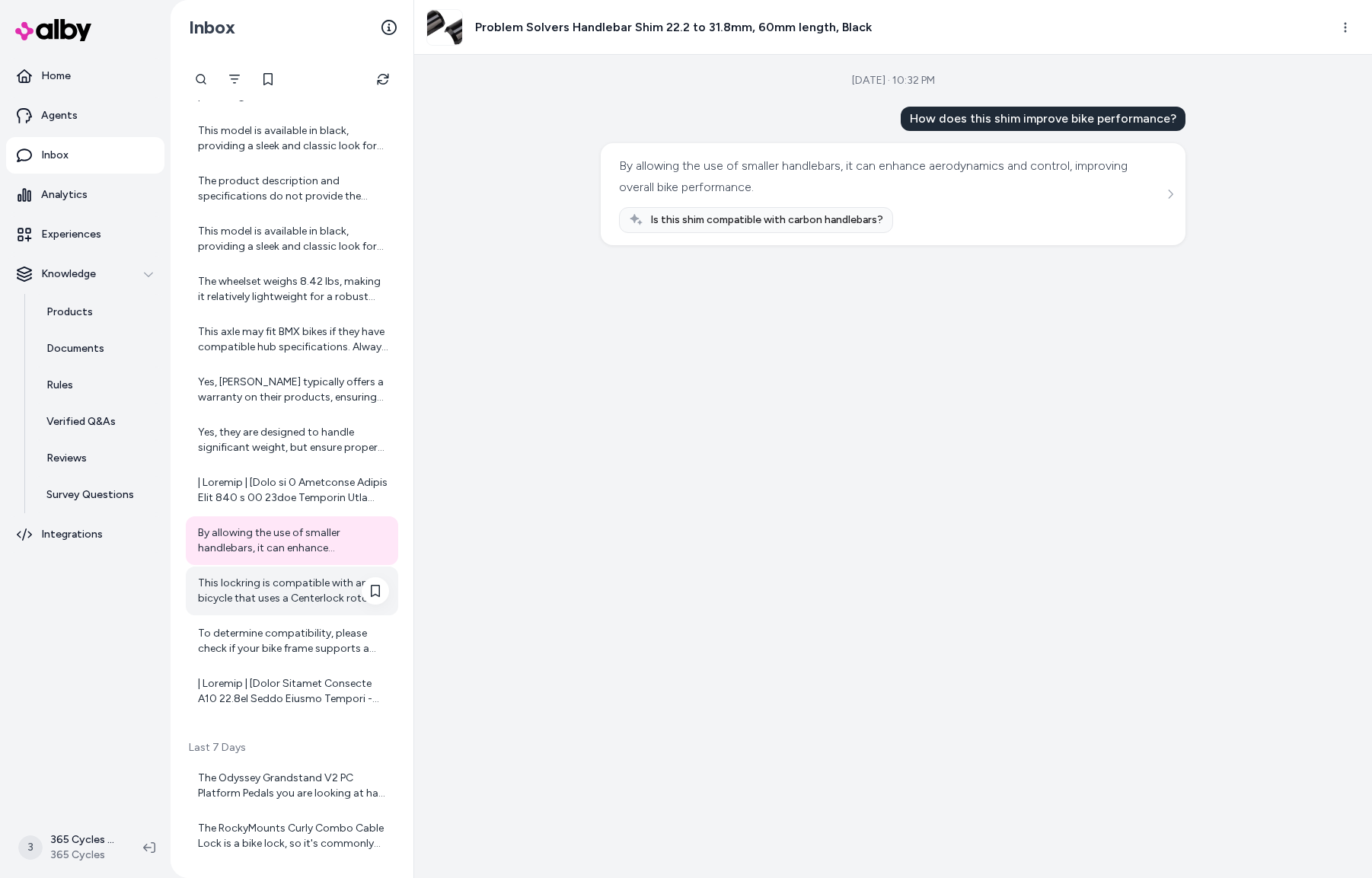
click at [279, 591] on div "This lockring is compatible with any bicycle that uses a Centerlock rotor syste…" at bounding box center [293, 591] width 191 height 30
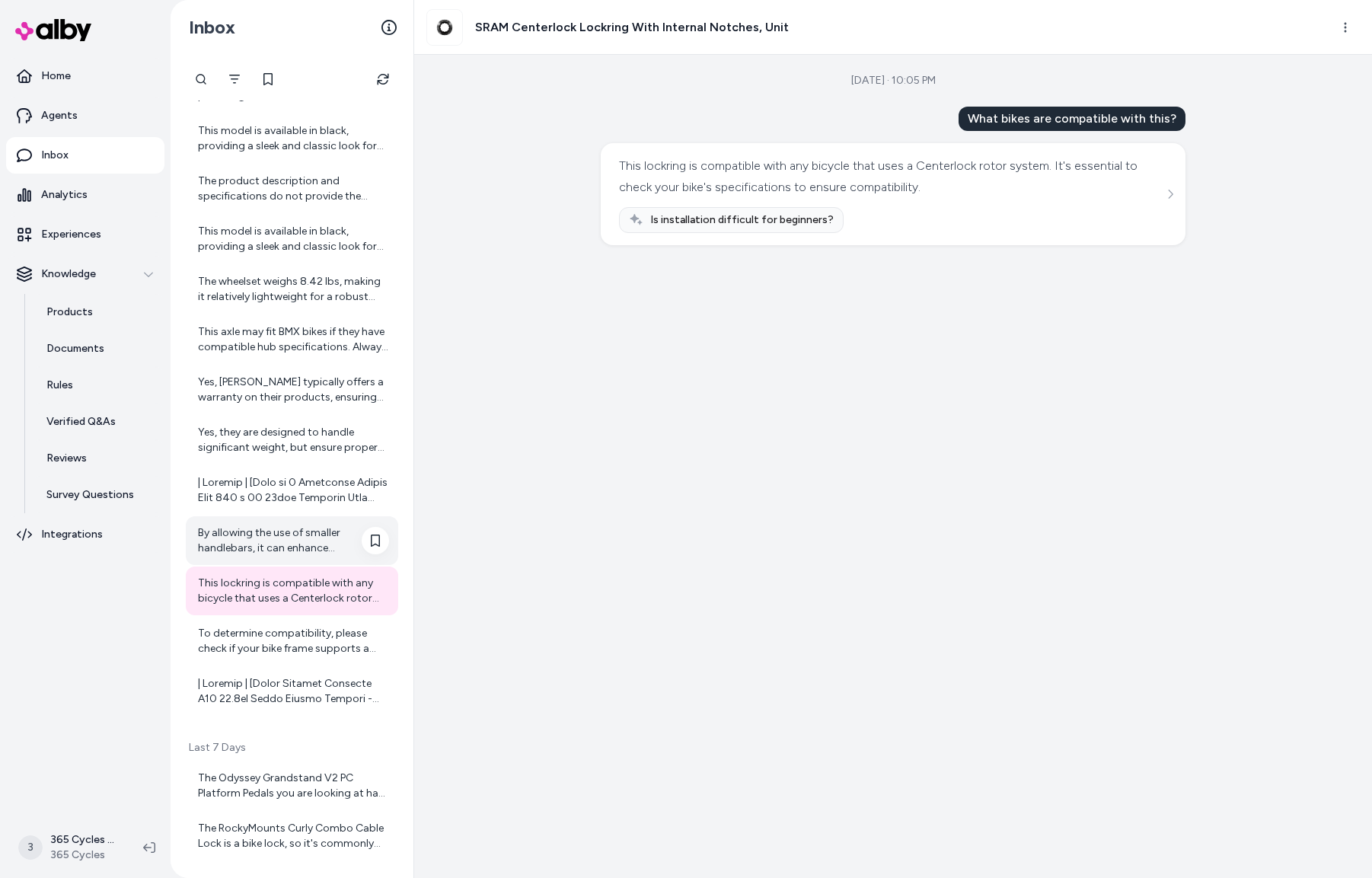
click at [261, 545] on div "By allowing the use of smaller handlebars, it can enhance aerodynamics and cont…" at bounding box center [293, 540] width 191 height 30
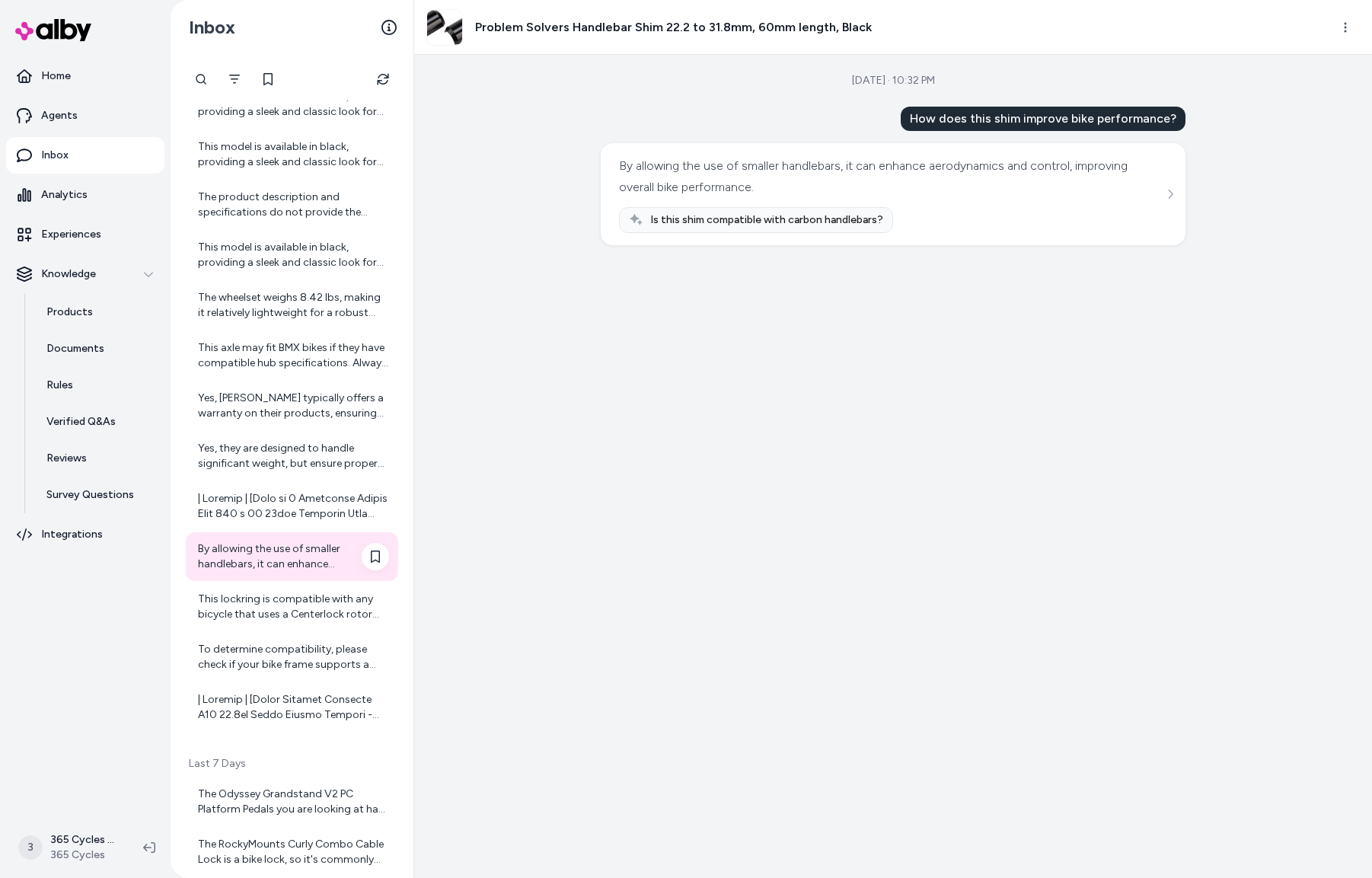
scroll to position [85, 0]
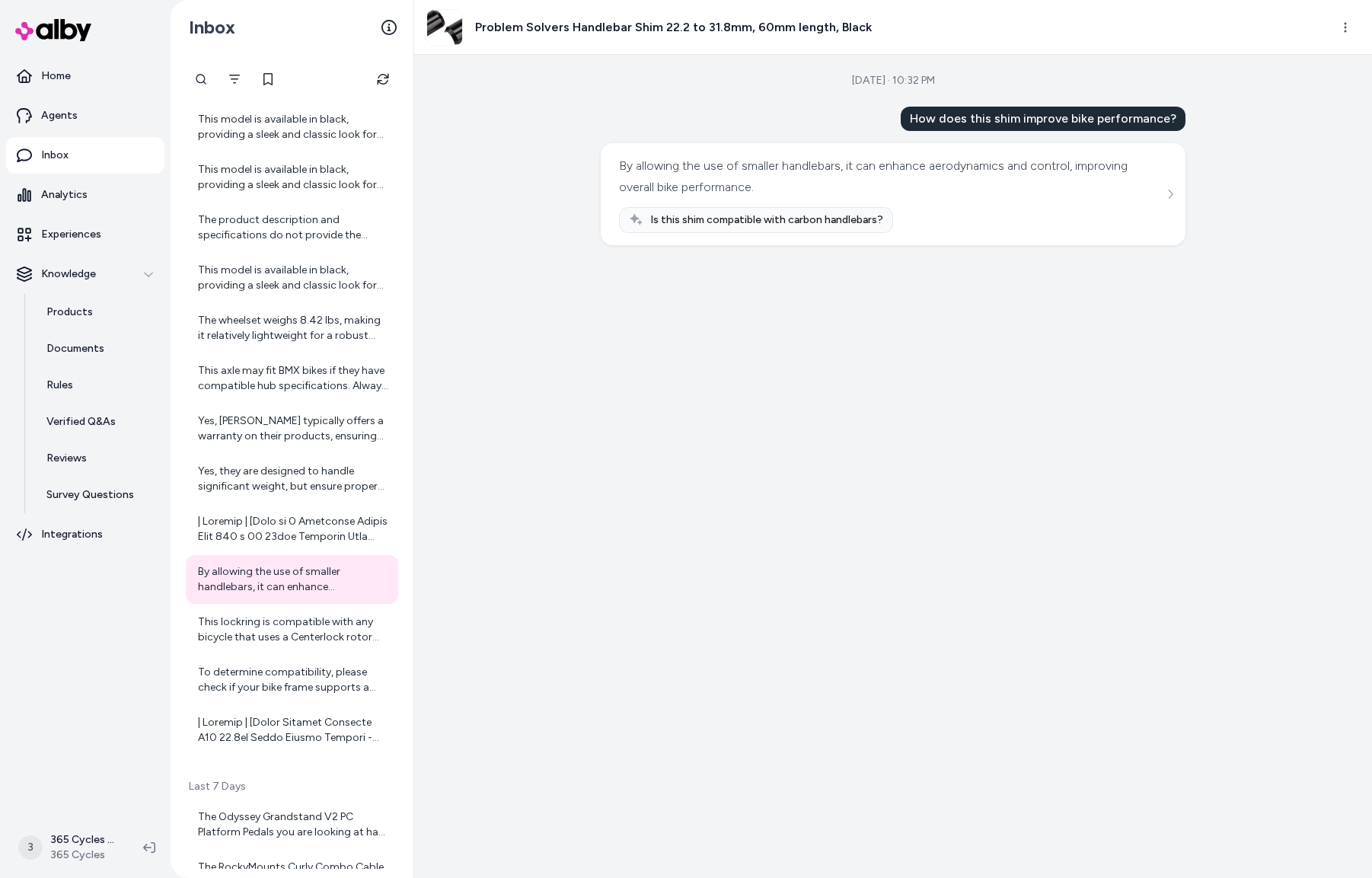
click at [562, 24] on h3 "Problem Solvers Handlebar Shim 22.2 to 31.8mm, 60mm length, Black" at bounding box center [674, 28] width 396 height 18
copy div "Problem Solvers Handlebar Shim 22.2 to 31.8mm, 60mm length, Black"
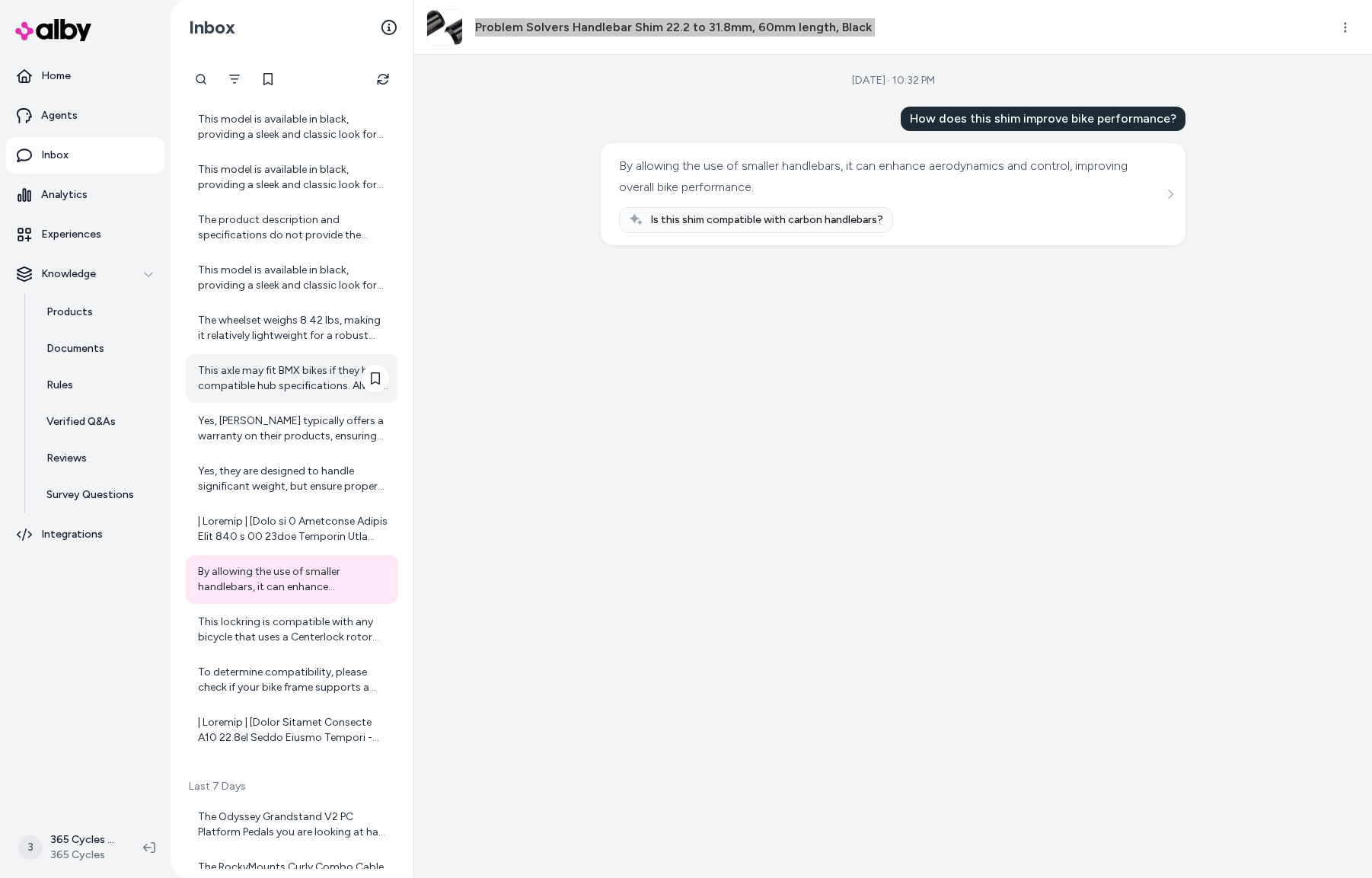
scroll to position [100, 0]
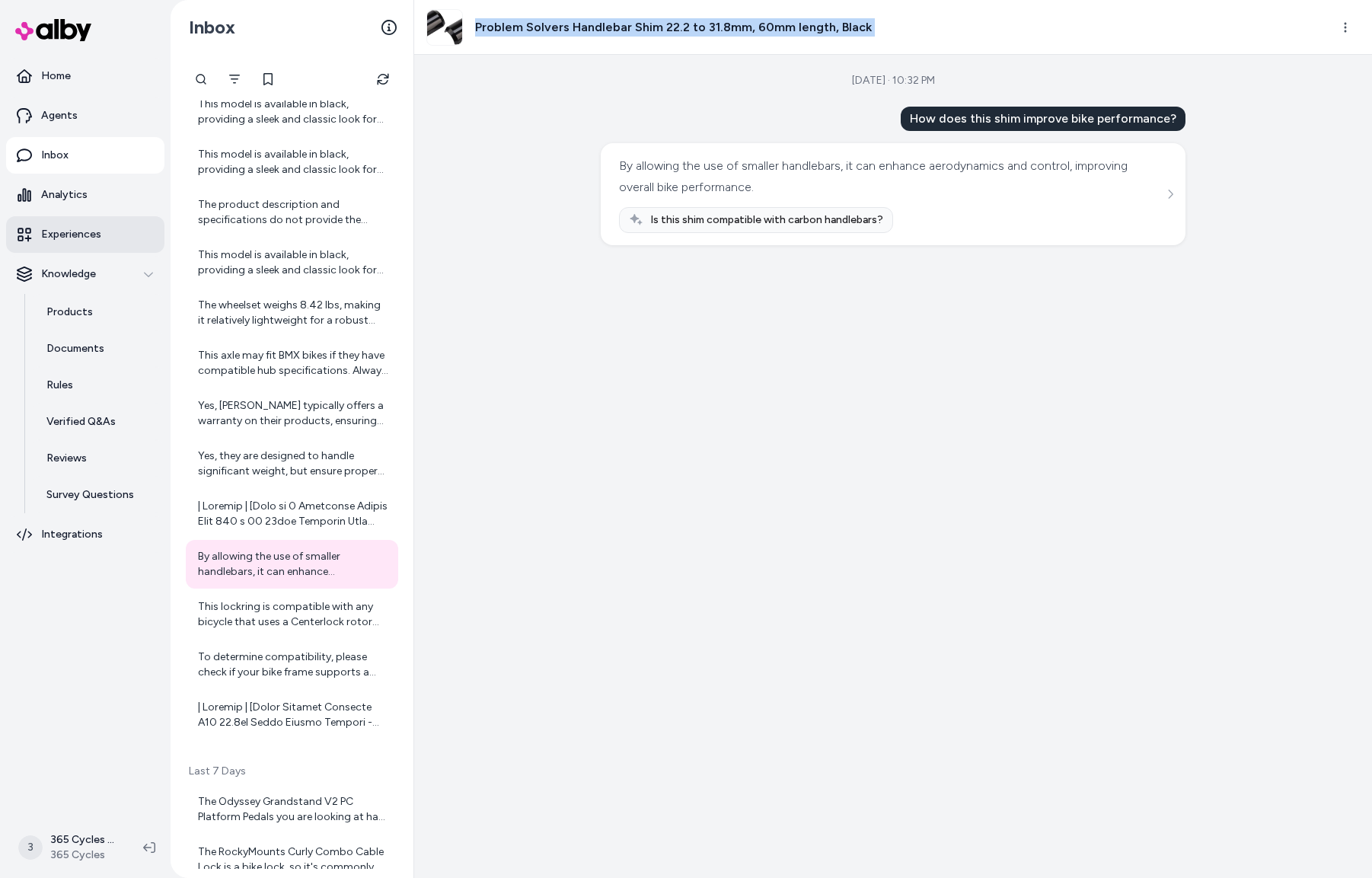
click at [101, 240] on link "Experiences" at bounding box center [86, 235] width 158 height 37
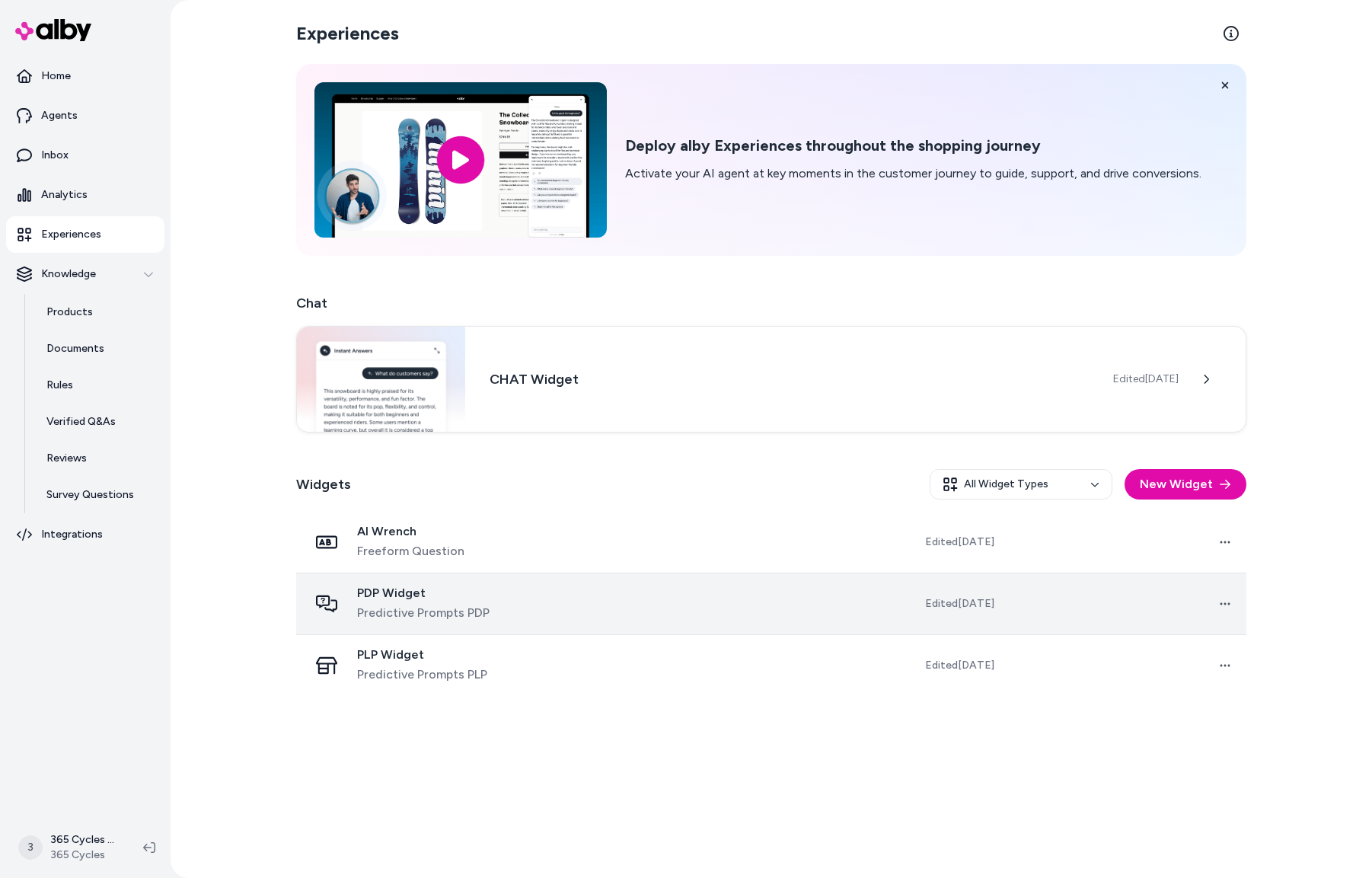
click at [458, 599] on span "PDP Widget" at bounding box center [424, 592] width 133 height 16
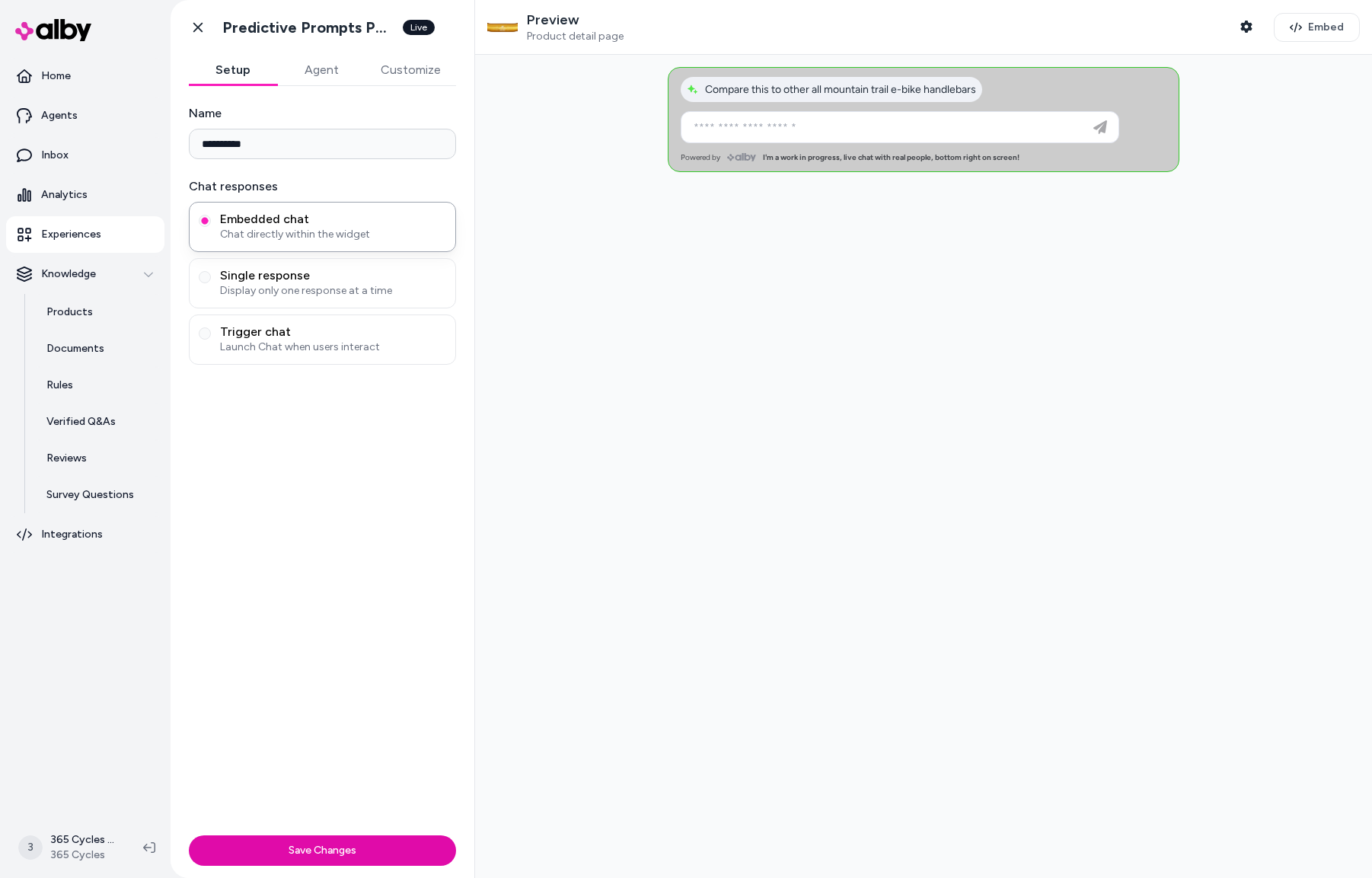
click at [313, 65] on button "Agent" at bounding box center [322, 69] width 88 height 30
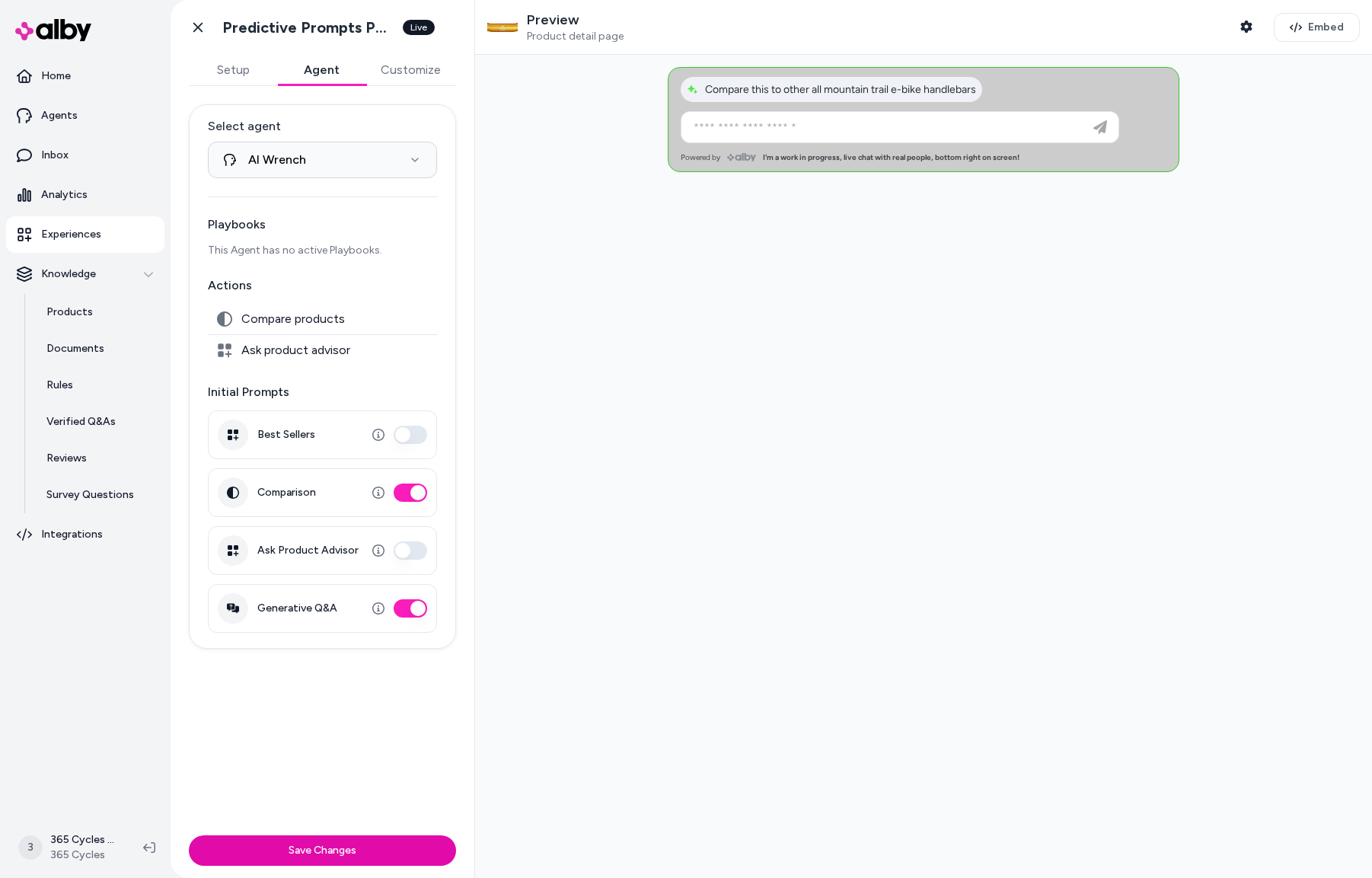
click at [416, 498] on button "Comparison" at bounding box center [410, 493] width 33 height 18
click at [417, 612] on button "Generative Q&A" at bounding box center [410, 608] width 33 height 18
click at [405, 548] on button "Ask Product Advisor" at bounding box center [410, 550] width 33 height 18
click at [389, 675] on div "**********" at bounding box center [322, 457] width 304 height 743
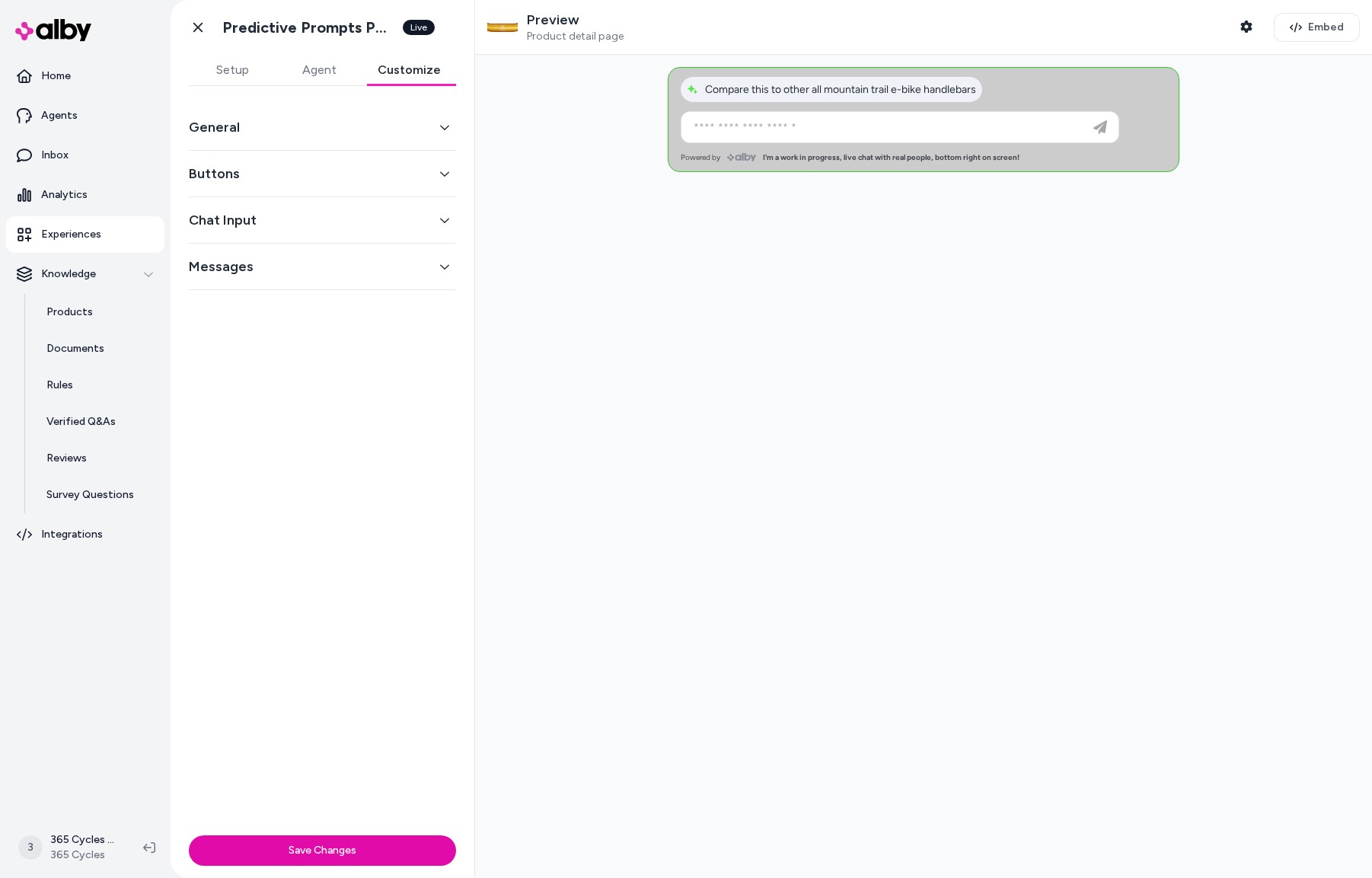
click at [438, 67] on button "Customize" at bounding box center [409, 69] width 94 height 30
click at [228, 72] on button "Setup" at bounding box center [232, 69] width 87 height 30
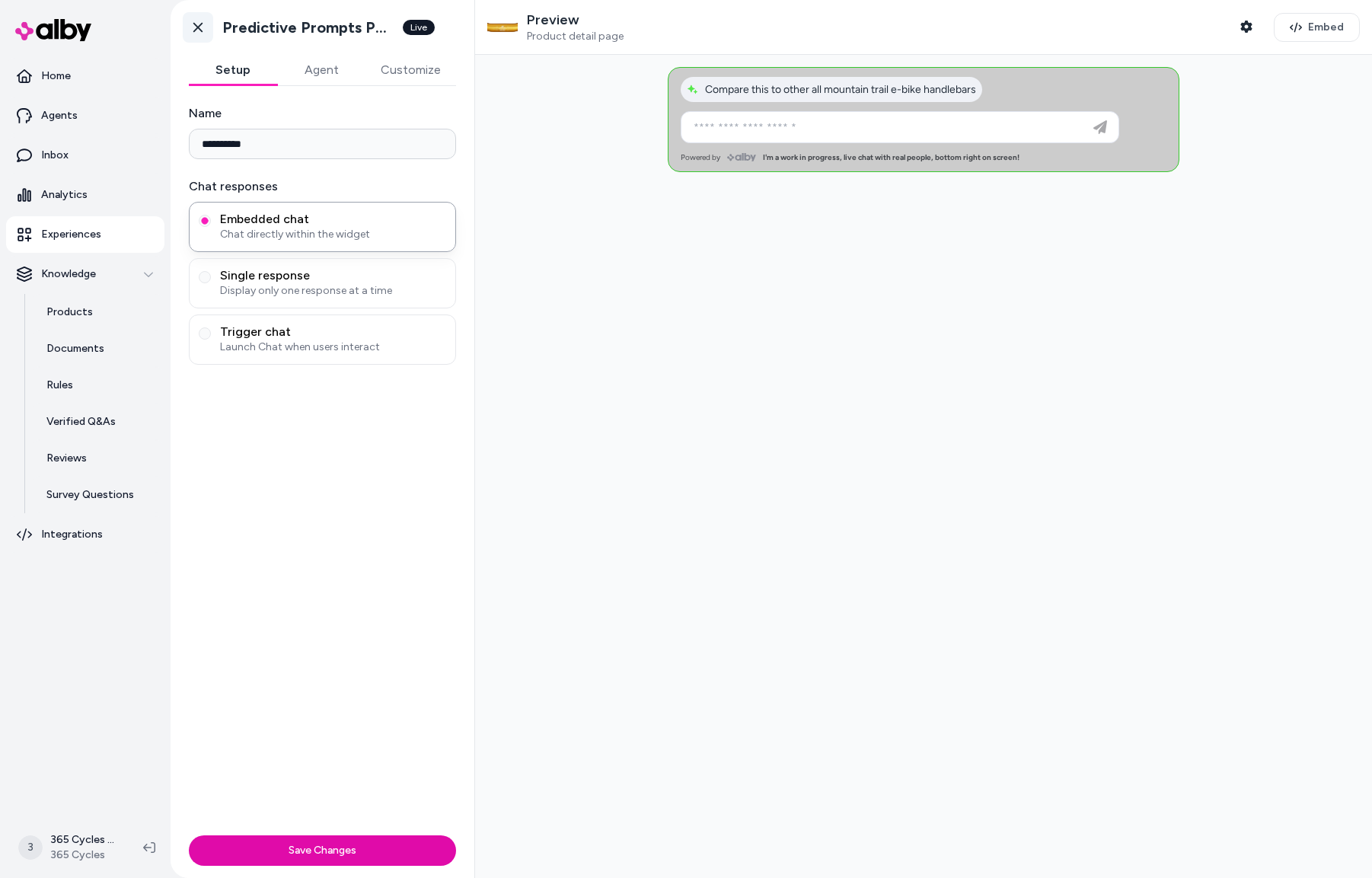
click at [203, 28] on icon at bounding box center [198, 27] width 16 height 16
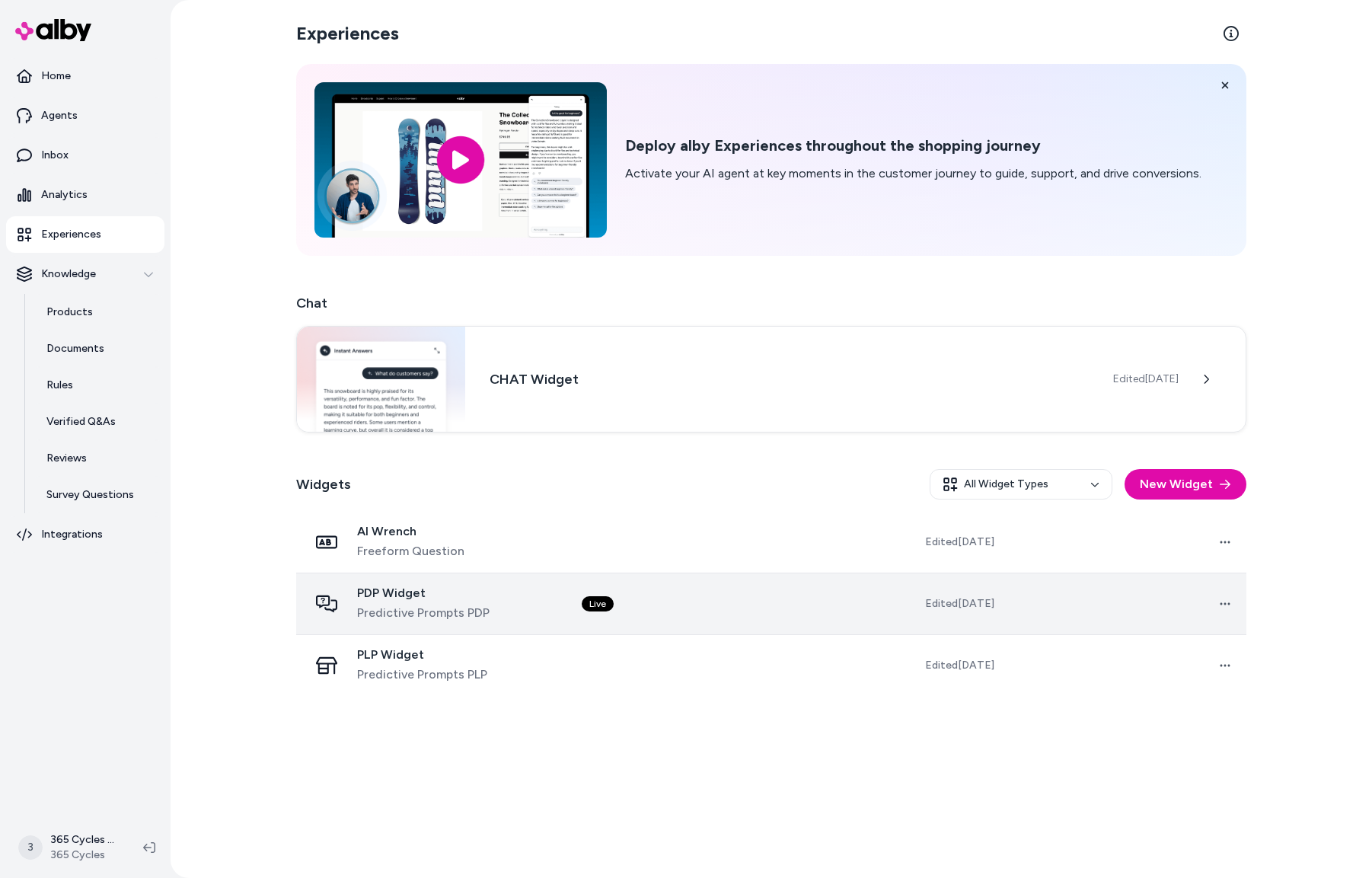
click at [421, 600] on span "PDP Widget" at bounding box center [424, 592] width 133 height 16
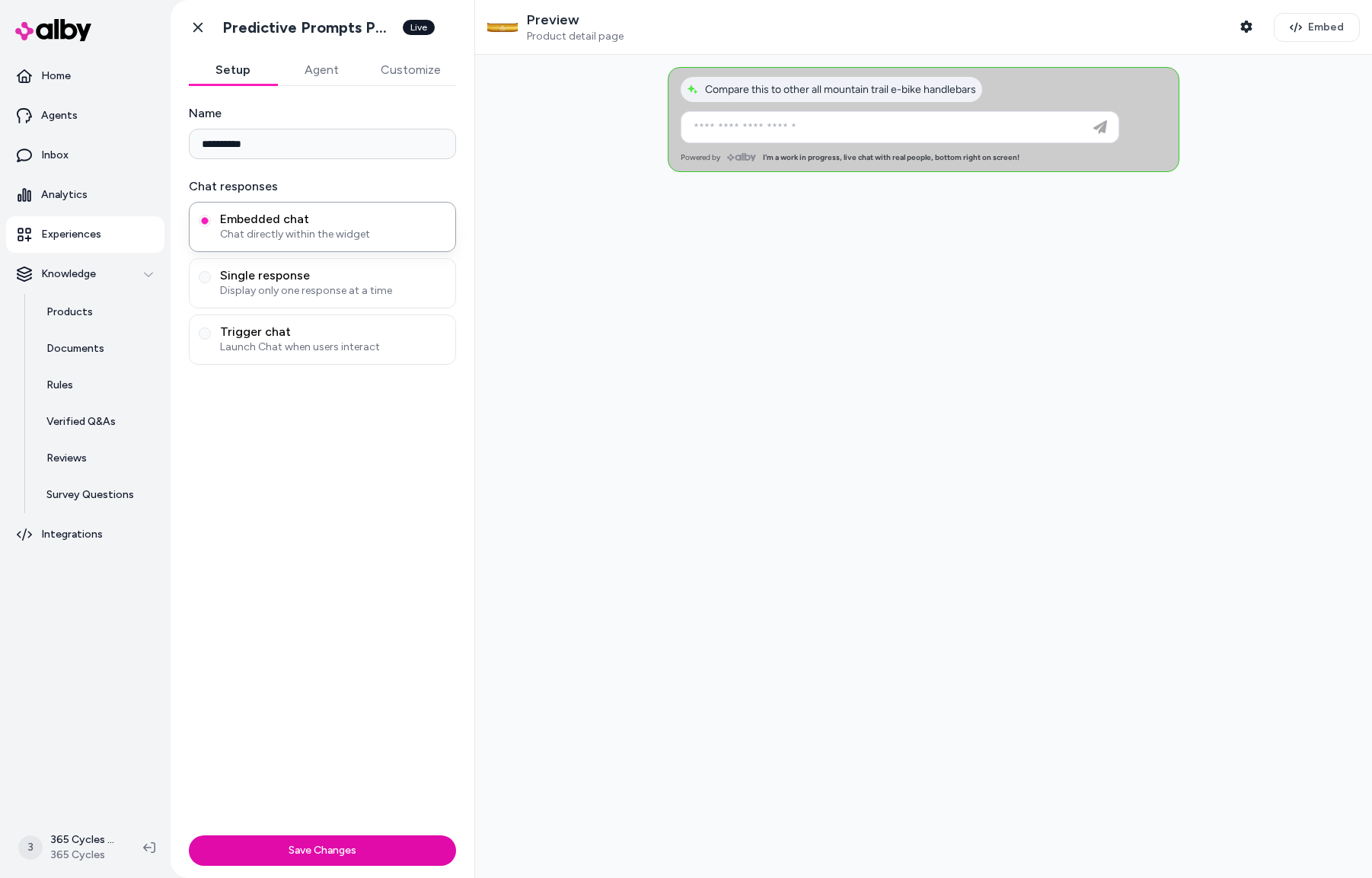
click at [299, 69] on button "Agent" at bounding box center [322, 69] width 88 height 30
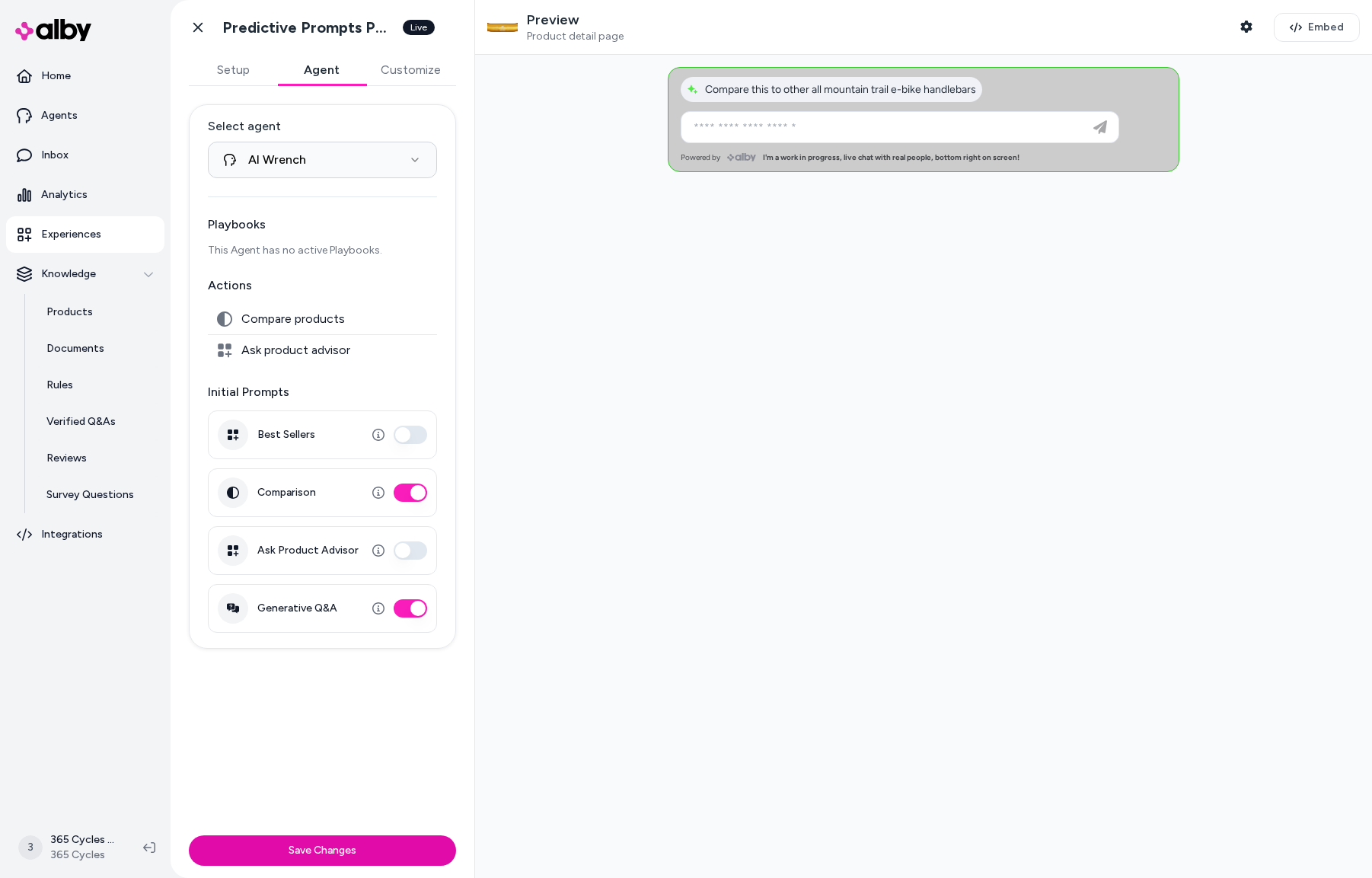
click at [418, 607] on button "Generative Q&A" at bounding box center [410, 608] width 33 height 18
click at [342, 857] on button "Save Changes" at bounding box center [322, 849] width 267 height 30
click at [405, 552] on button "Ask Product Advisor" at bounding box center [410, 550] width 33 height 18
click at [312, 856] on button "Save Changes" at bounding box center [322, 849] width 267 height 30
drag, startPoint x: 326, startPoint y: 845, endPoint x: 337, endPoint y: 830, distance: 18.6
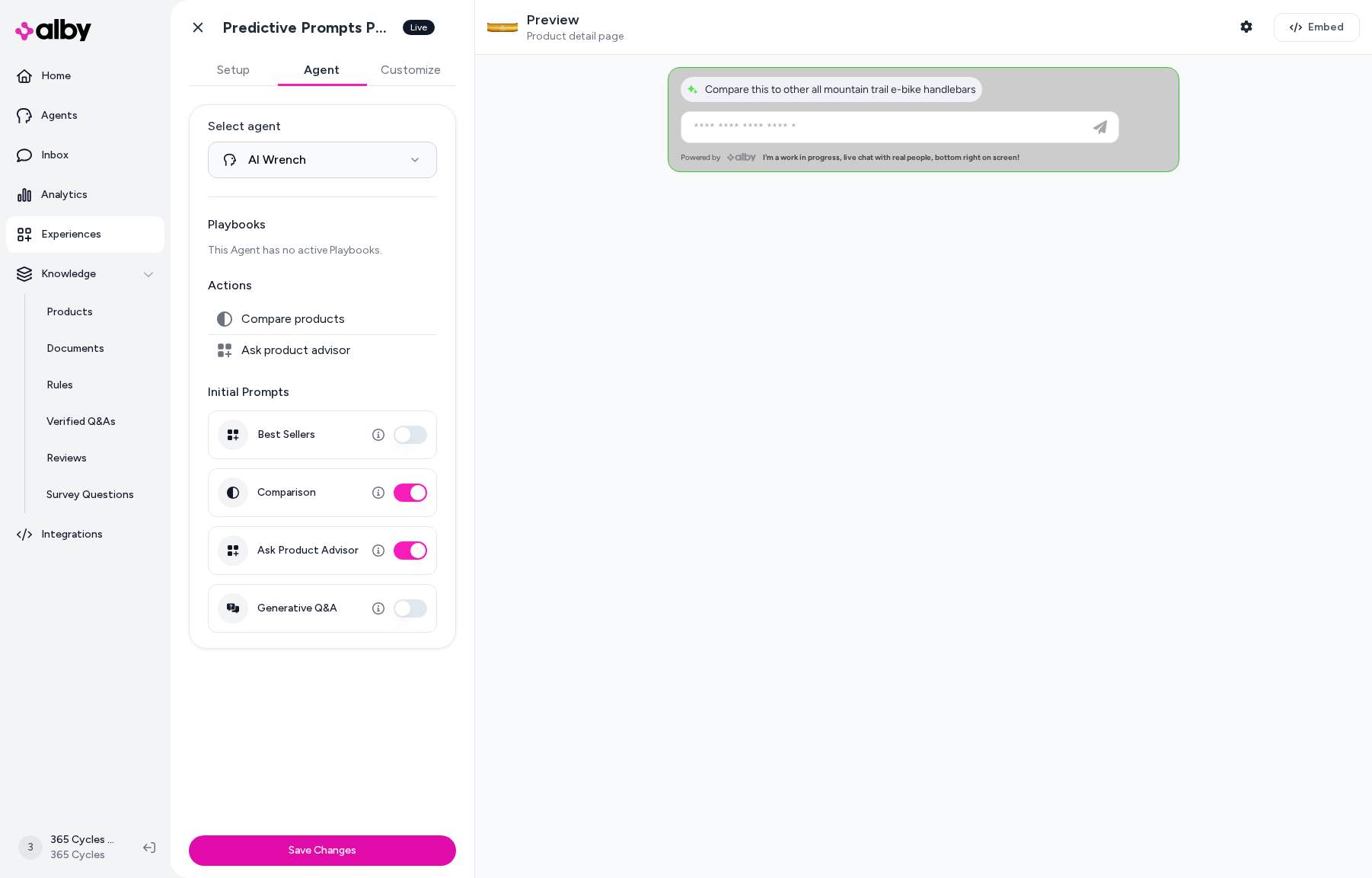
click at [326, 844] on button "Save Changes" at bounding box center [322, 849] width 267 height 30
click at [417, 494] on button "Comparison" at bounding box center [410, 493] width 33 height 18
click at [355, 857] on button "Save Changes" at bounding box center [322, 849] width 267 height 30
click at [276, 351] on span "Ask product advisor" at bounding box center [296, 350] width 109 height 16
drag, startPoint x: 223, startPoint y: 347, endPoint x: 239, endPoint y: 353, distance: 17.1
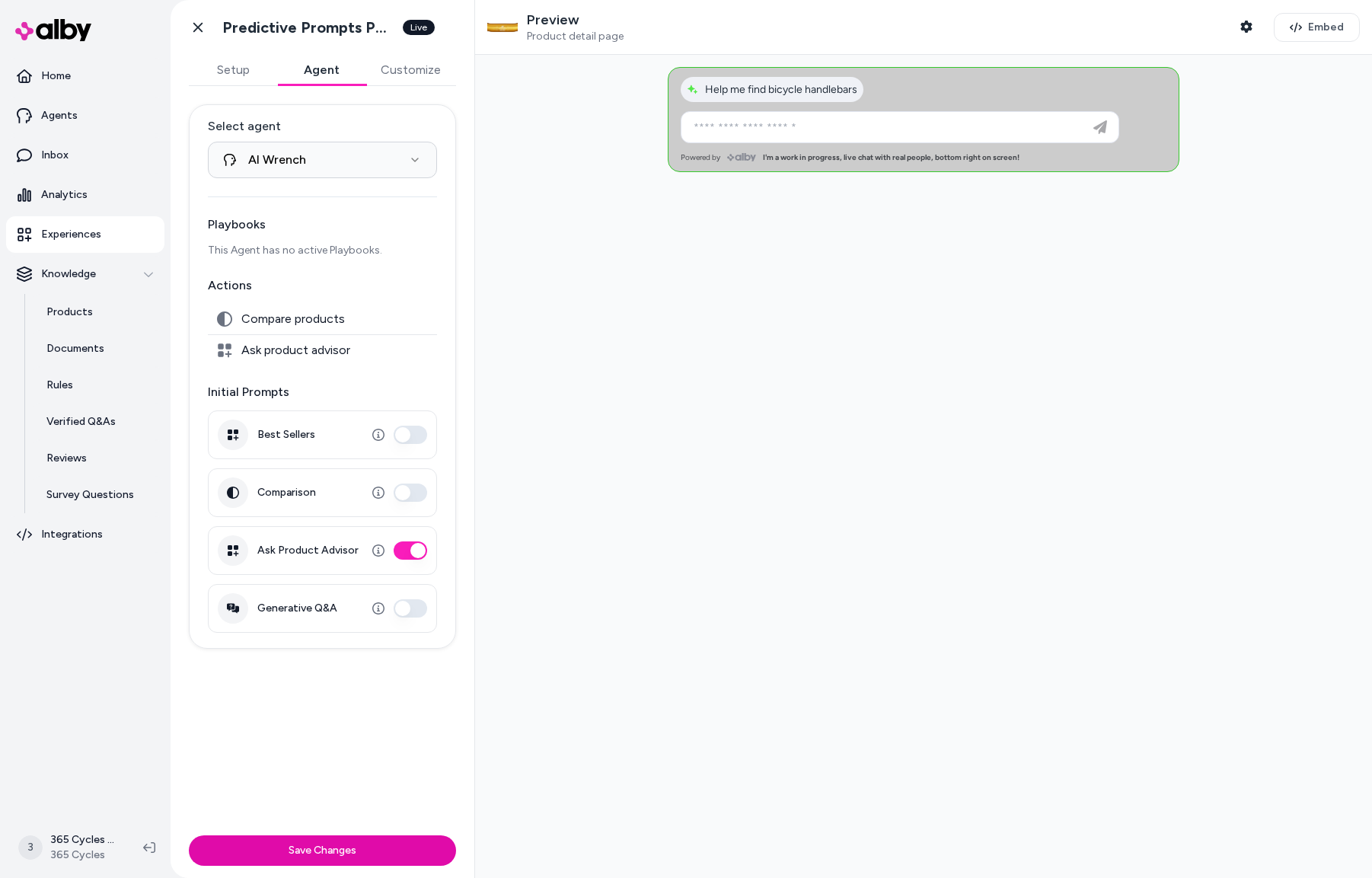
click at [227, 348] on icon at bounding box center [224, 350] width 16 height 16
click at [239, 353] on div "Ask product advisor" at bounding box center [322, 349] width 229 height 30
click at [405, 72] on button "Customize" at bounding box center [411, 69] width 90 height 30
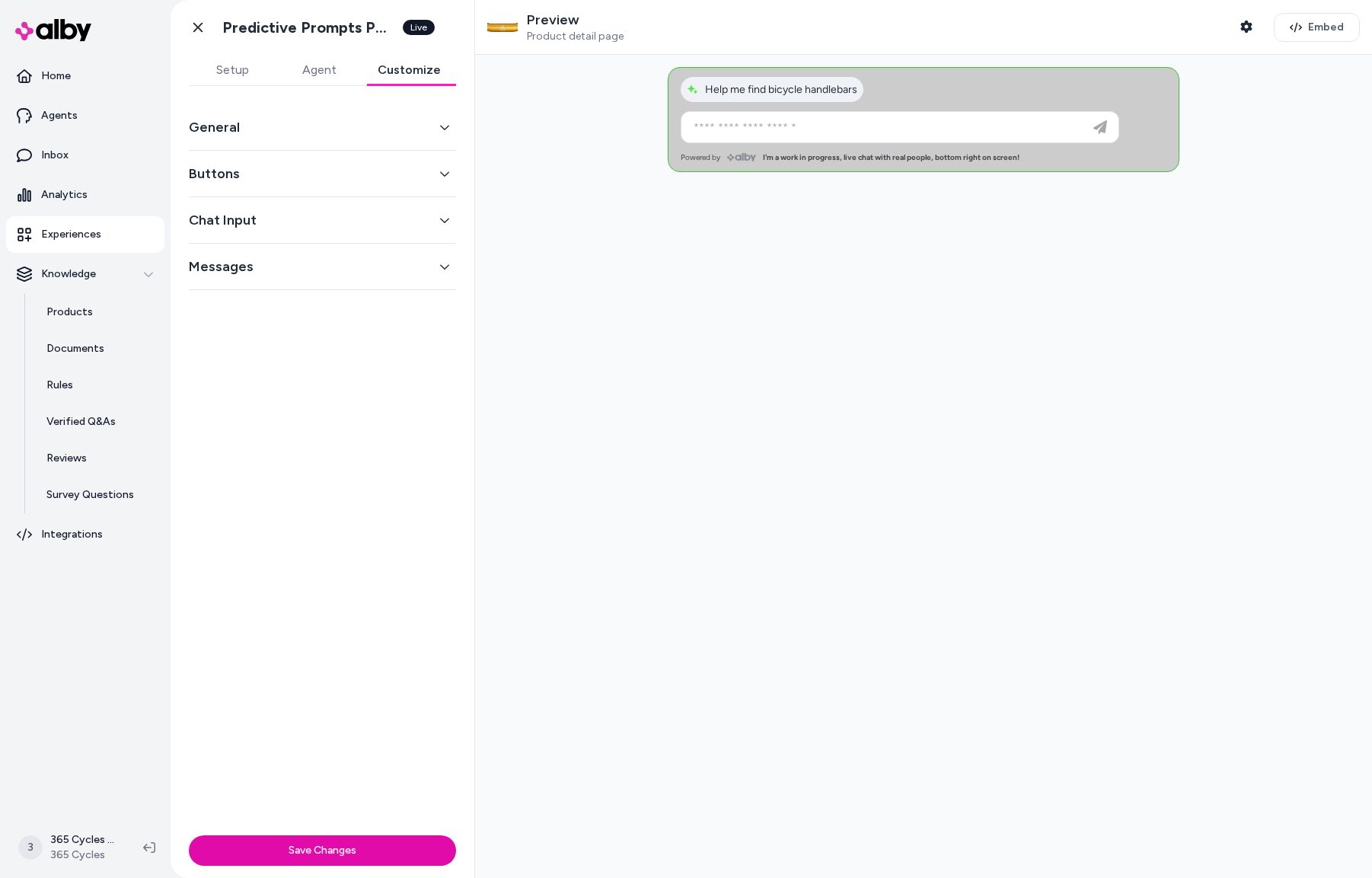
click at [296, 127] on button "General" at bounding box center [322, 126] width 267 height 21
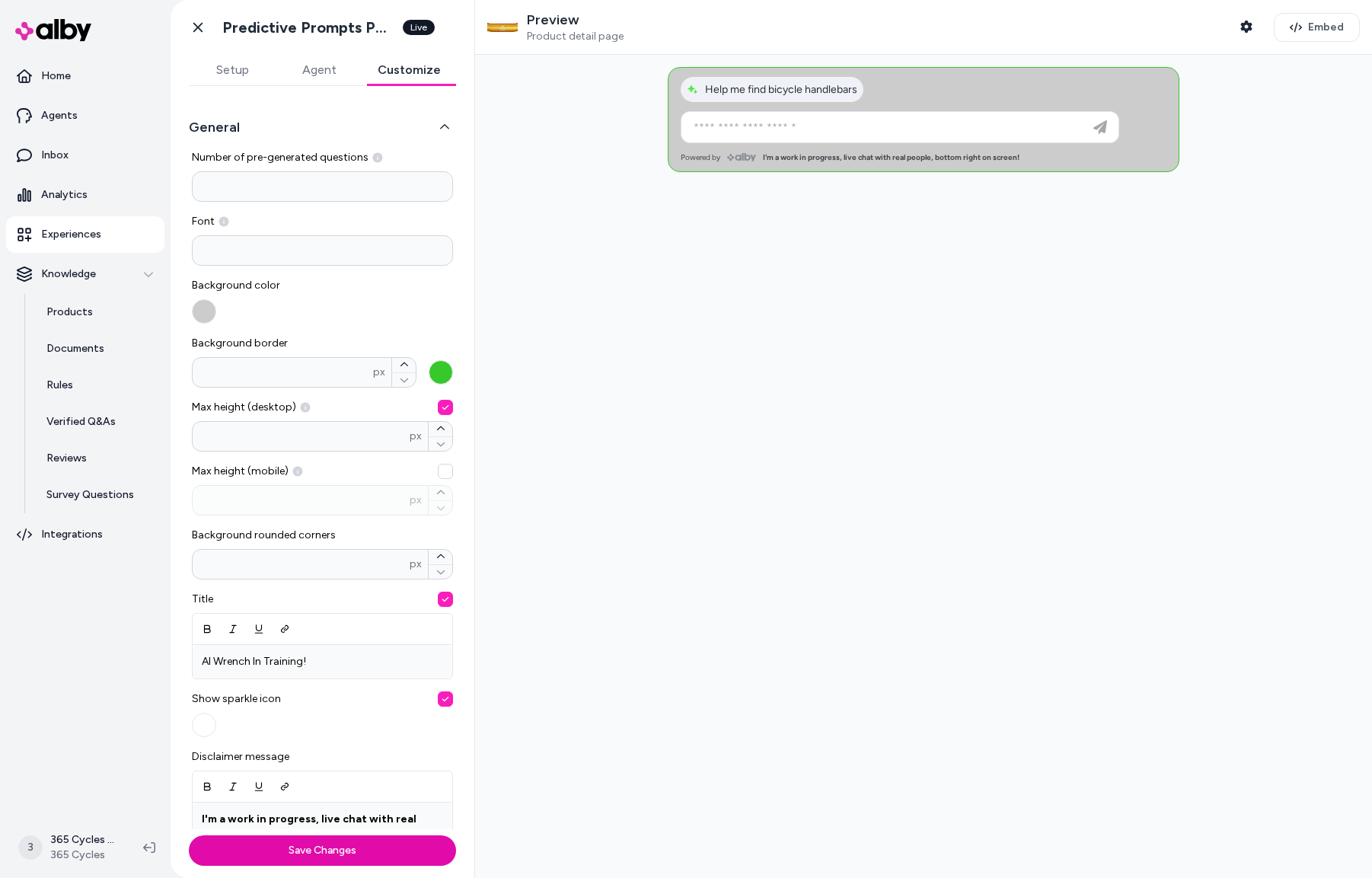
click at [296, 127] on button "General" at bounding box center [322, 126] width 267 height 21
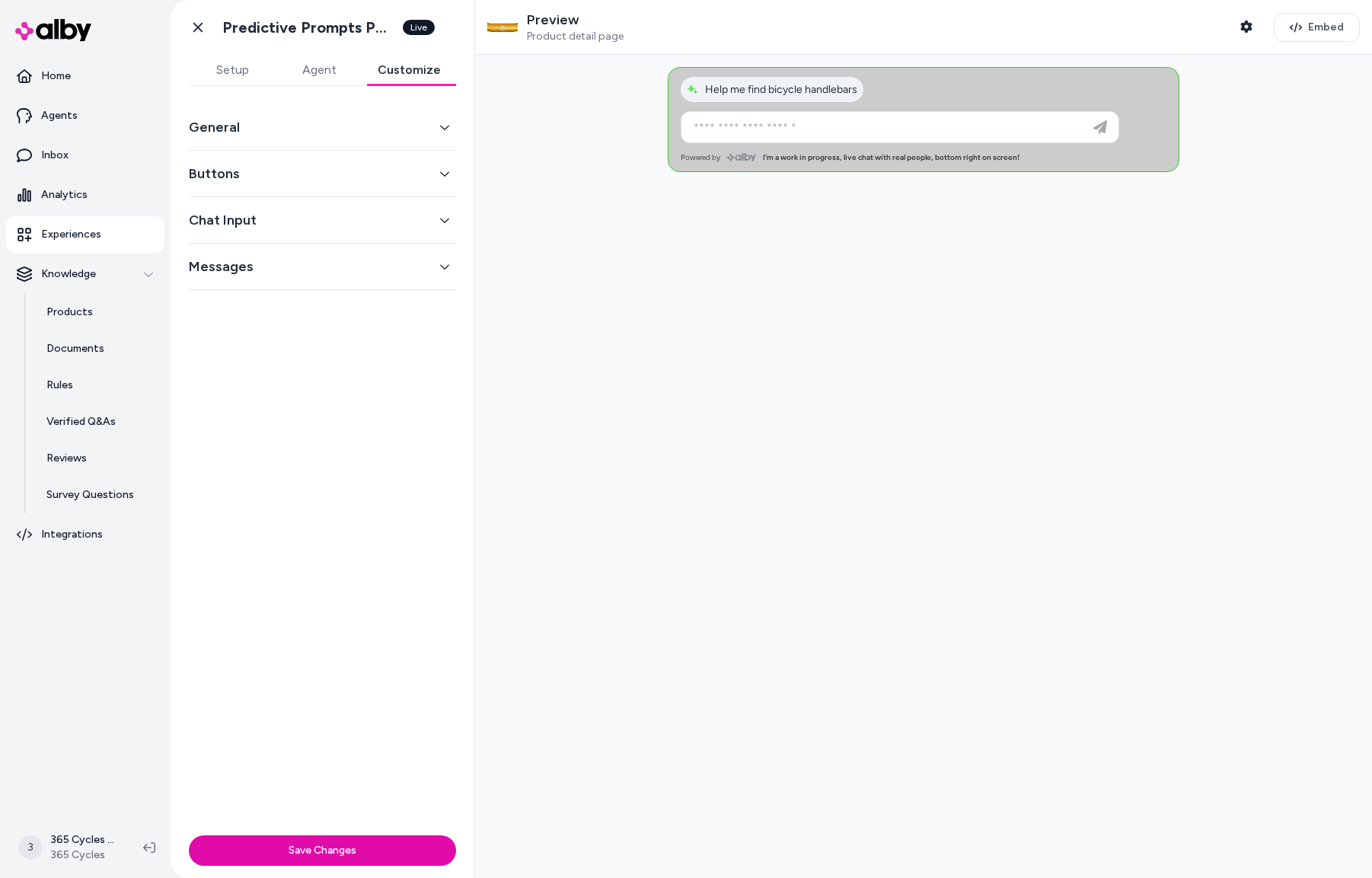
click at [273, 181] on button "Buttons" at bounding box center [322, 173] width 267 height 21
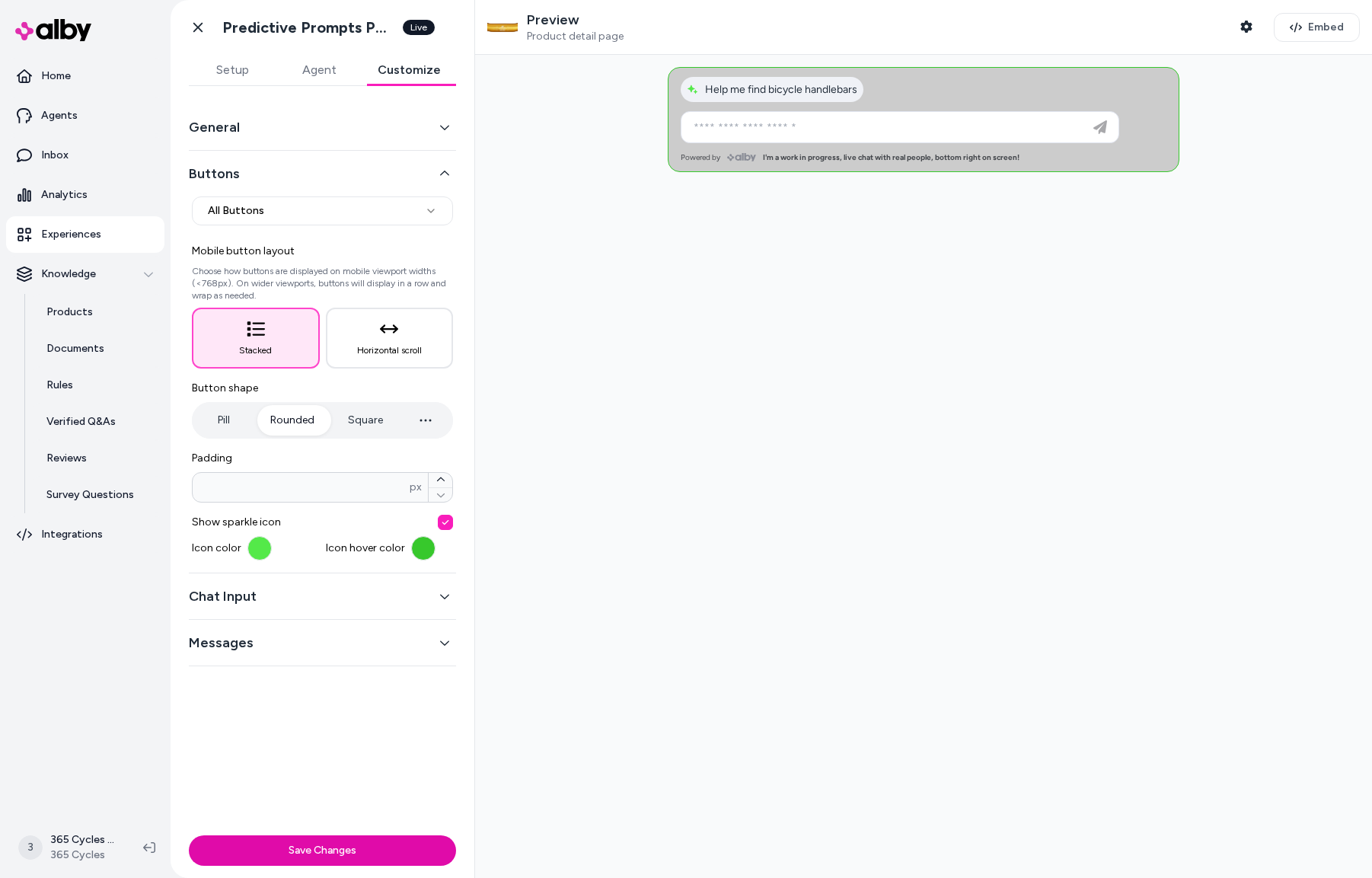
click at [273, 181] on button "Buttons" at bounding box center [322, 173] width 267 height 21
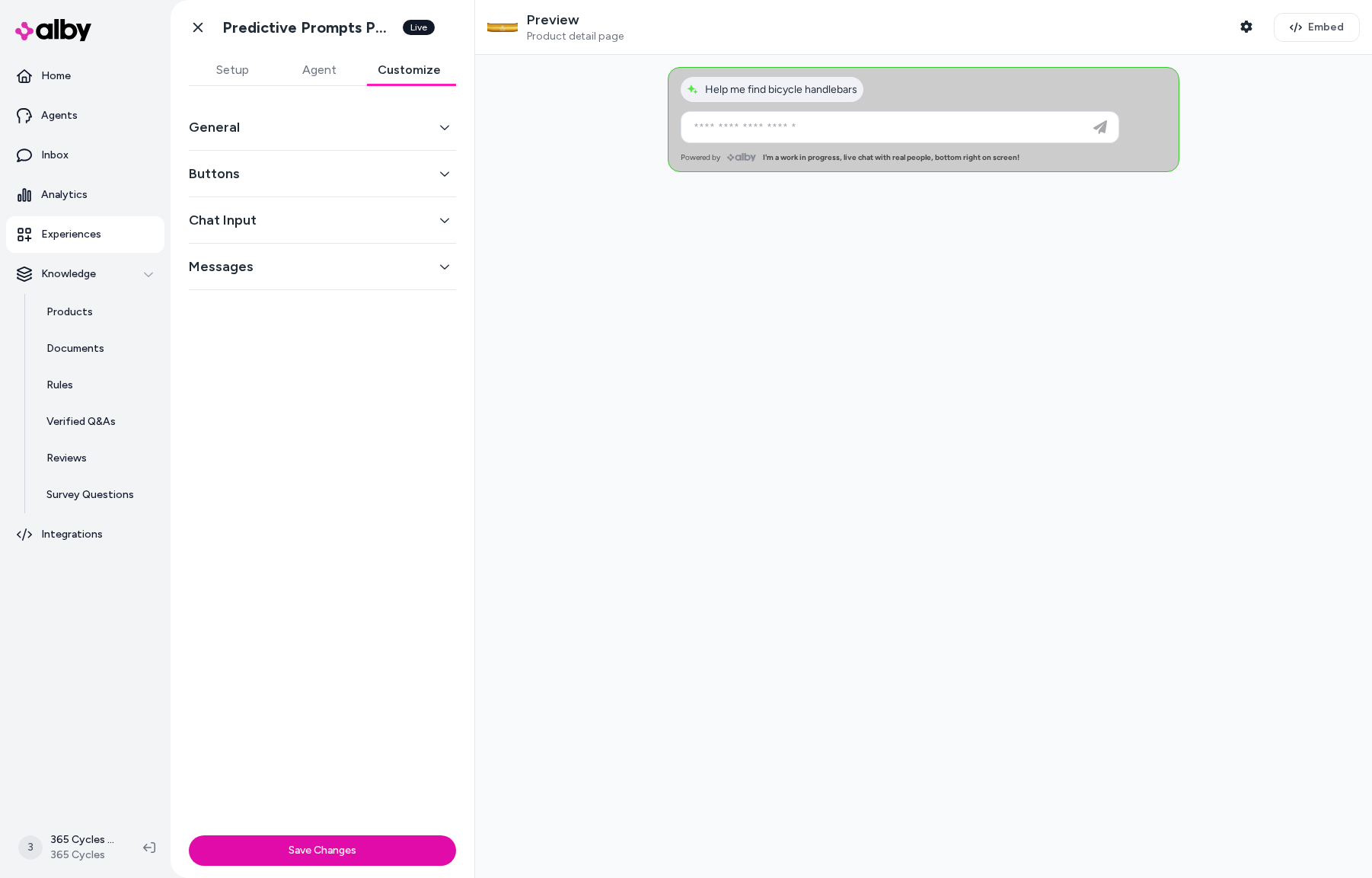
click at [293, 221] on button "Chat Input" at bounding box center [322, 219] width 267 height 21
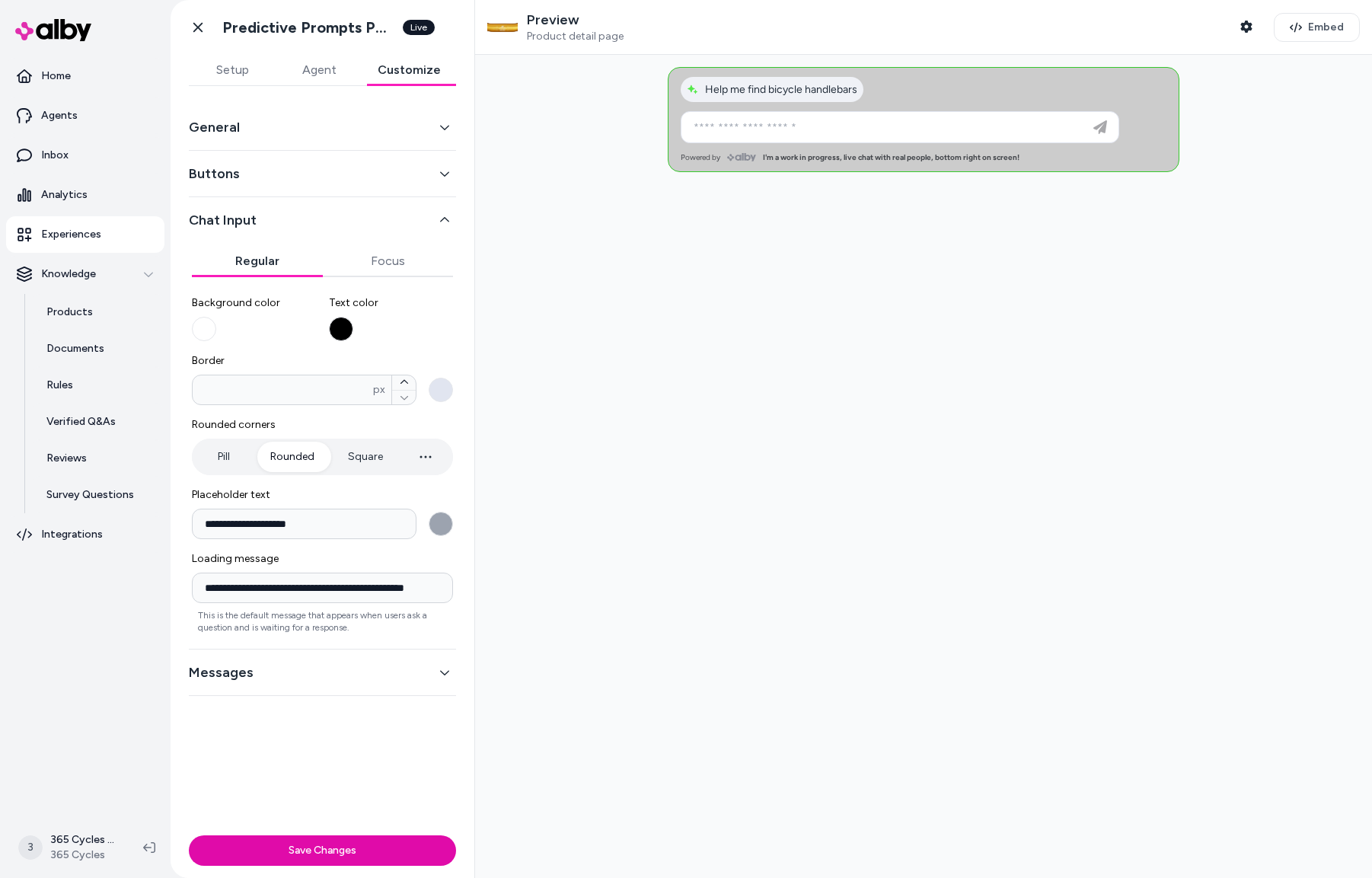
click at [293, 221] on button "Chat Input" at bounding box center [322, 219] width 267 height 21
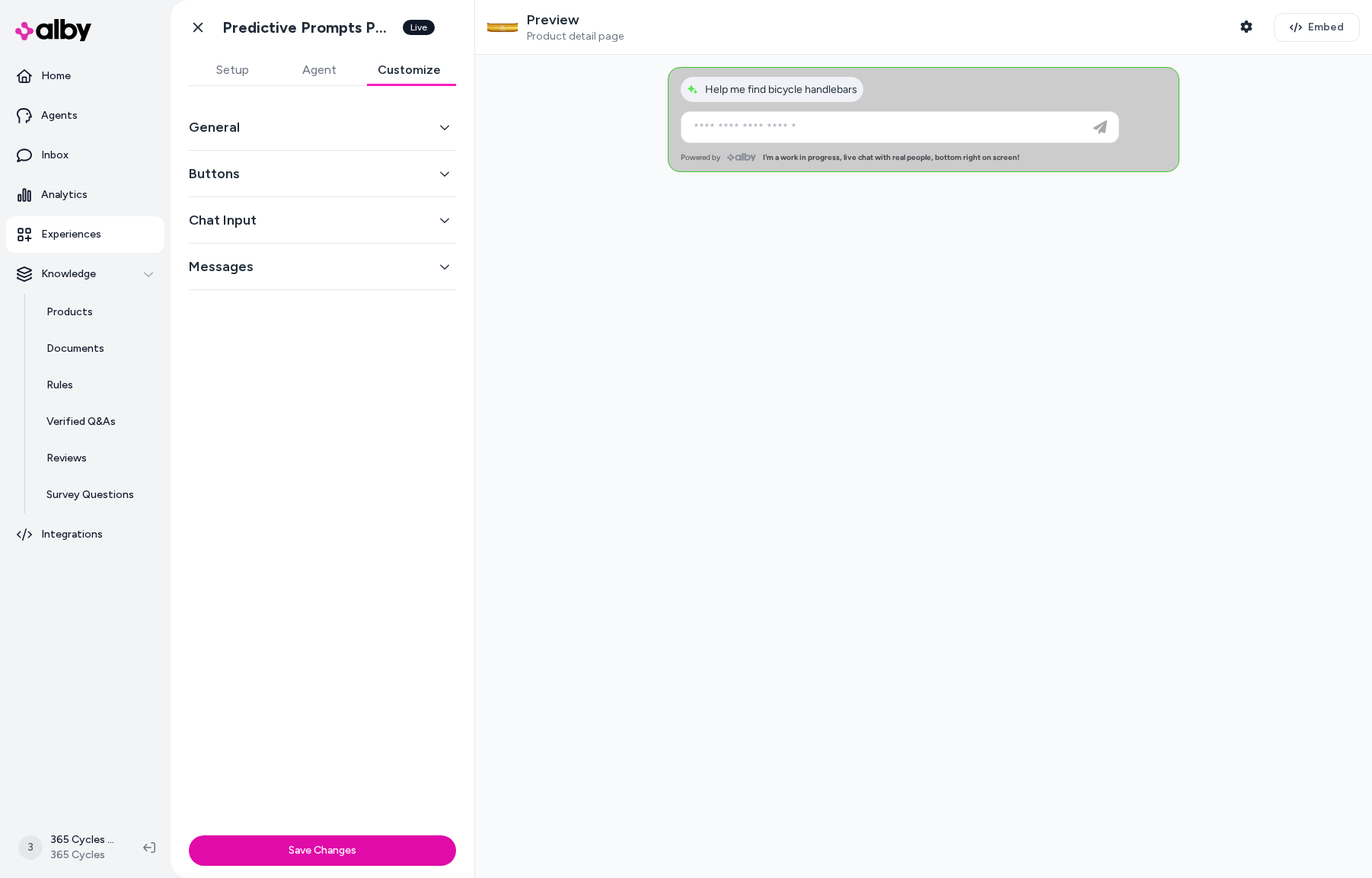
click at [320, 207] on div "Chat Input" at bounding box center [322, 220] width 267 height 46
click at [312, 224] on button "Chat Input" at bounding box center [322, 219] width 267 height 21
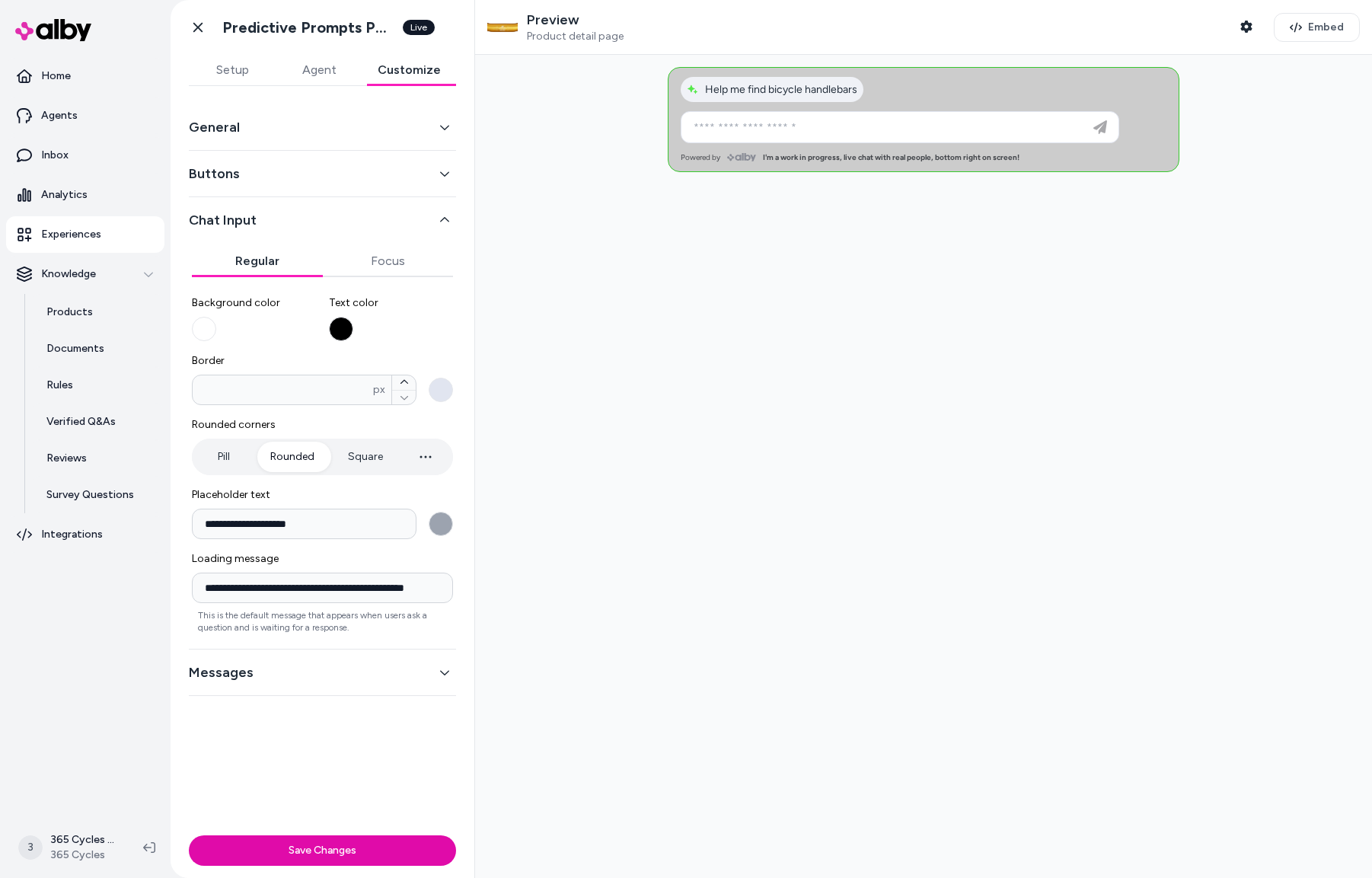
click at [282, 661] on button "Messages" at bounding box center [322, 672] width 267 height 21
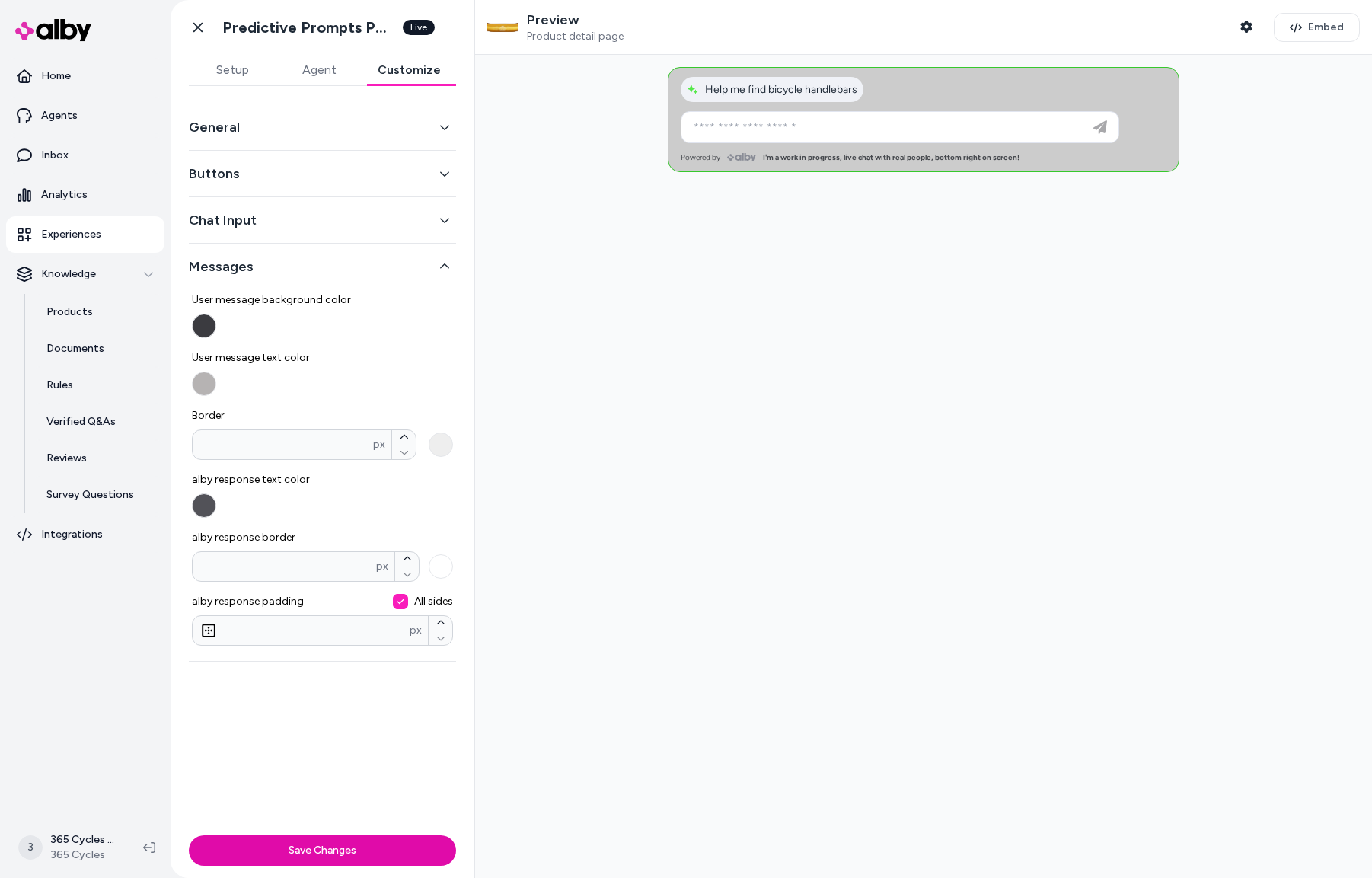
click at [313, 173] on button "Buttons" at bounding box center [322, 173] width 267 height 21
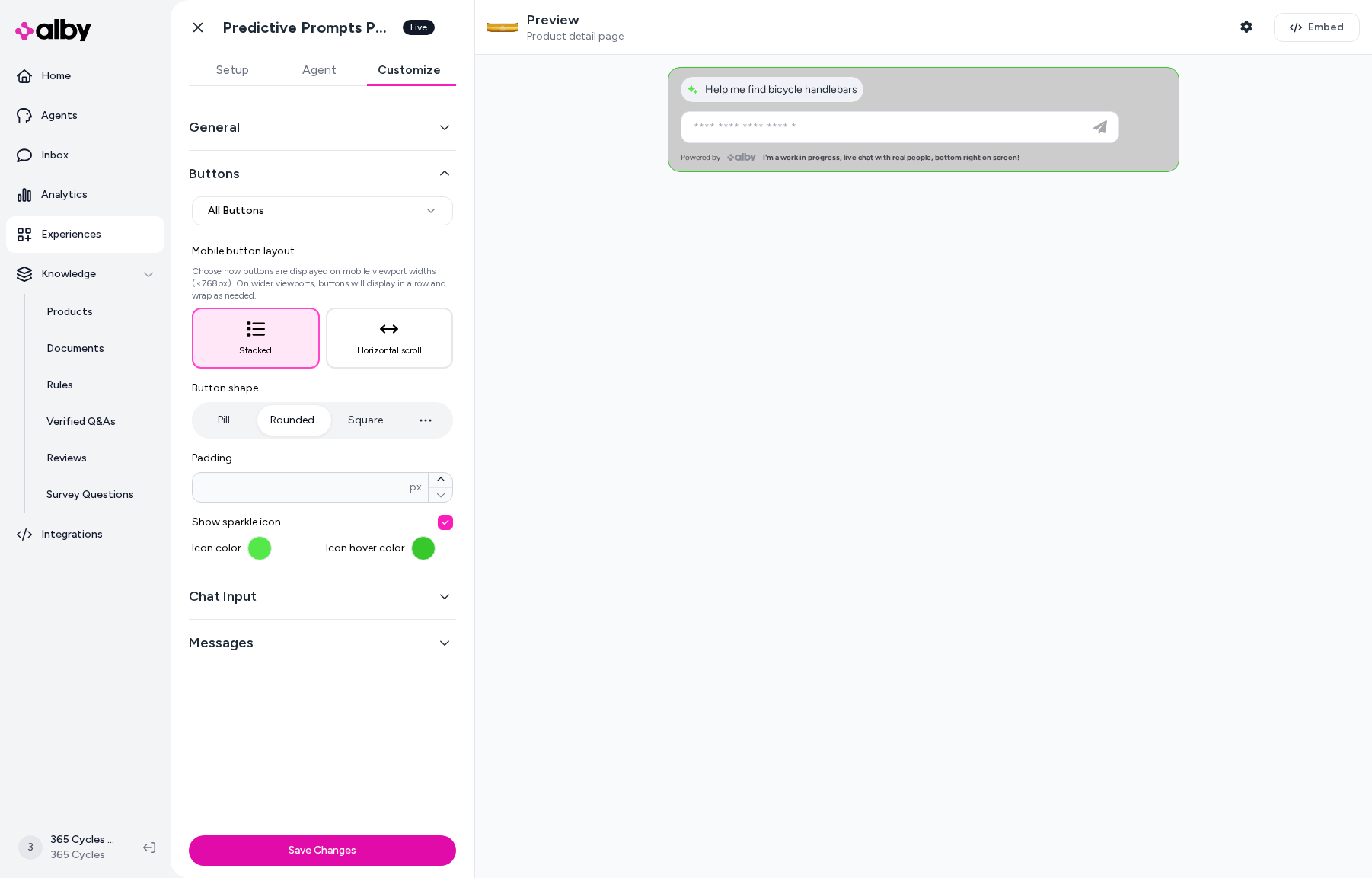
click at [342, 135] on button "General" at bounding box center [322, 126] width 267 height 21
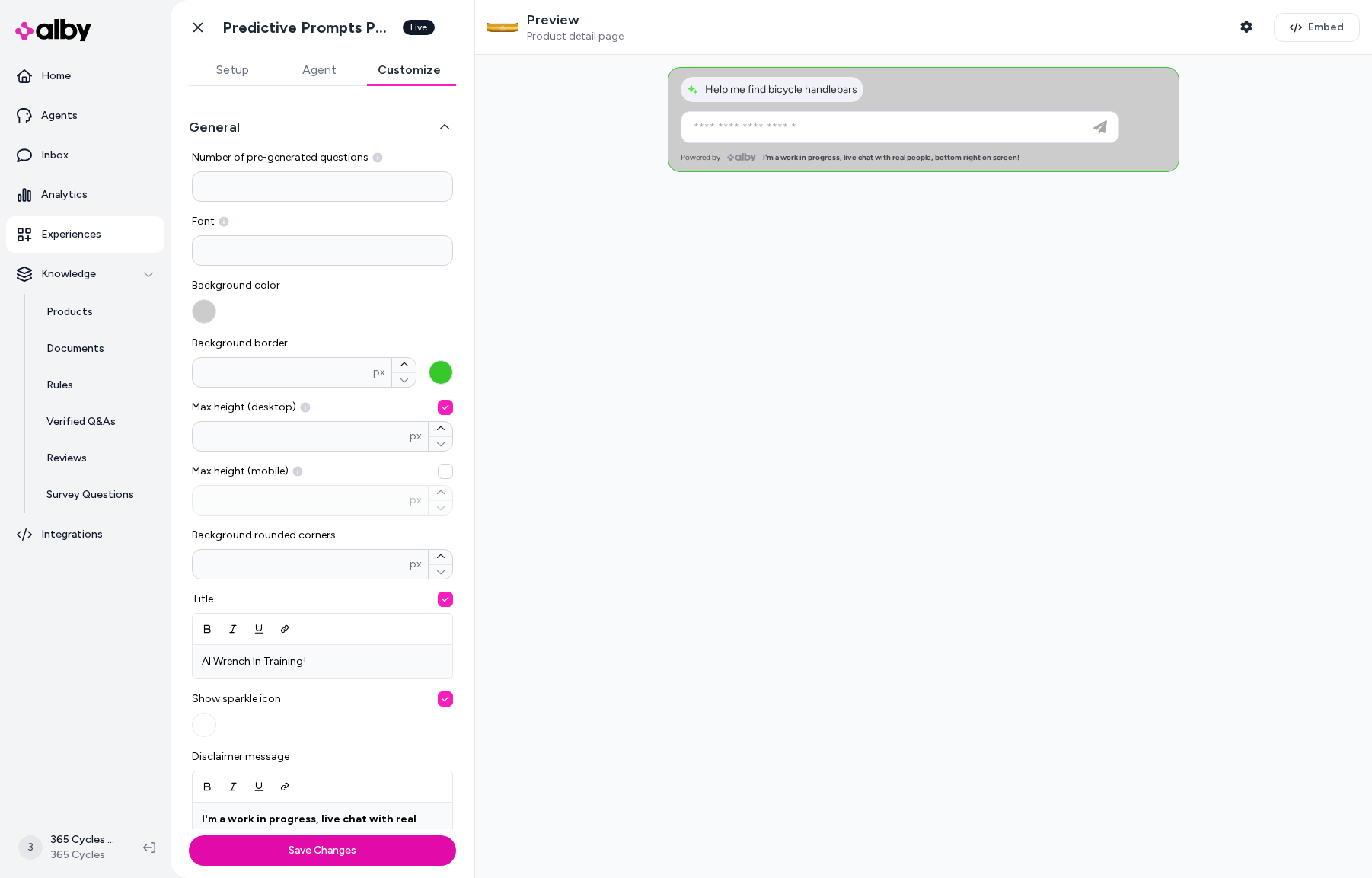
click at [325, 64] on button "Agent" at bounding box center [319, 69] width 87 height 30
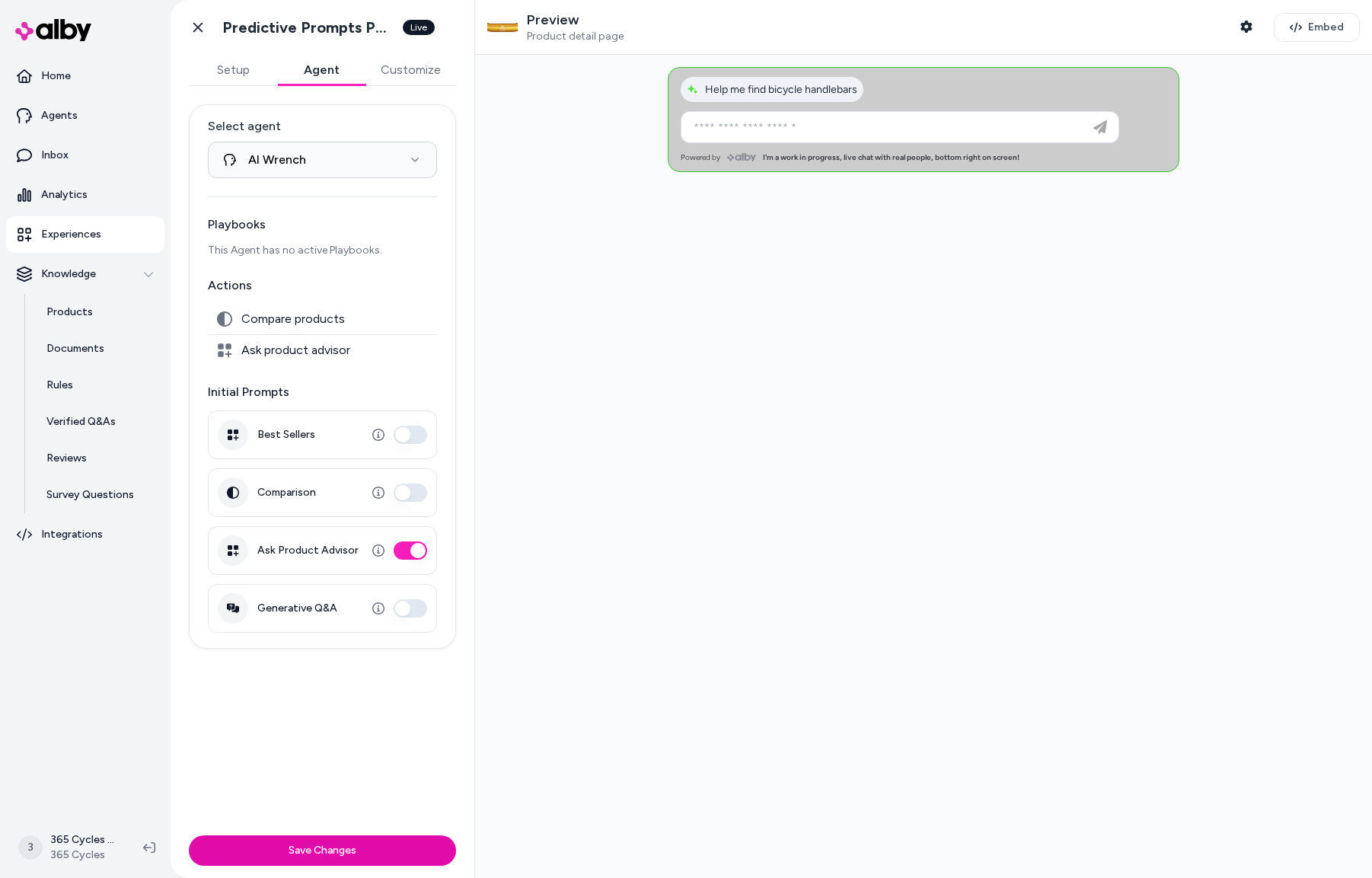
click at [221, 54] on button "Setup" at bounding box center [233, 69] width 88 height 30
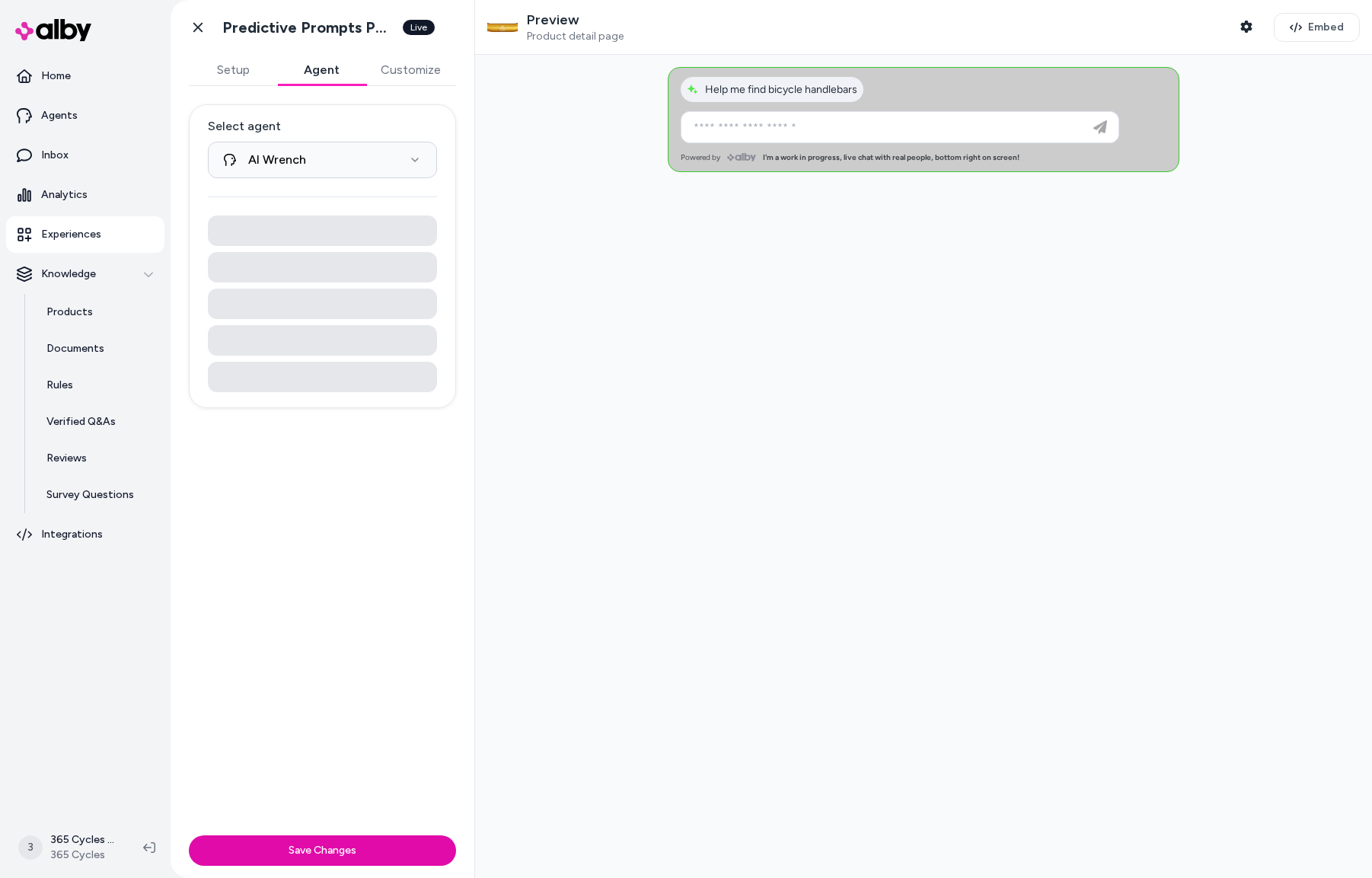
click at [322, 71] on button "Agent" at bounding box center [322, 69] width 88 height 30
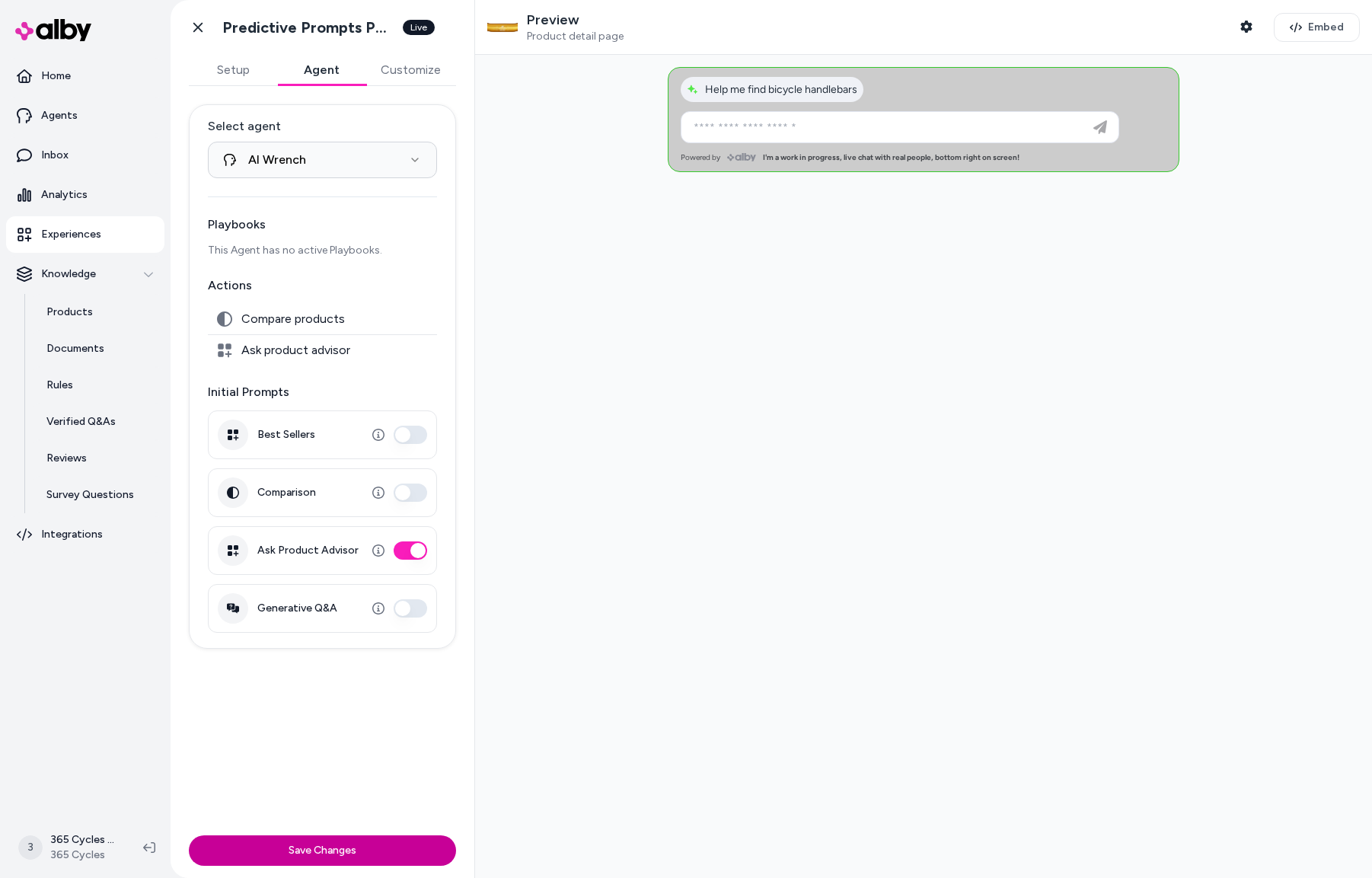
click at [360, 856] on button "Save Changes" at bounding box center [322, 849] width 267 height 30
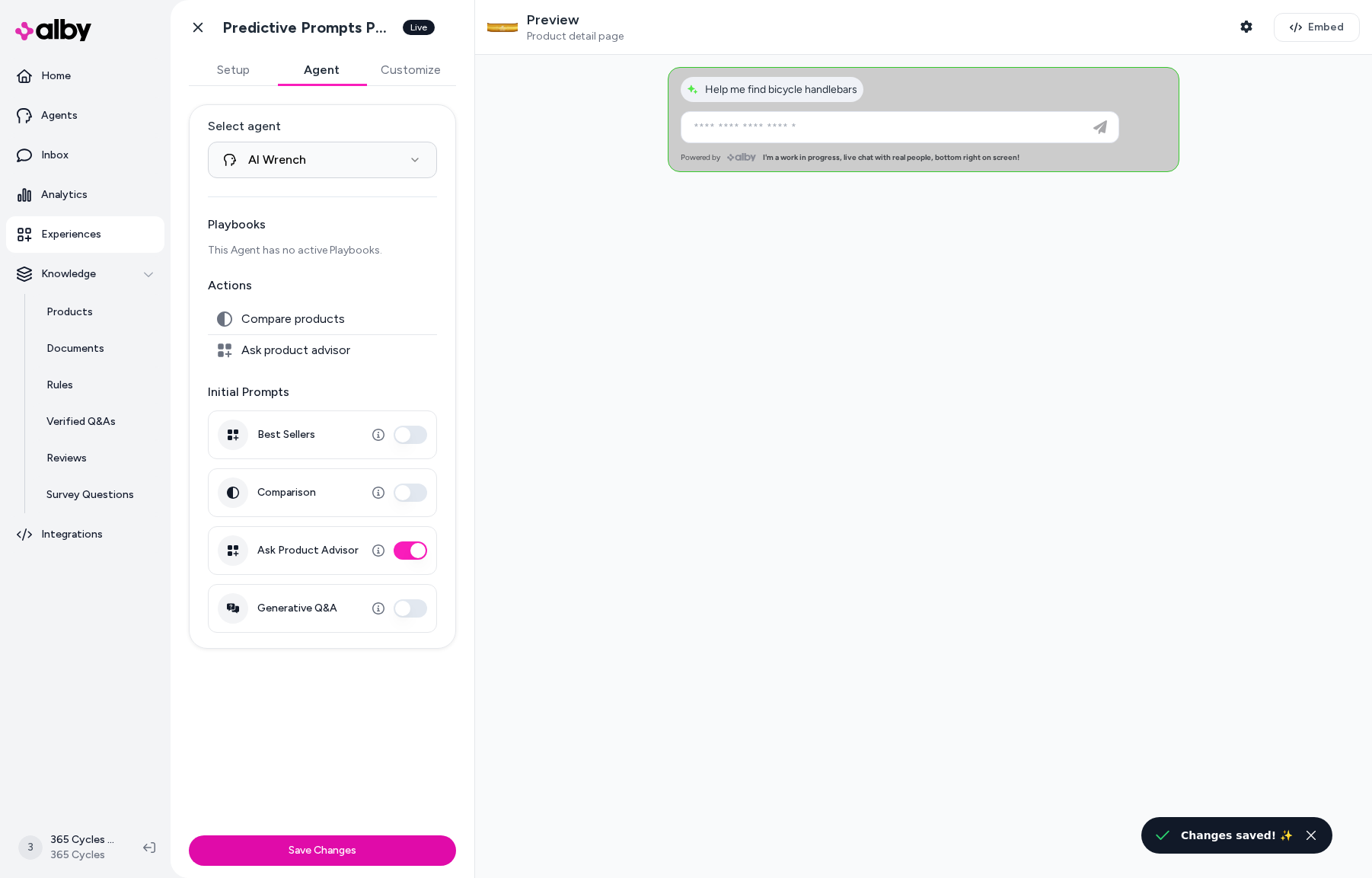
click at [401, 69] on button "Customize" at bounding box center [411, 69] width 90 height 30
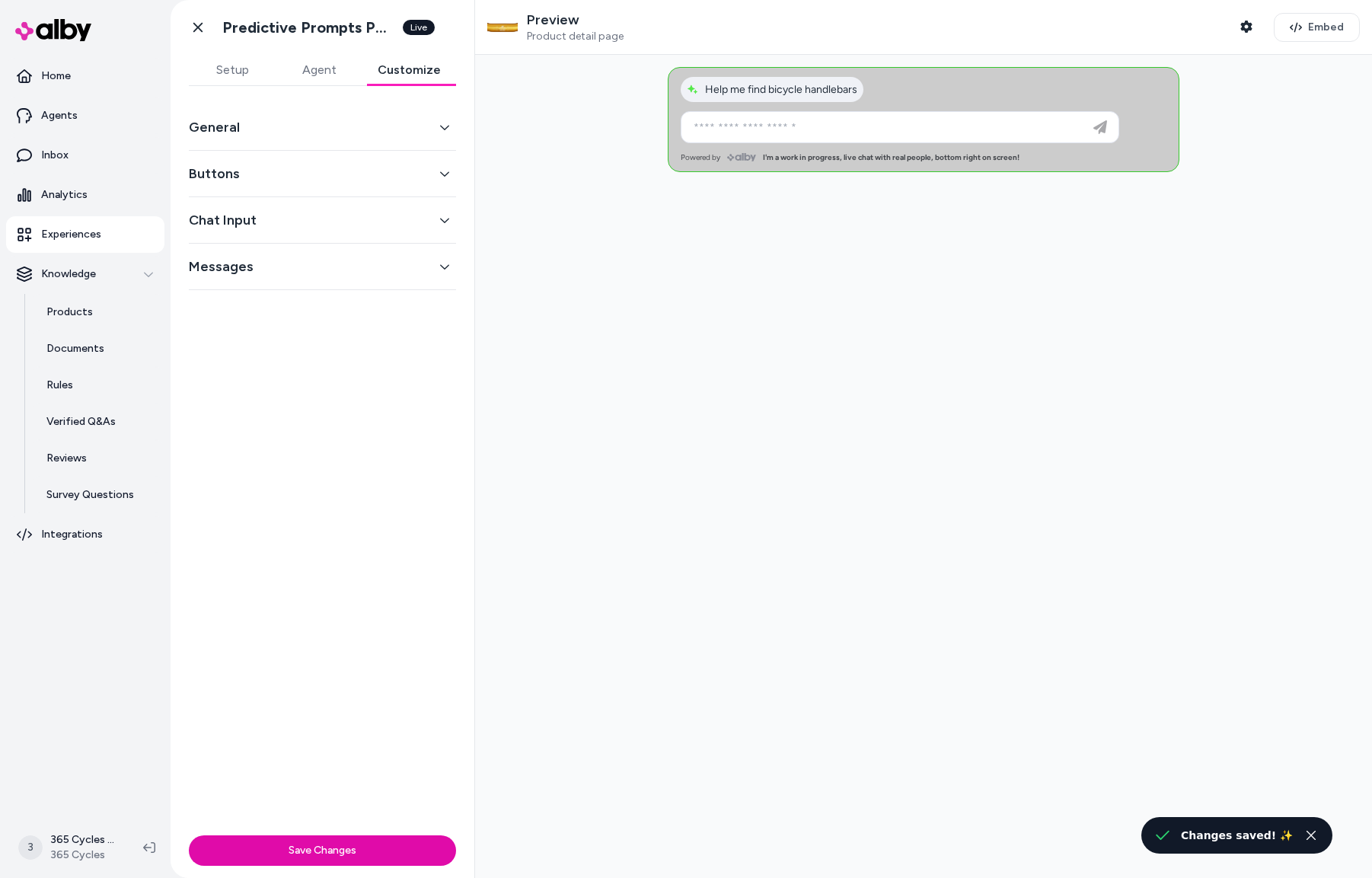
click at [324, 123] on button "General" at bounding box center [322, 126] width 267 height 21
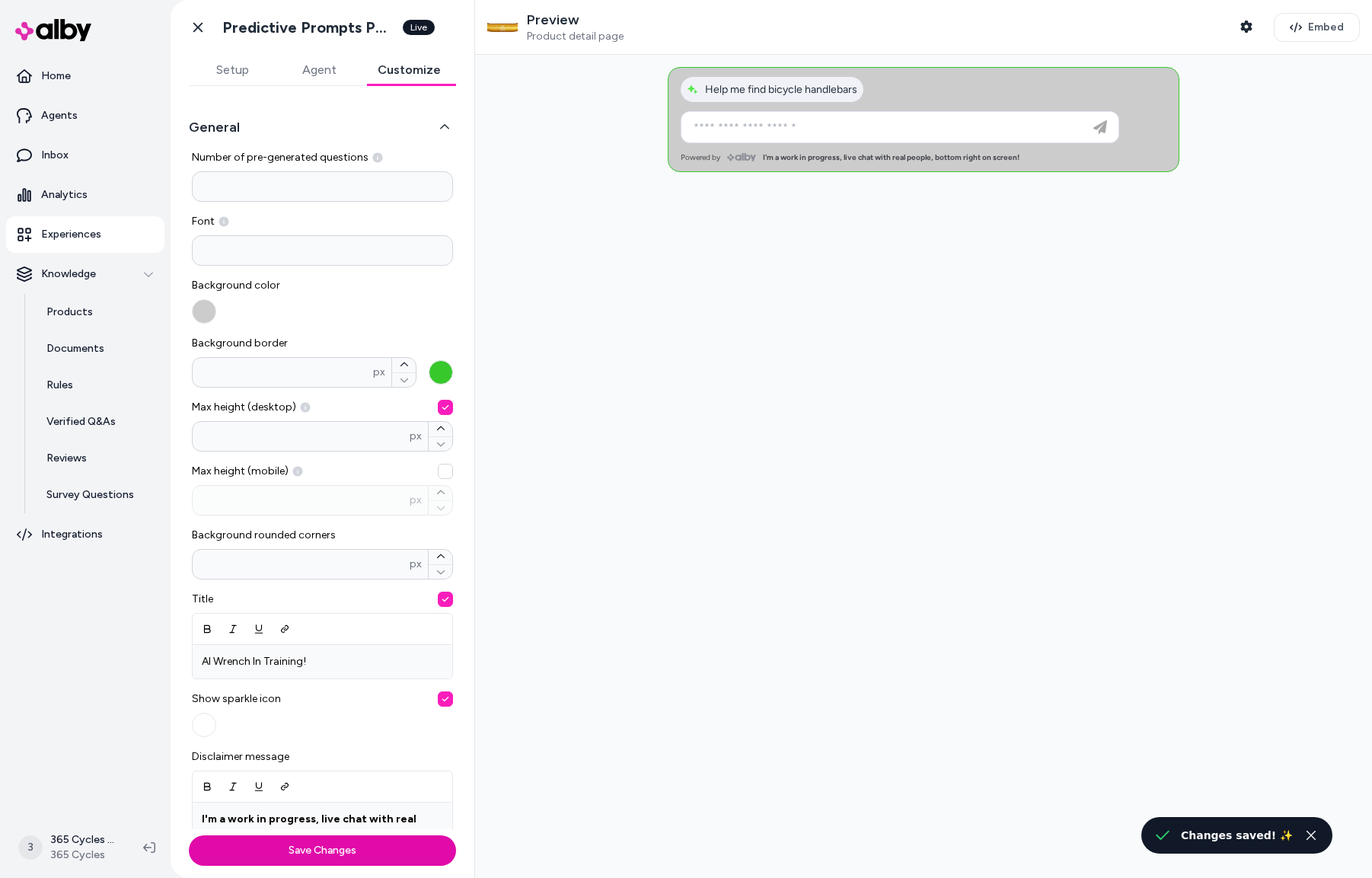
click at [252, 182] on input "*" at bounding box center [322, 186] width 261 height 30
type input "*"
click at [645, 700] on div at bounding box center [923, 465] width 897 height 823
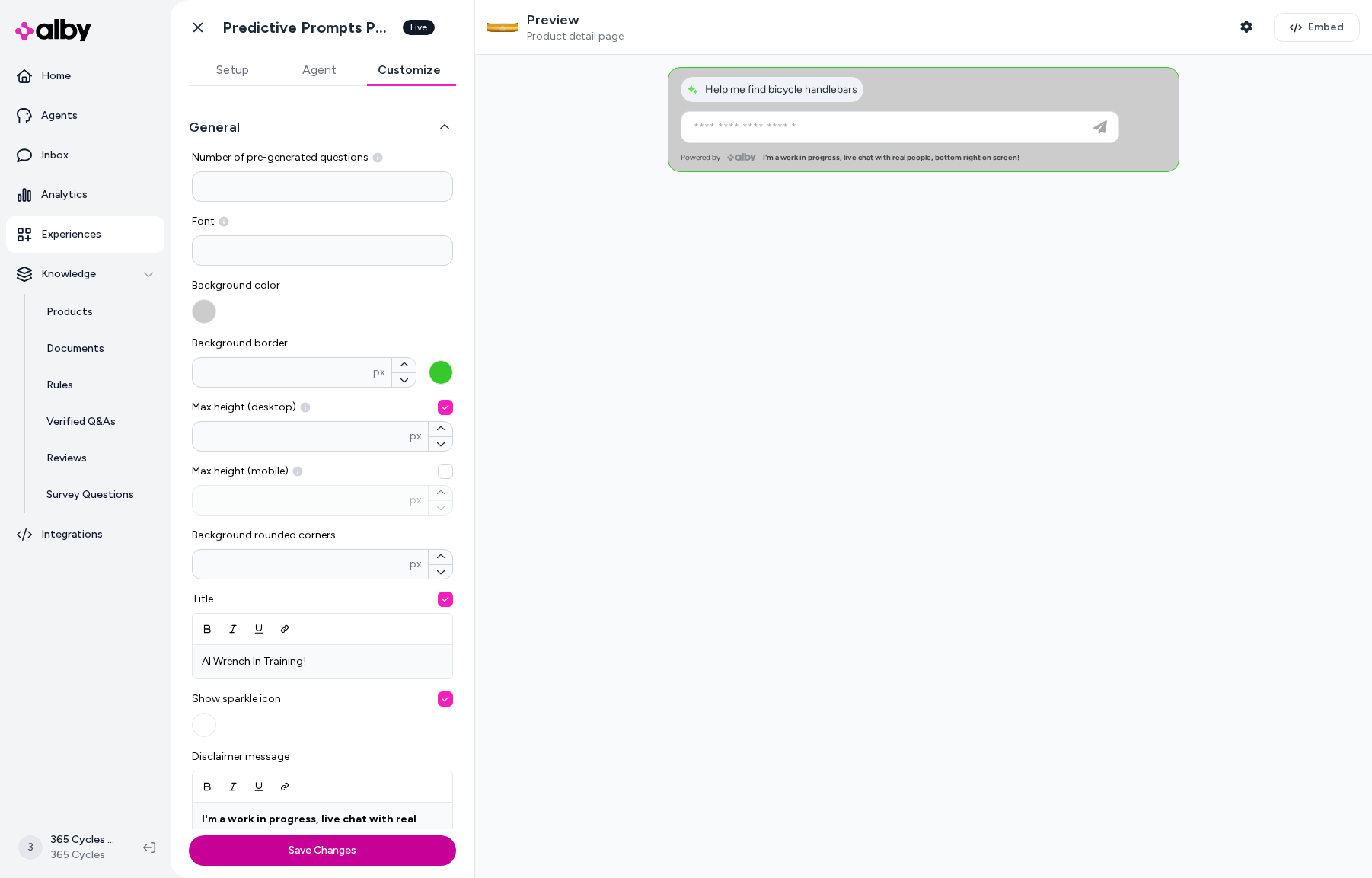
click at [307, 860] on button "Save Changes" at bounding box center [322, 849] width 267 height 30
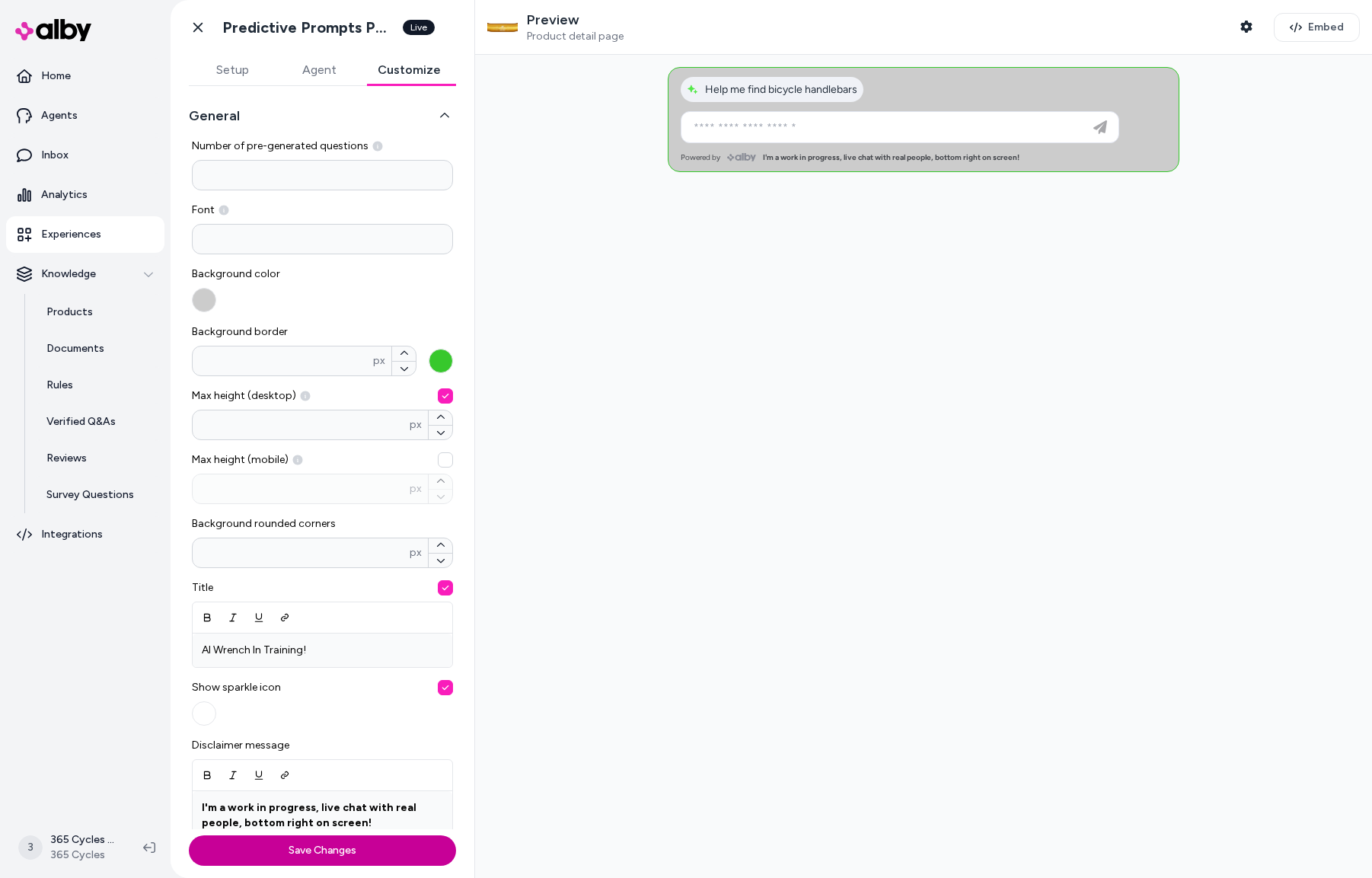
click at [327, 849] on button "Save Changes" at bounding box center [322, 849] width 267 height 30
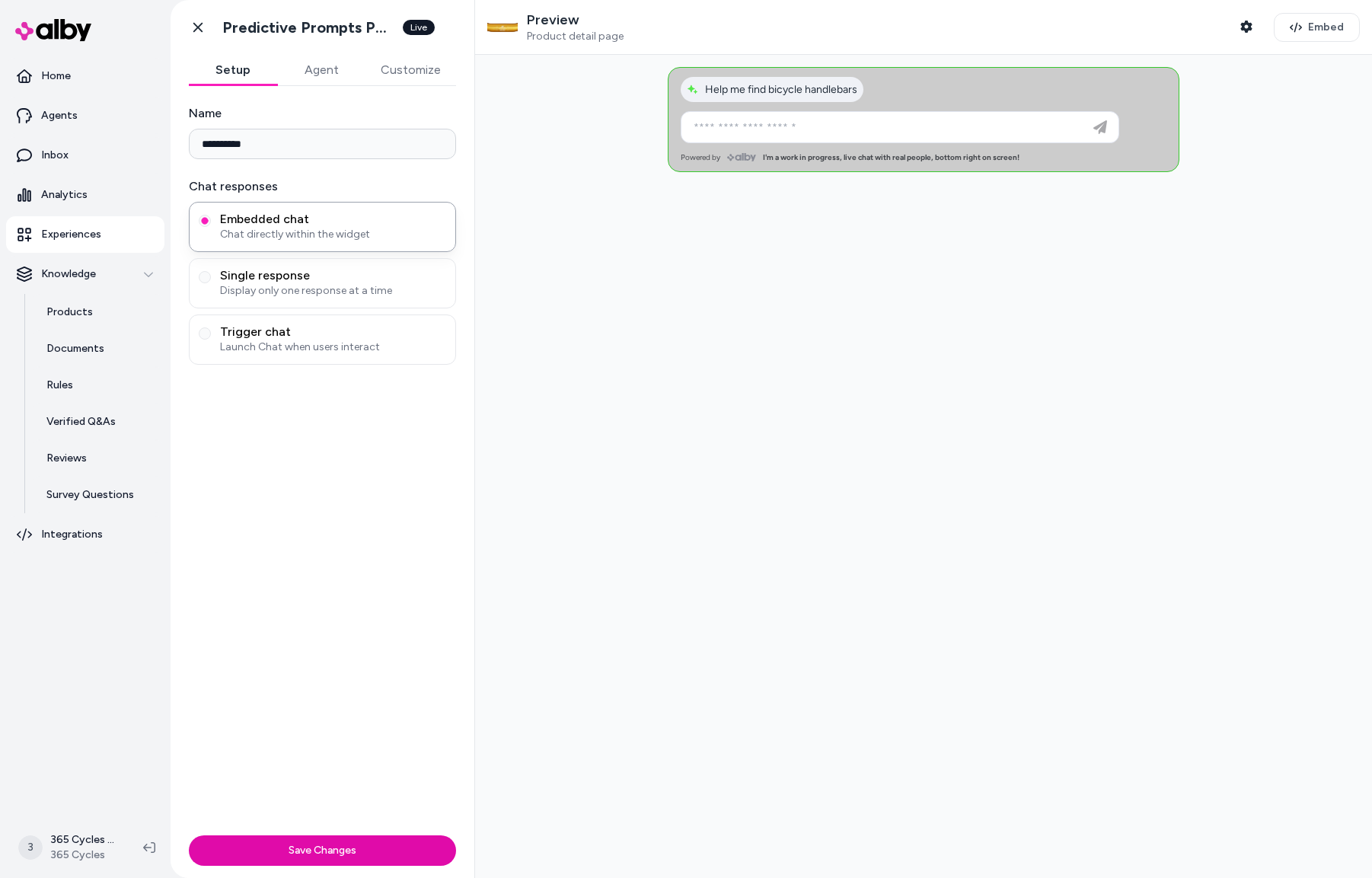
click at [243, 65] on button "Setup" at bounding box center [233, 69] width 88 height 30
click at [197, 24] on icon at bounding box center [198, 27] width 16 height 16
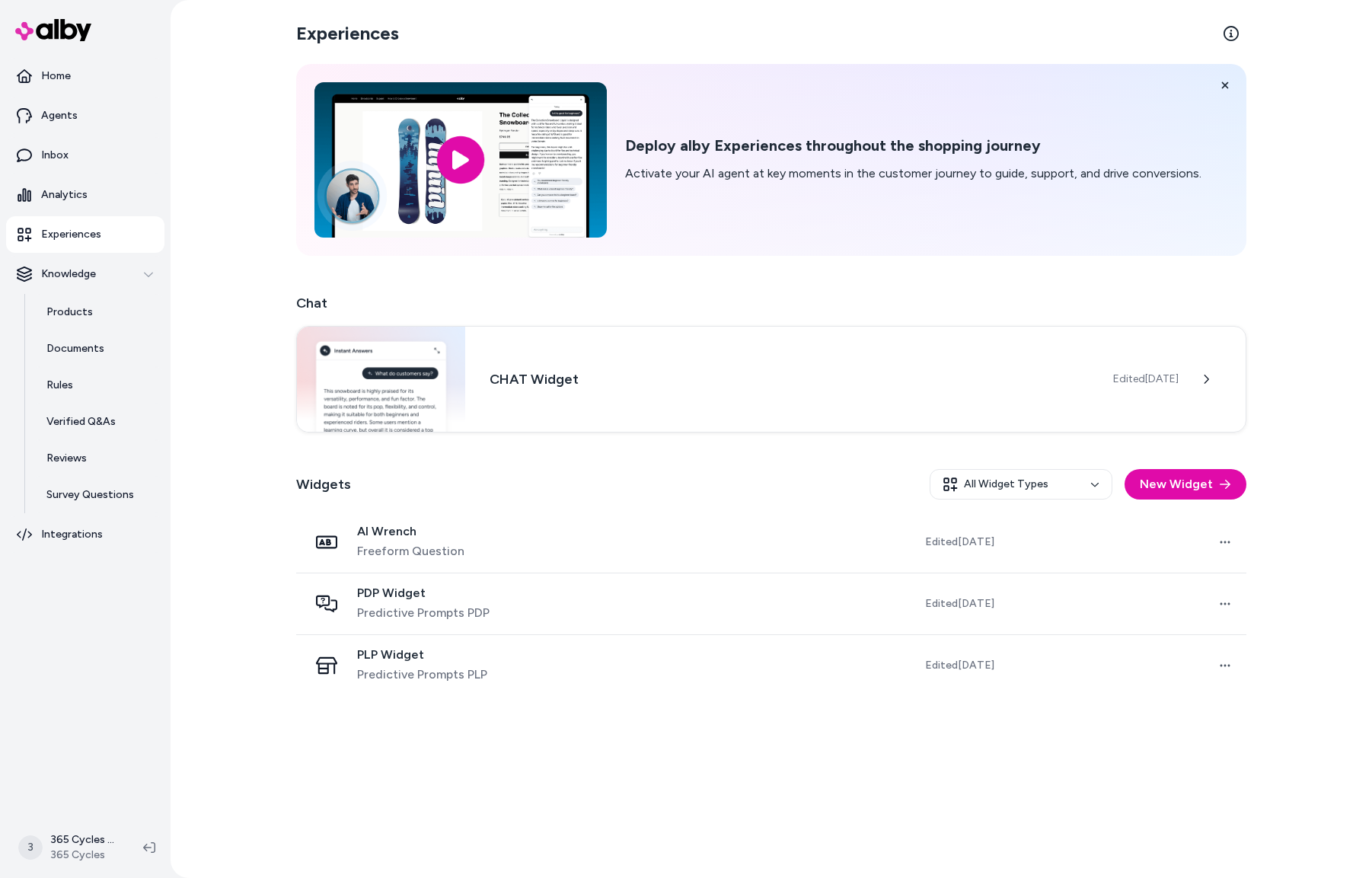
click at [431, 615] on span "Predictive Prompts PDP" at bounding box center [424, 613] width 133 height 18
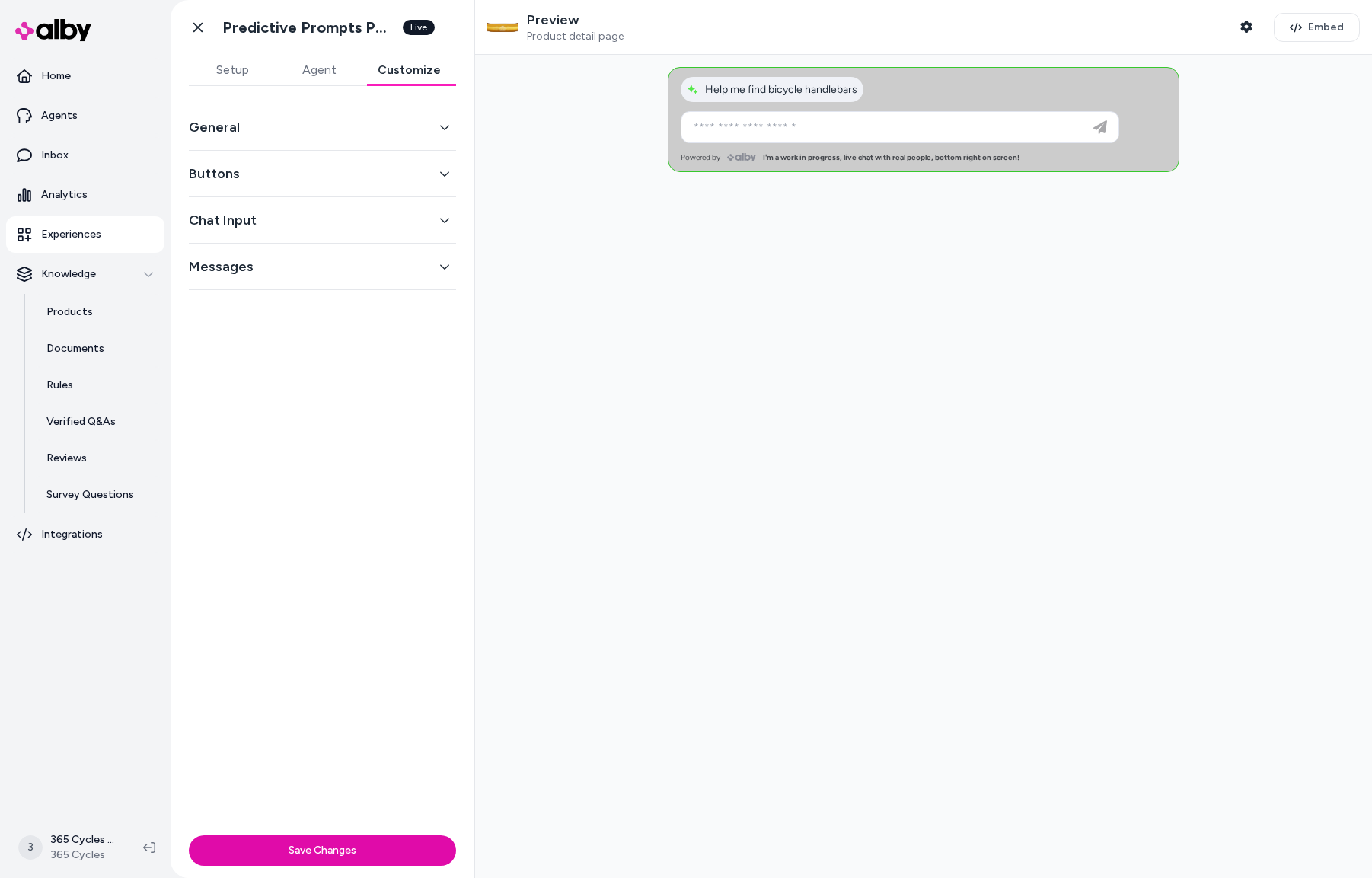
click at [416, 72] on button "Customize" at bounding box center [409, 69] width 94 height 30
click at [240, 130] on button "General" at bounding box center [322, 126] width 267 height 21
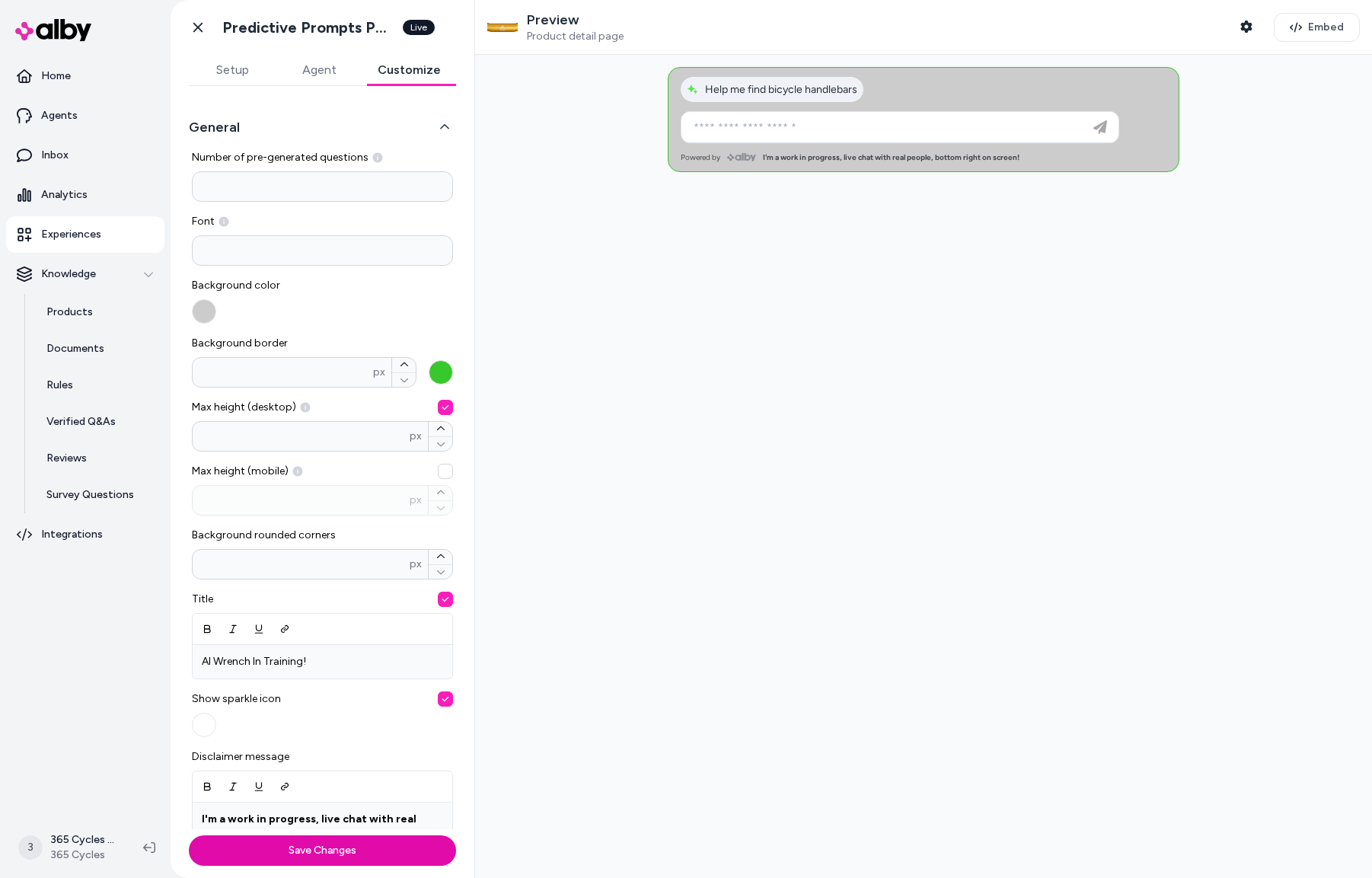
drag, startPoint x: 230, startPoint y: 191, endPoint x: 298, endPoint y: 174, distance: 70.1
click at [234, 190] on input "*" at bounding box center [322, 186] width 261 height 30
type input "*"
click at [376, 844] on button "Save Changes" at bounding box center [322, 849] width 267 height 30
click at [197, 19] on icon at bounding box center [198, 27] width 16 height 16
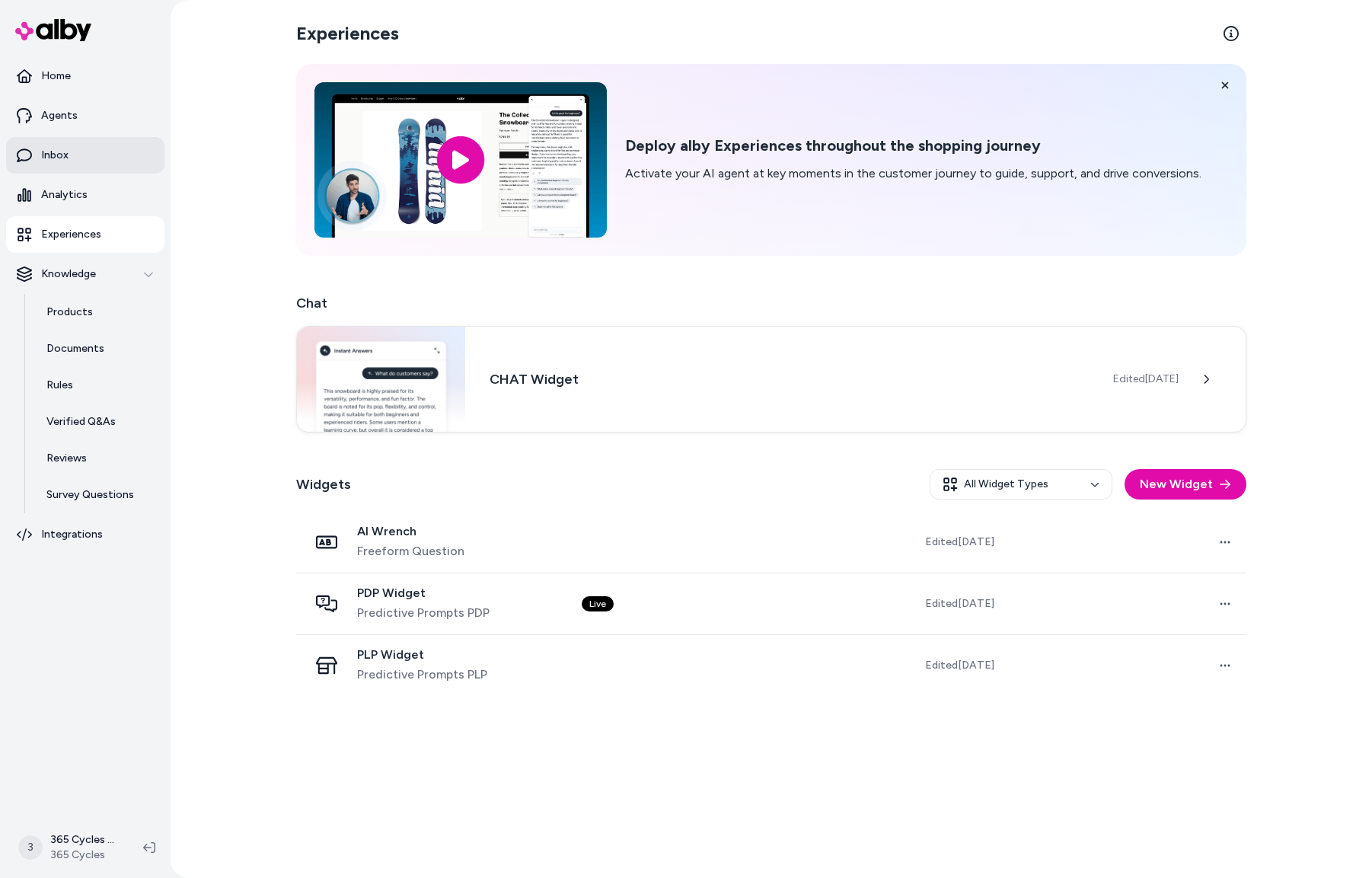
click at [80, 145] on link "Inbox" at bounding box center [86, 156] width 158 height 37
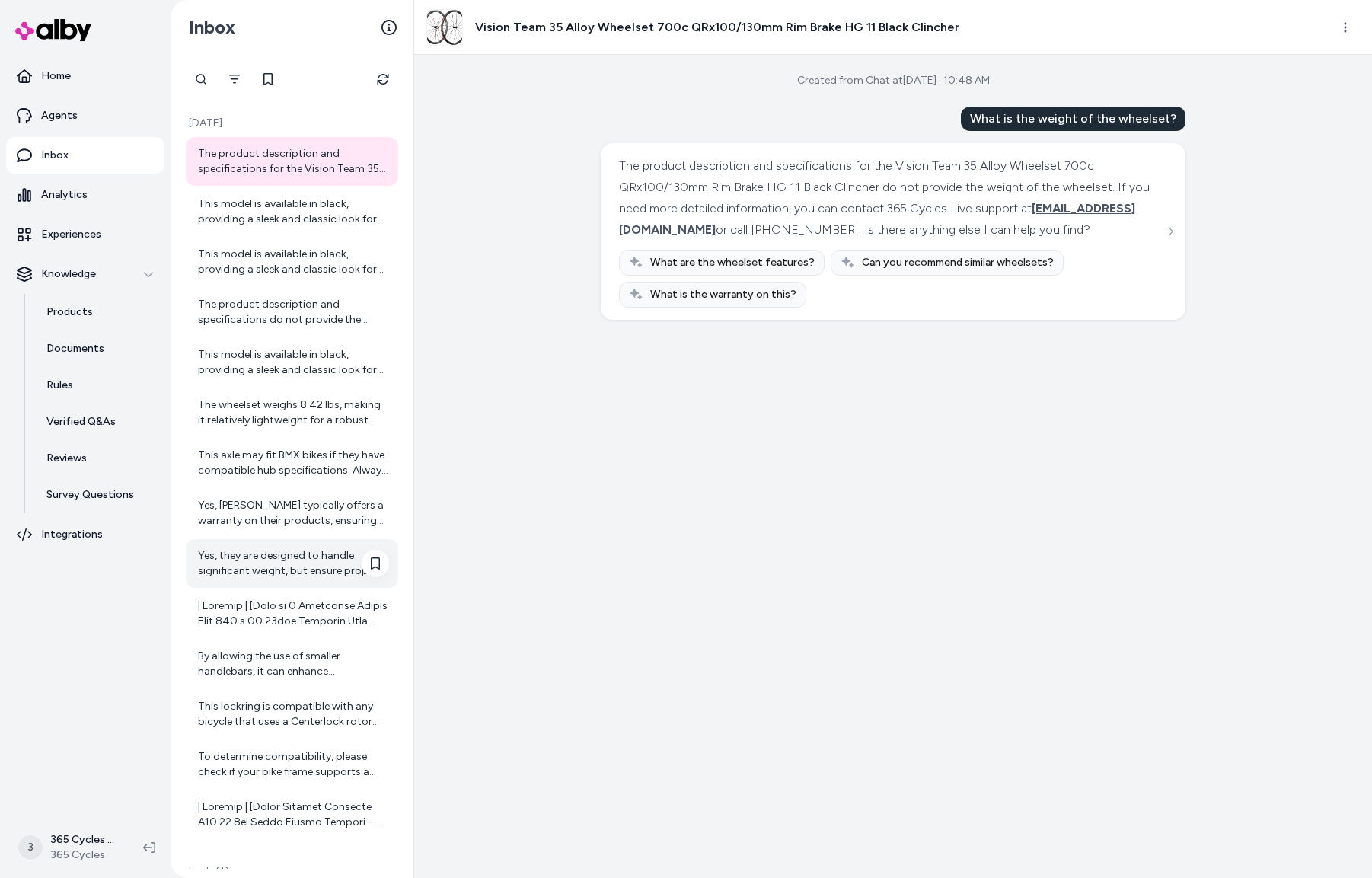
scroll to position [52, 0]
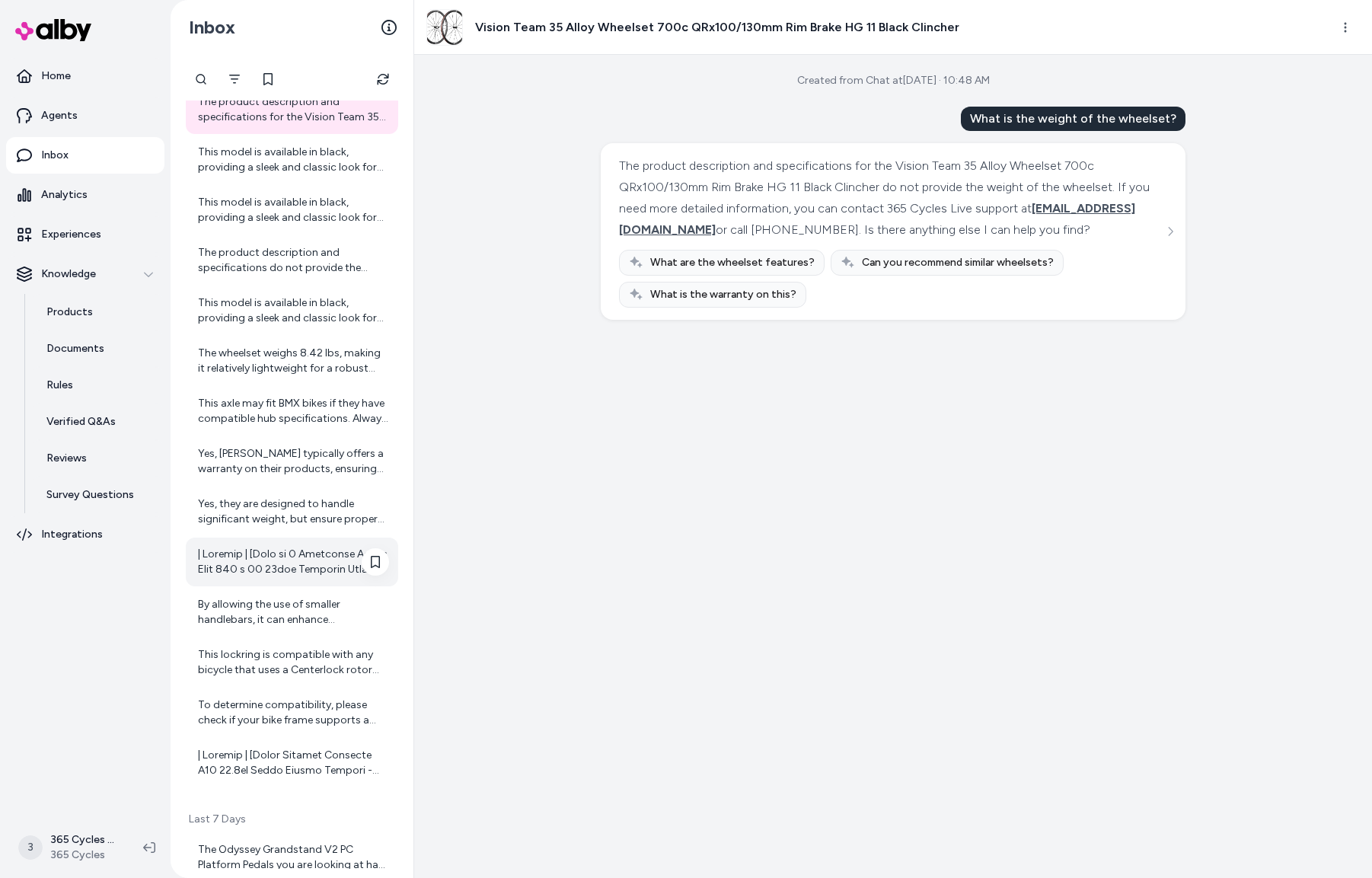
click at [300, 568] on div at bounding box center [293, 561] width 191 height 30
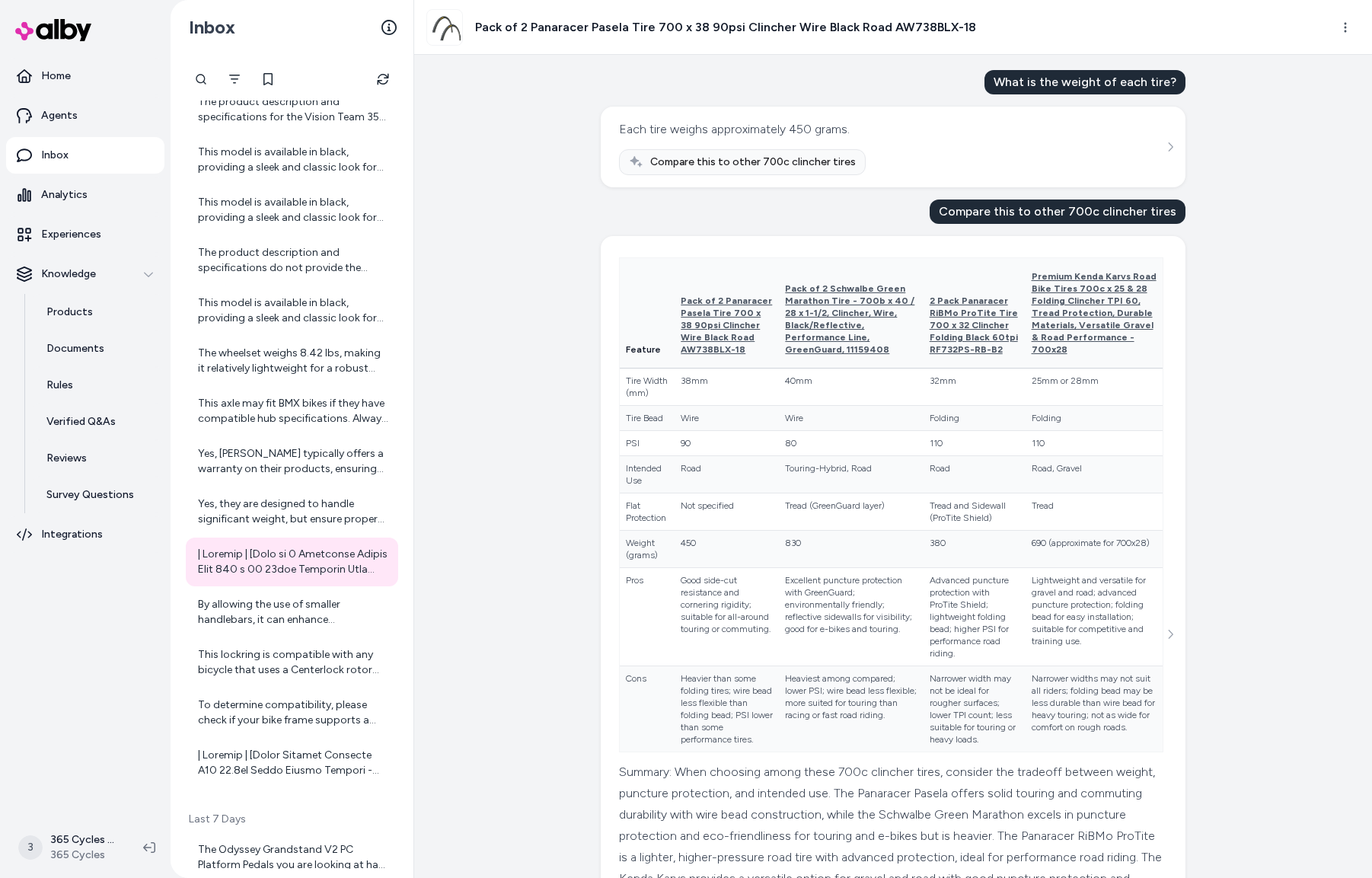
scroll to position [209, 0]
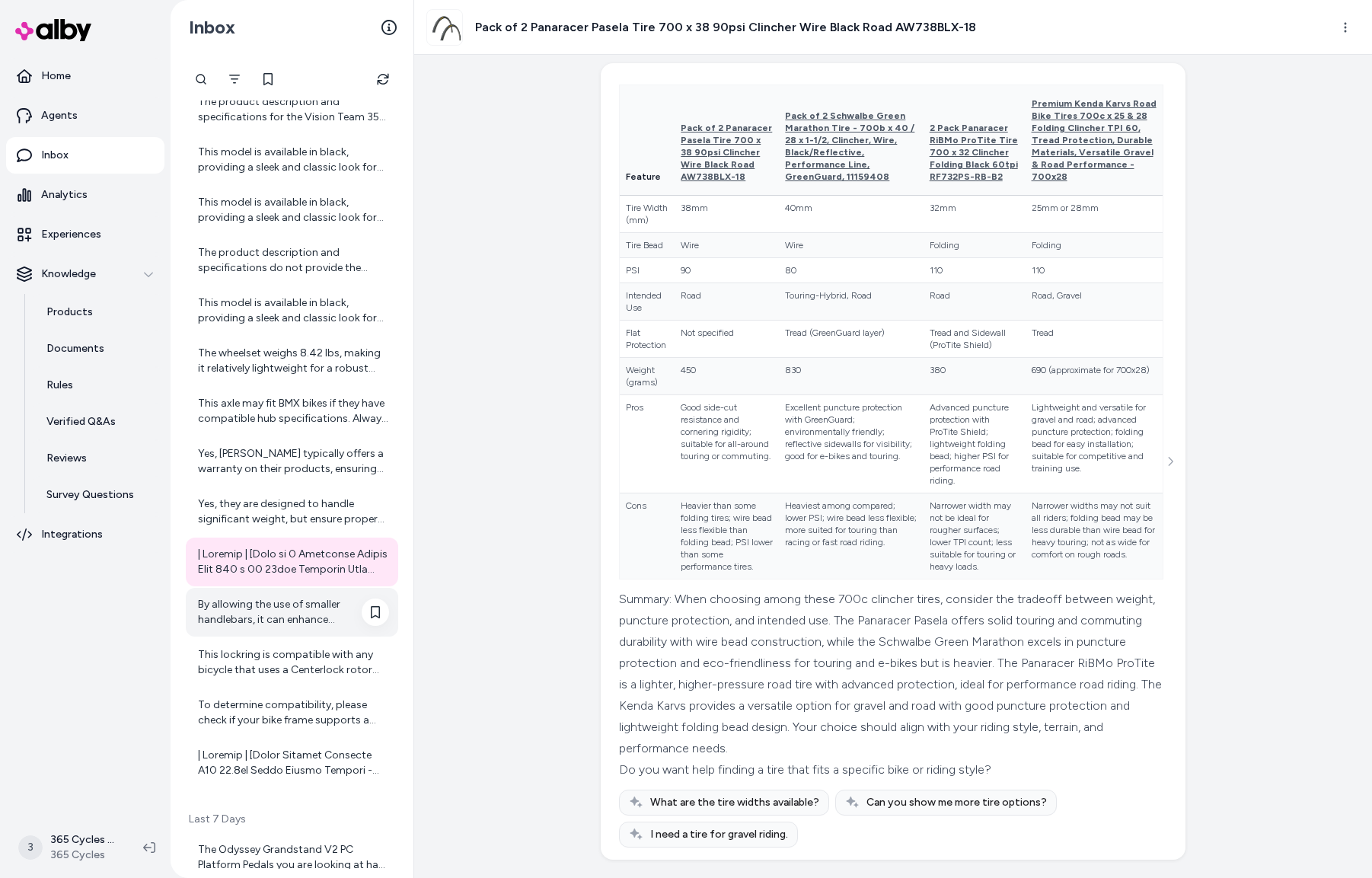
click at [272, 613] on div "By allowing the use of smaller handlebars, it can enhance aerodynamics and cont…" at bounding box center [293, 612] width 191 height 30
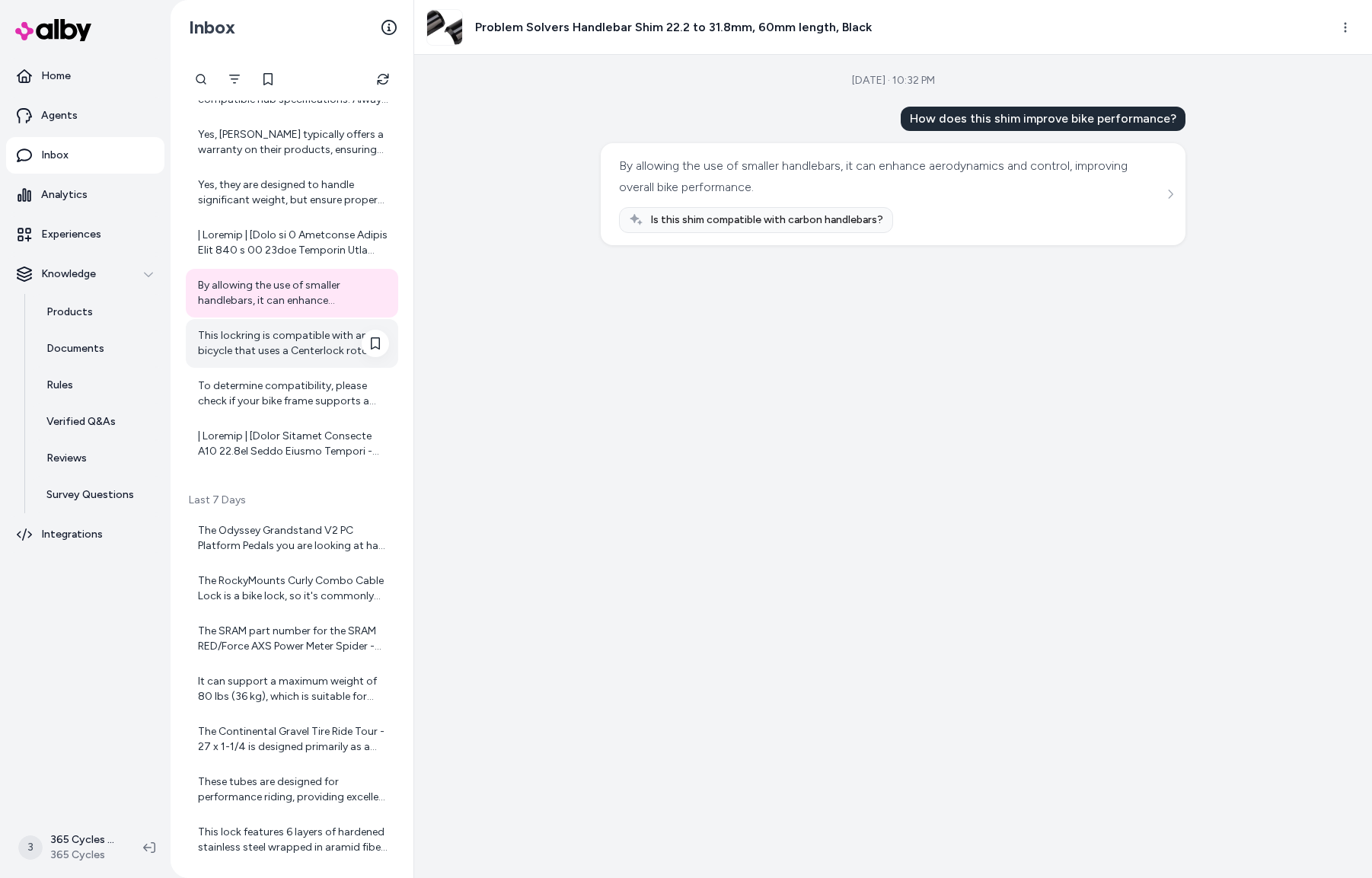
scroll to position [430, 0]
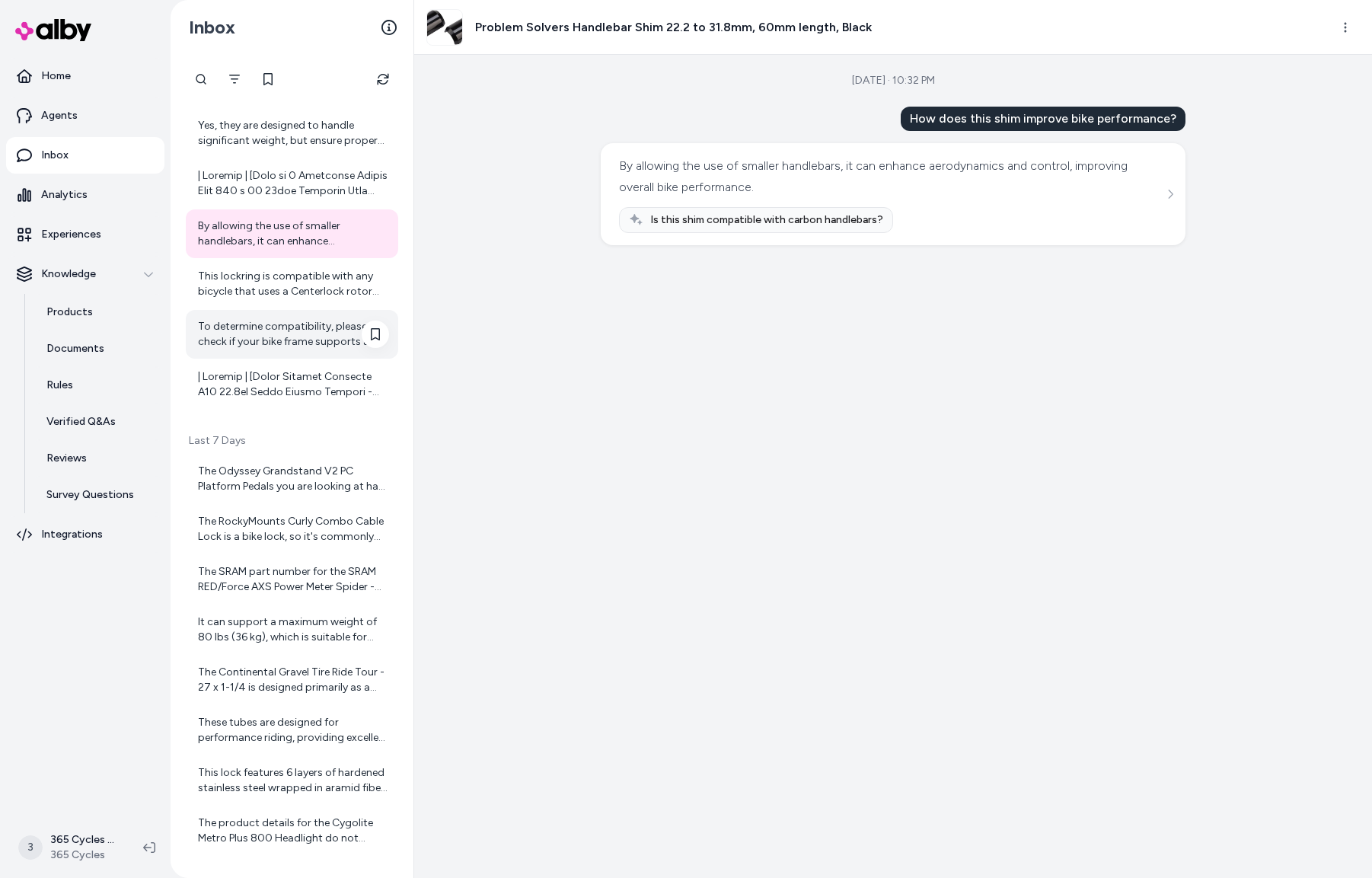
click at [299, 336] on div "To determine compatibility, please check if your bike frame supports a 12mm thr…" at bounding box center [293, 334] width 191 height 30
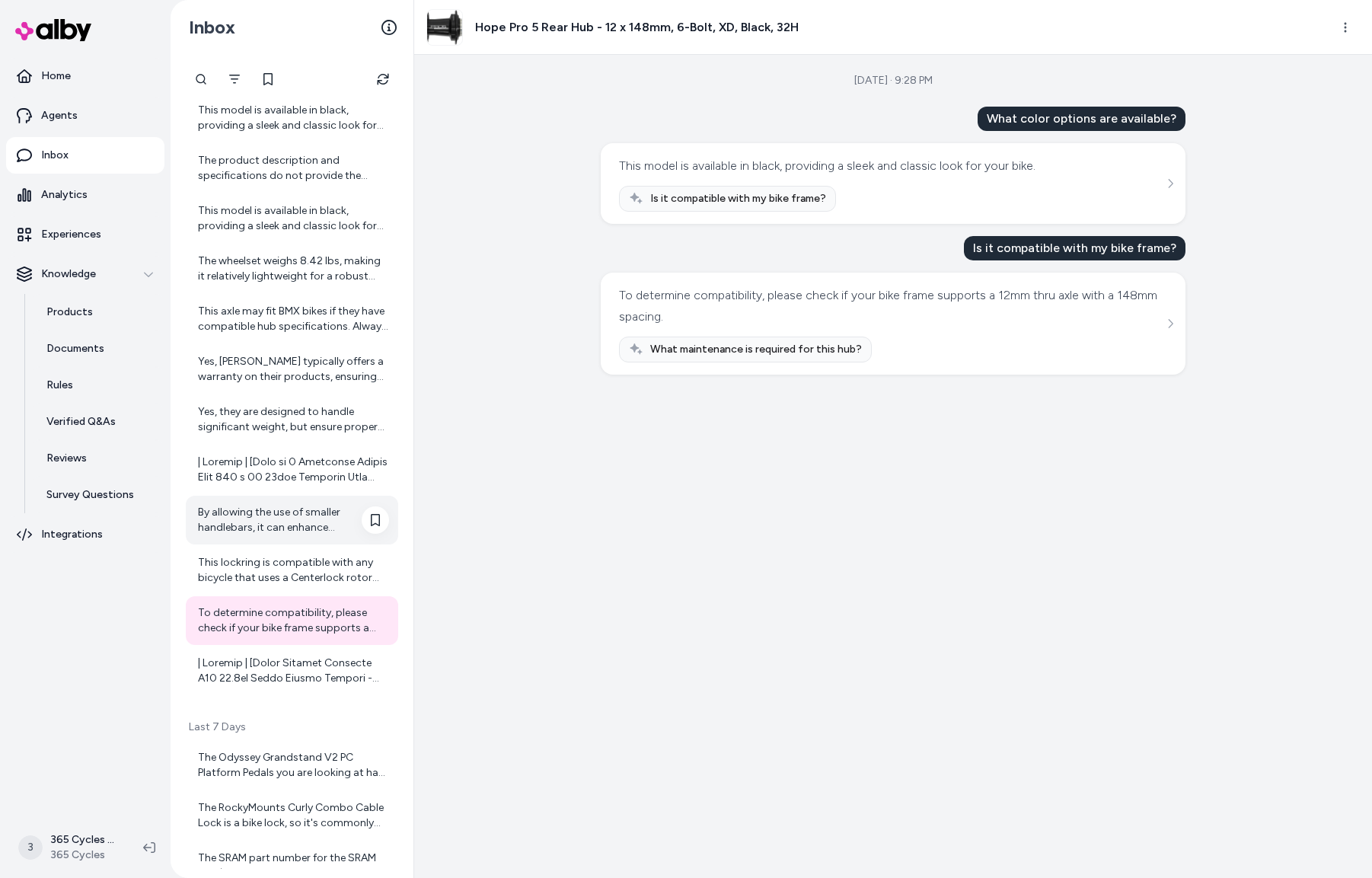
scroll to position [242, 0]
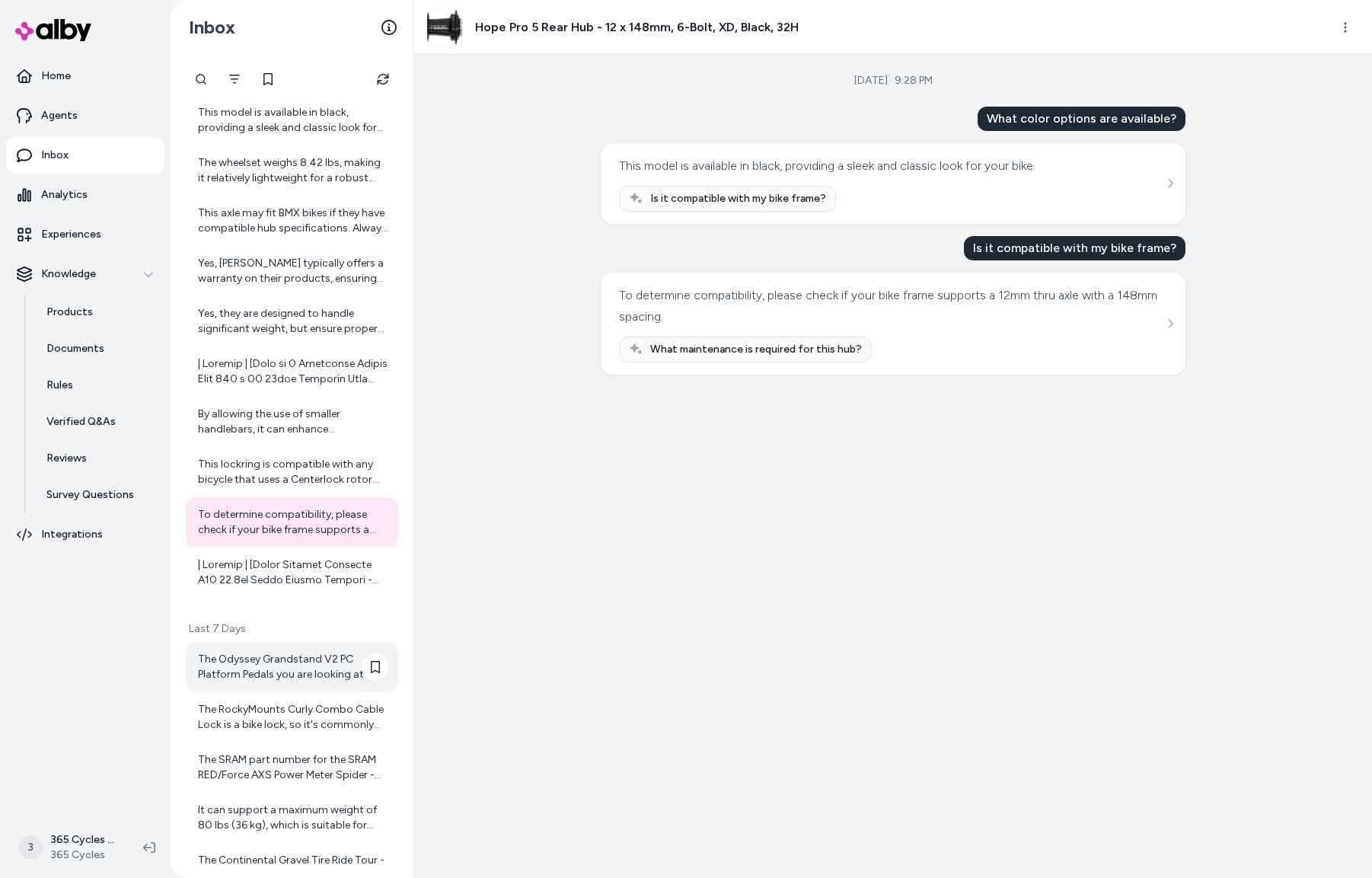
click at [269, 661] on div "The Odyssey Grandstand V2 PC Platform Pedals you are looking at have a 9/16" ch…" at bounding box center [293, 666] width 191 height 30
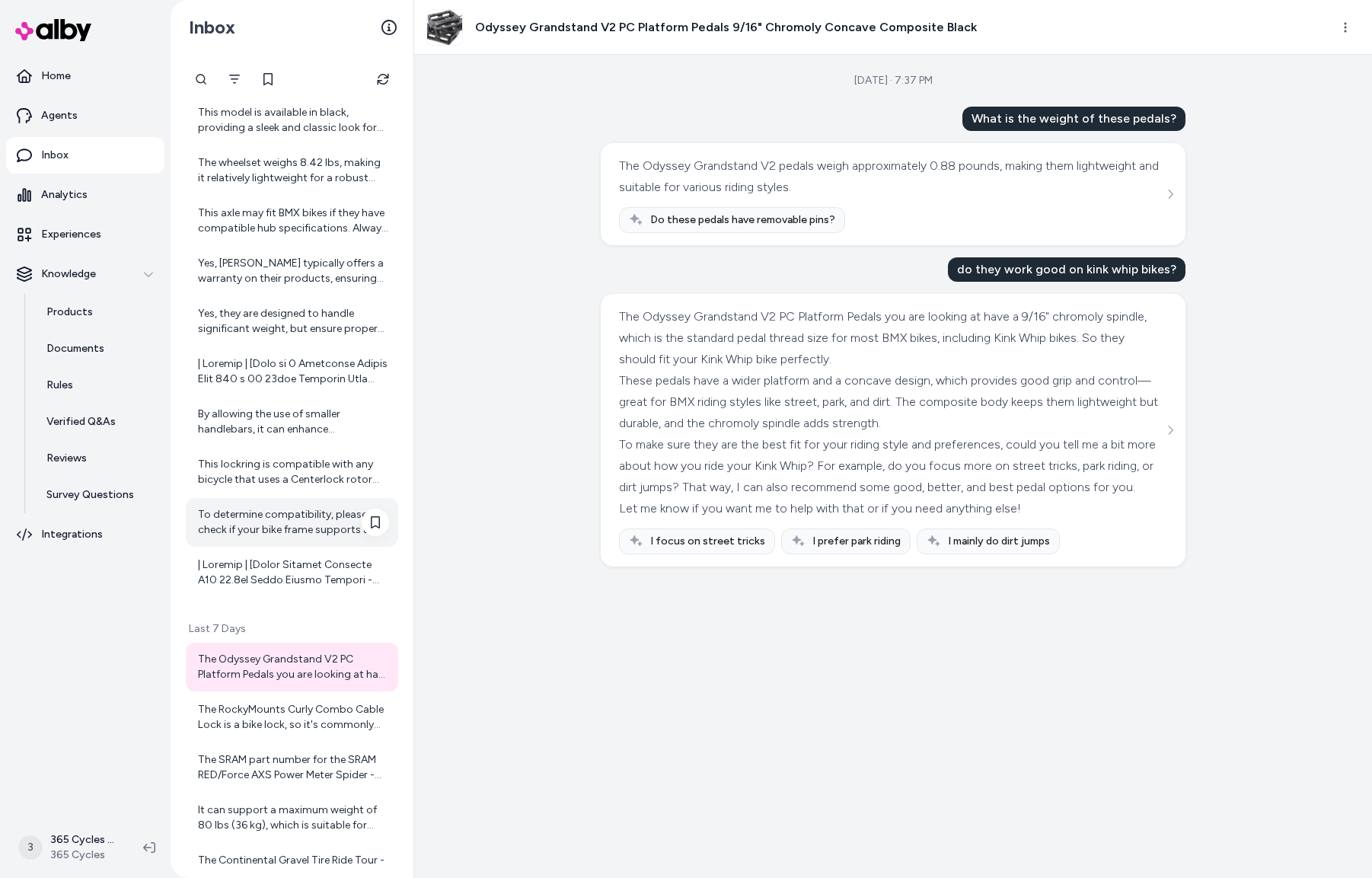
scroll to position [245, 0]
click at [37, 62] on link "Home" at bounding box center [86, 76] width 158 height 37
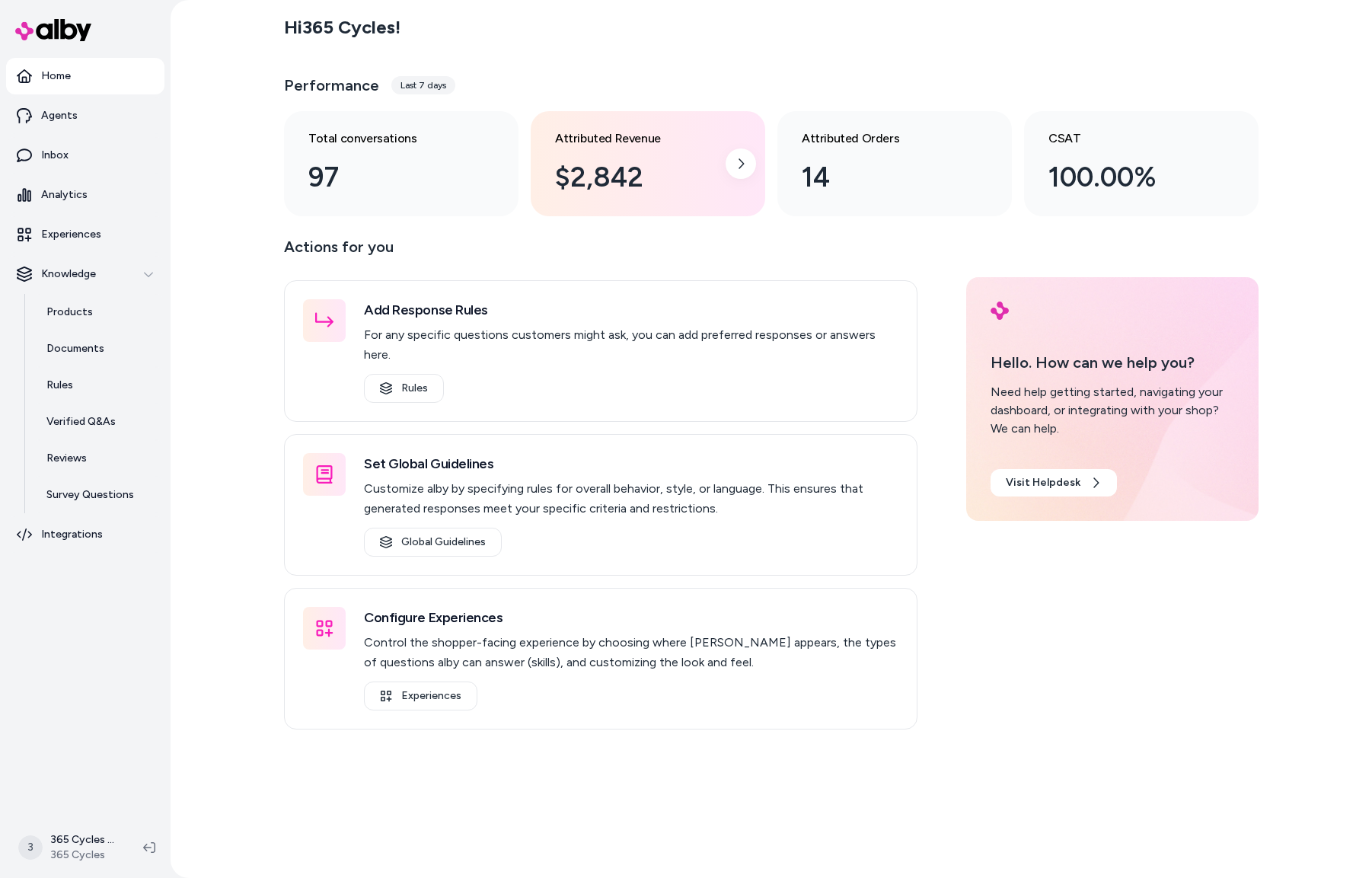
click at [588, 178] on div "$2,842" at bounding box center [635, 177] width 161 height 41
